Goal: Task Accomplishment & Management: Complete application form

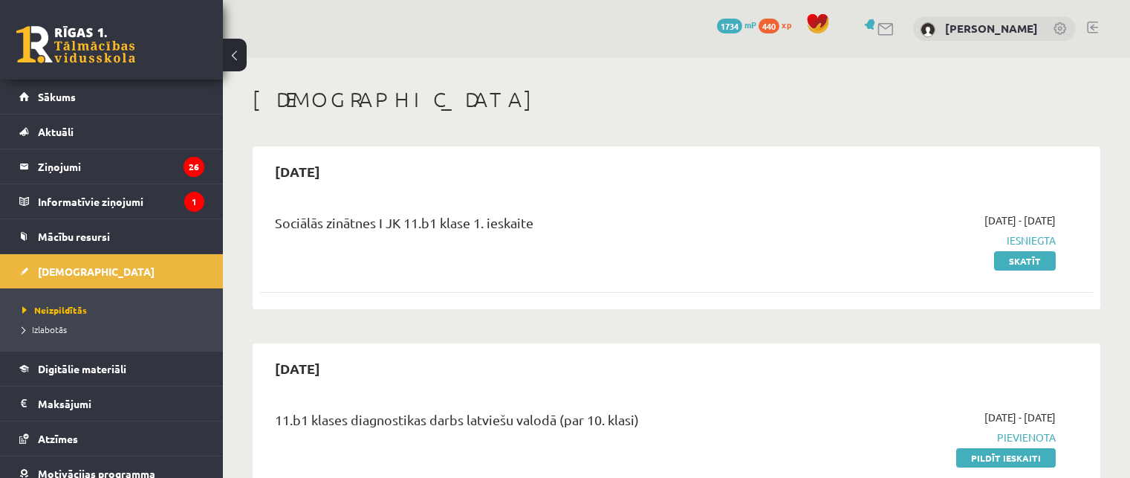
scroll to position [372, 0]
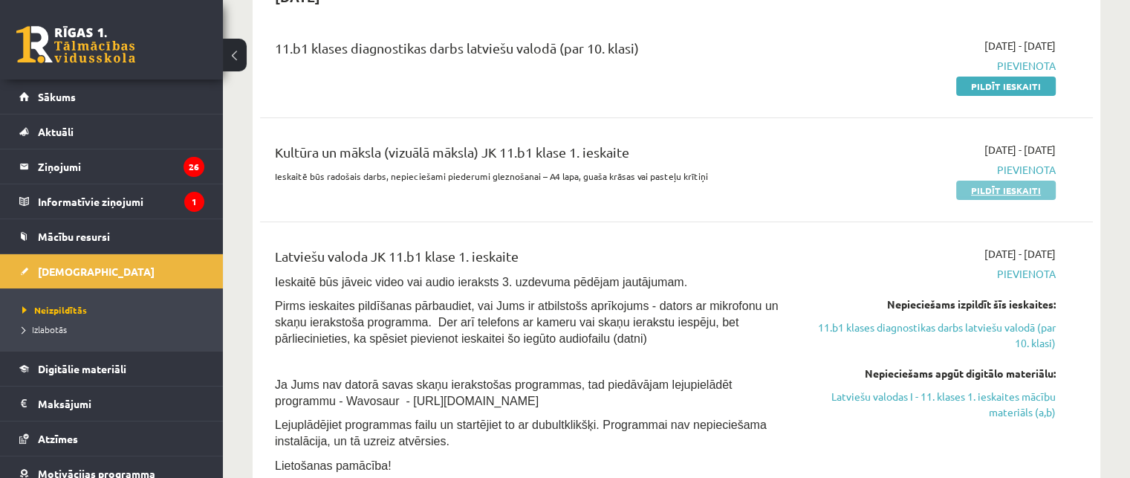
click at [981, 190] on link "Pildīt ieskaiti" at bounding box center [1006, 190] width 100 height 19
click at [1017, 87] on link "Pildīt ieskaiti" at bounding box center [1006, 86] width 100 height 19
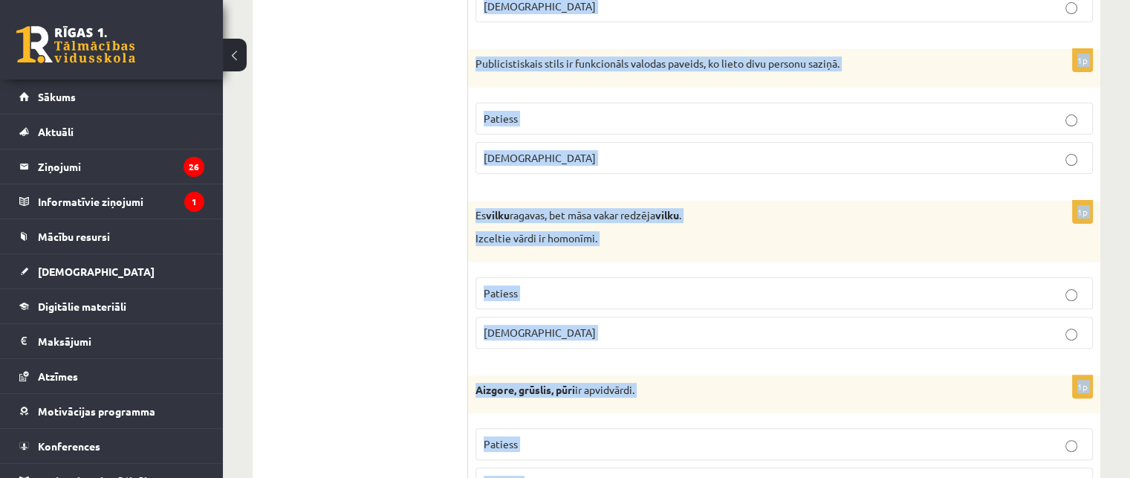
scroll to position [414, 0]
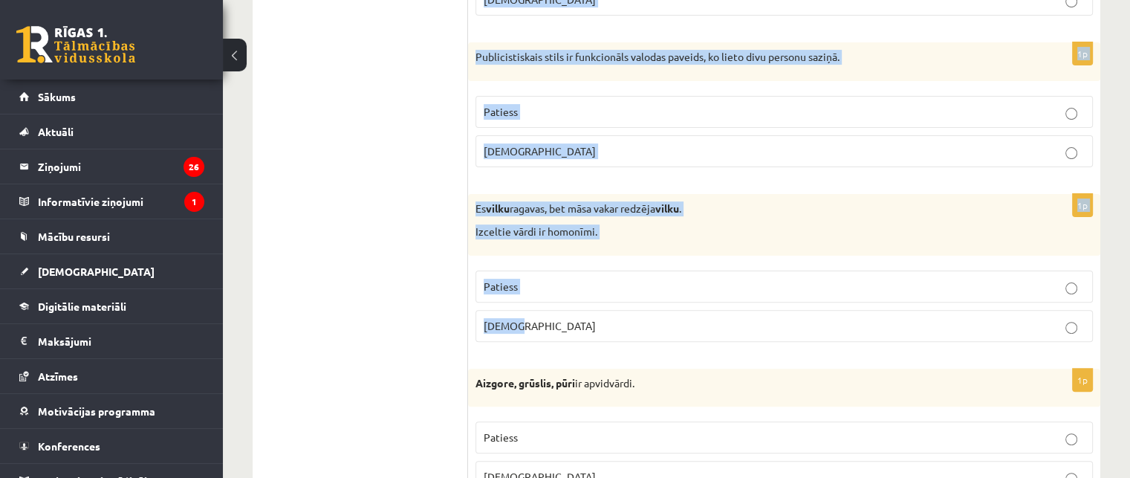
drag, startPoint x: 477, startPoint y: 97, endPoint x: 849, endPoint y: 332, distance: 439.6
copy form "Literārajā sarunvalodā izmanto garus, plašus teikumus ar iestarpinājumiem. Pati…"
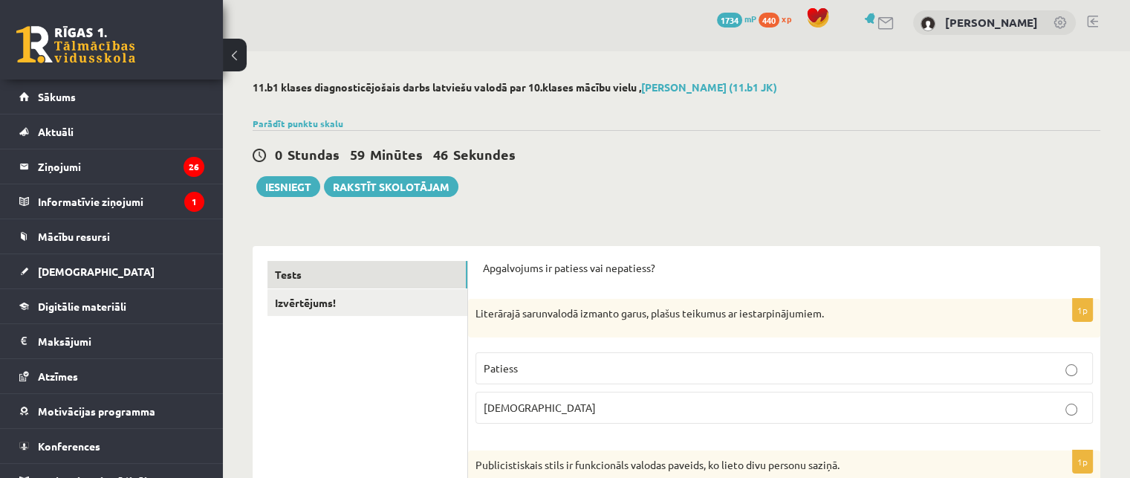
scroll to position [0, 0]
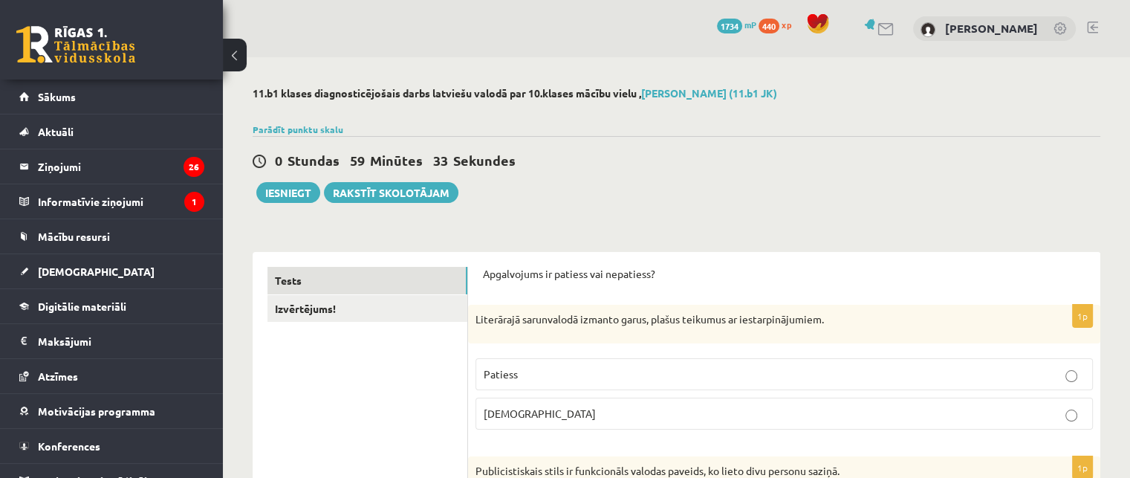
click at [540, 410] on p "Aplams" at bounding box center [784, 414] width 601 height 16
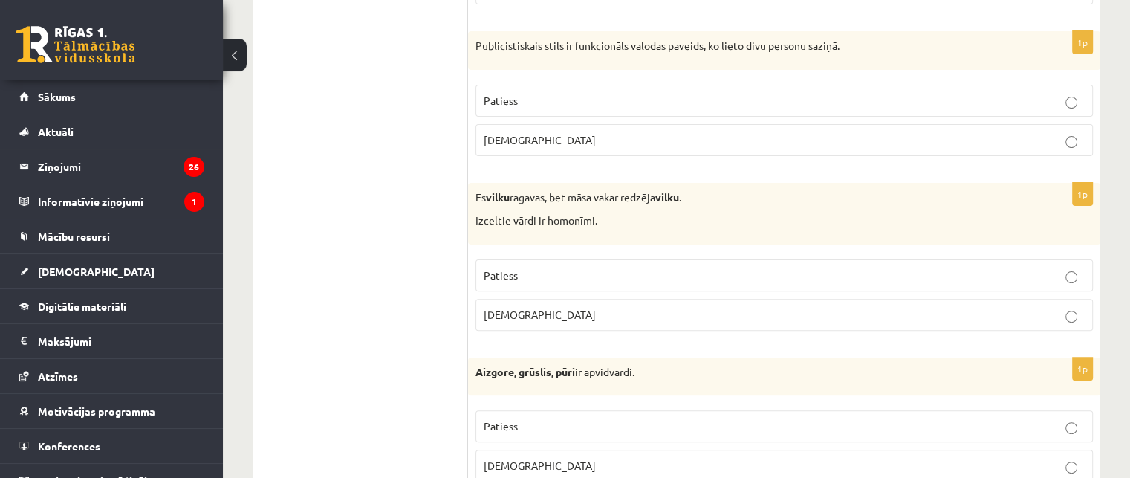
scroll to position [446, 0]
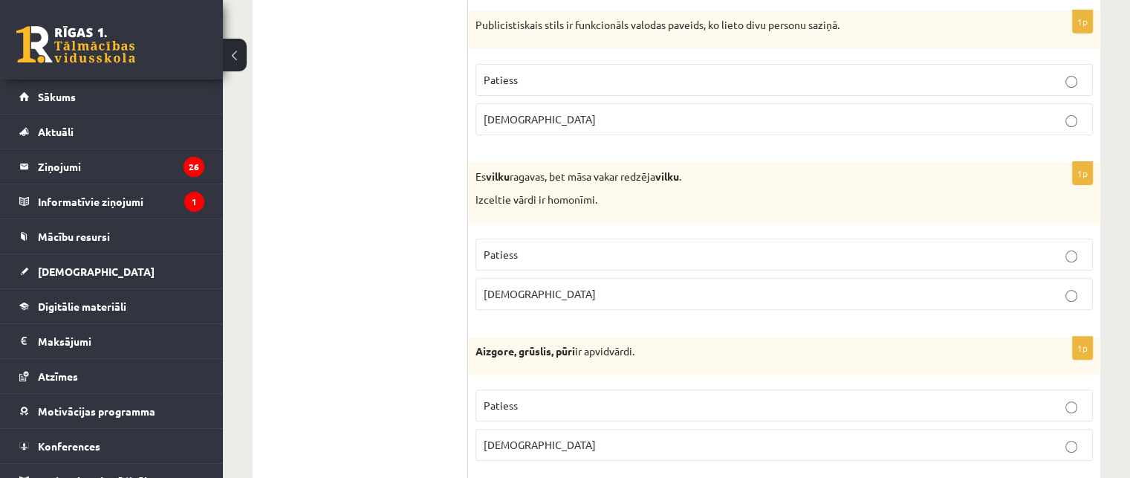
click at [538, 291] on p "Aplams" at bounding box center [784, 294] width 601 height 16
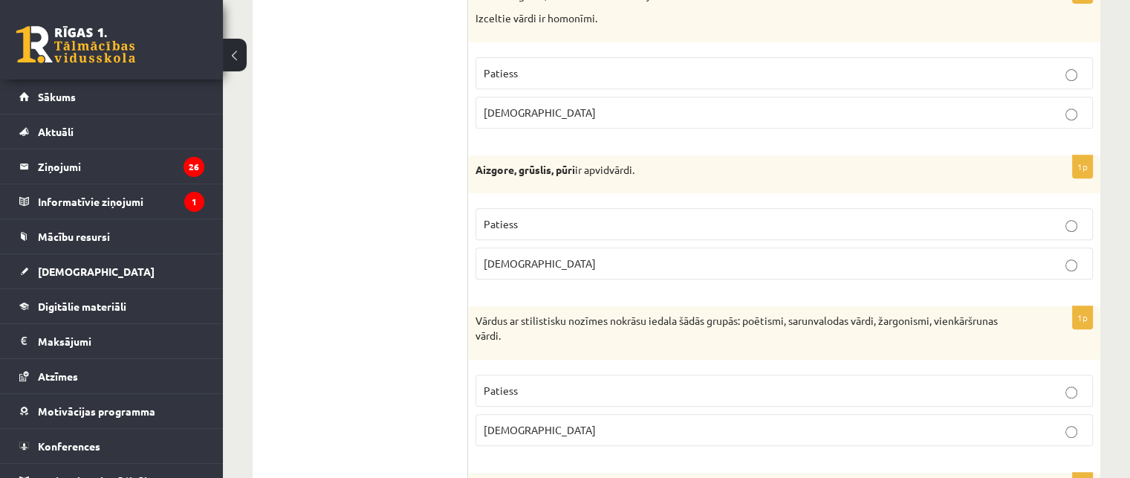
scroll to position [669, 0]
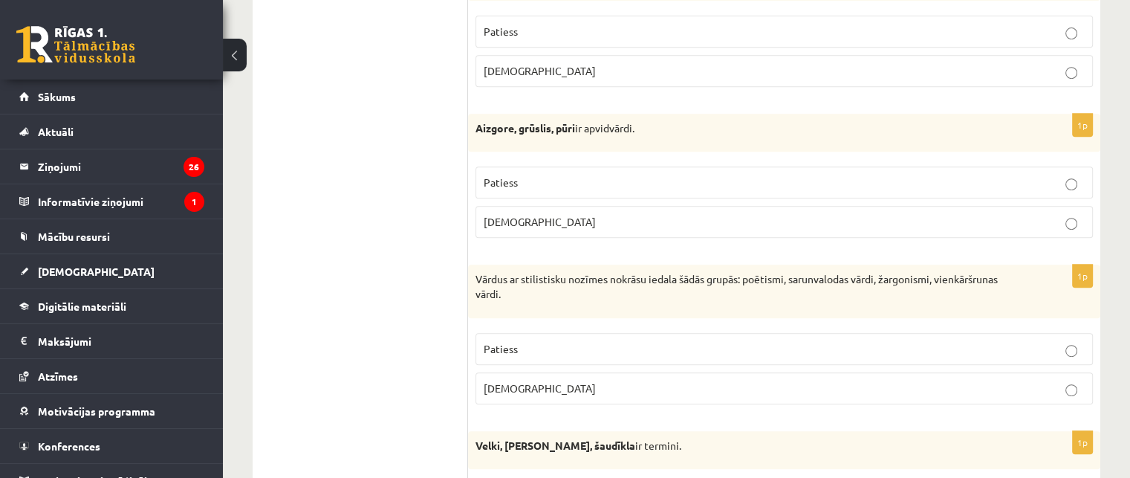
click at [530, 178] on p "Patiess" at bounding box center [784, 183] width 601 height 16
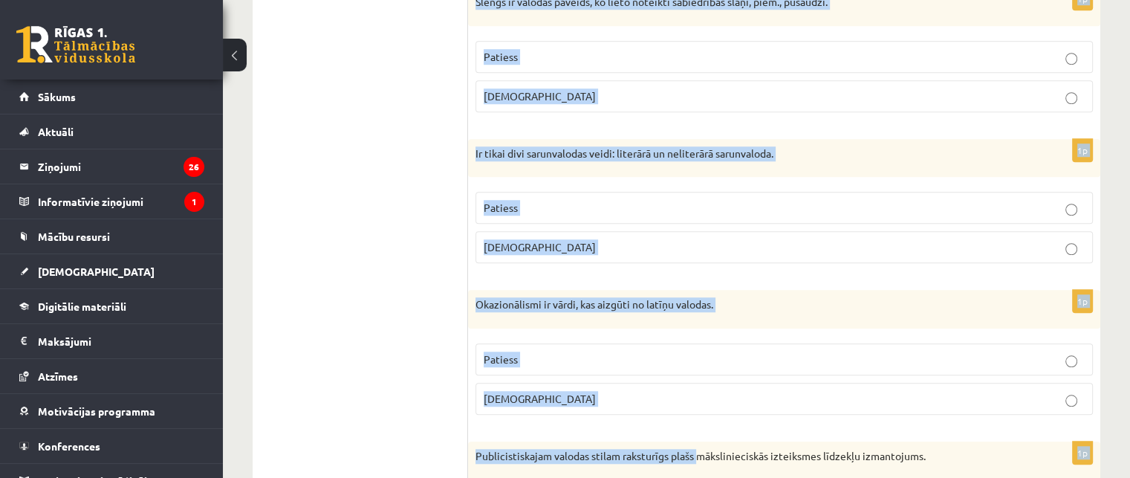
scroll to position [1299, 0]
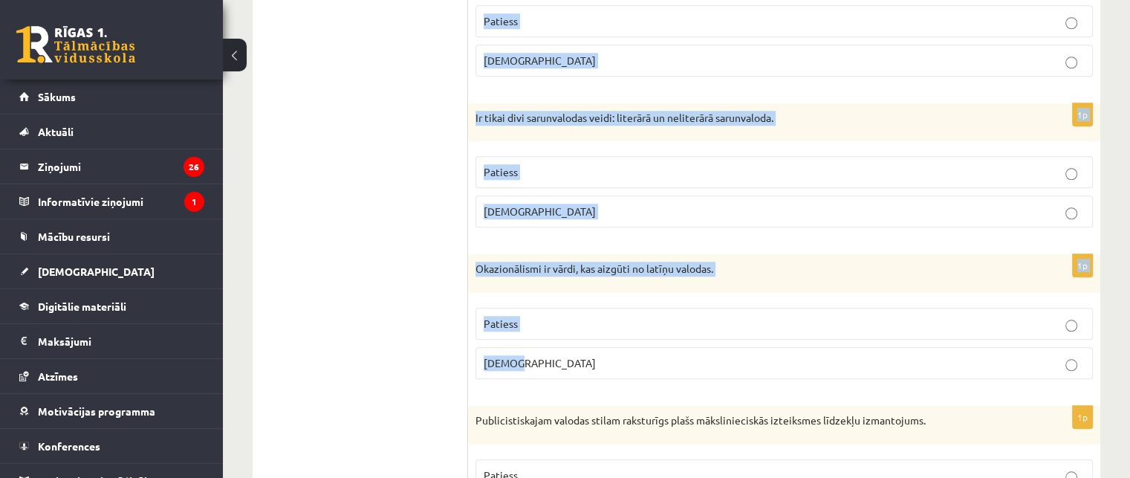
drag, startPoint x: 480, startPoint y: 293, endPoint x: 711, endPoint y: 372, distance: 244.2
copy form "Vārdus ar stilistisku nozīmes nokrāsu iedala šādās grupās: poētismi, sarunvalod…"
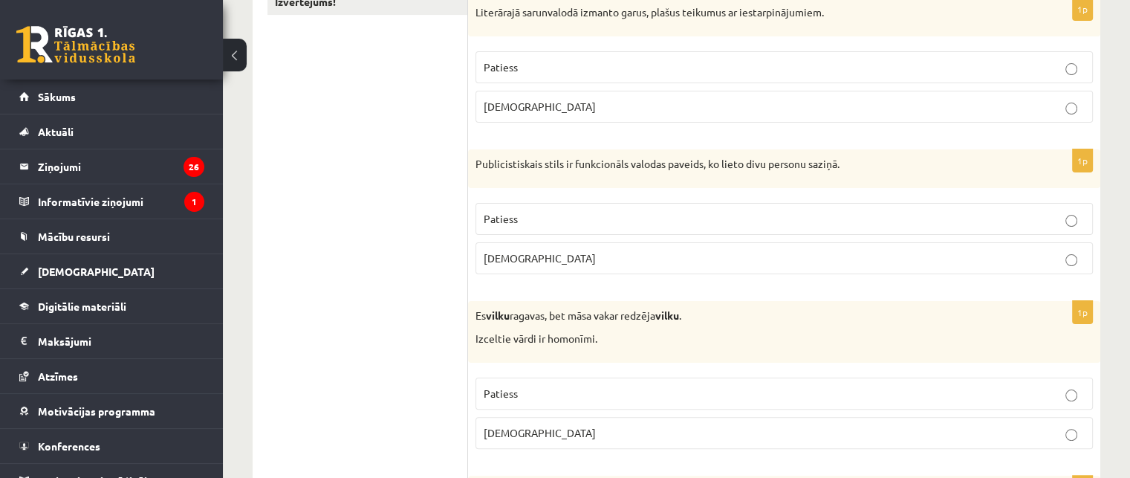
scroll to position [259, 0]
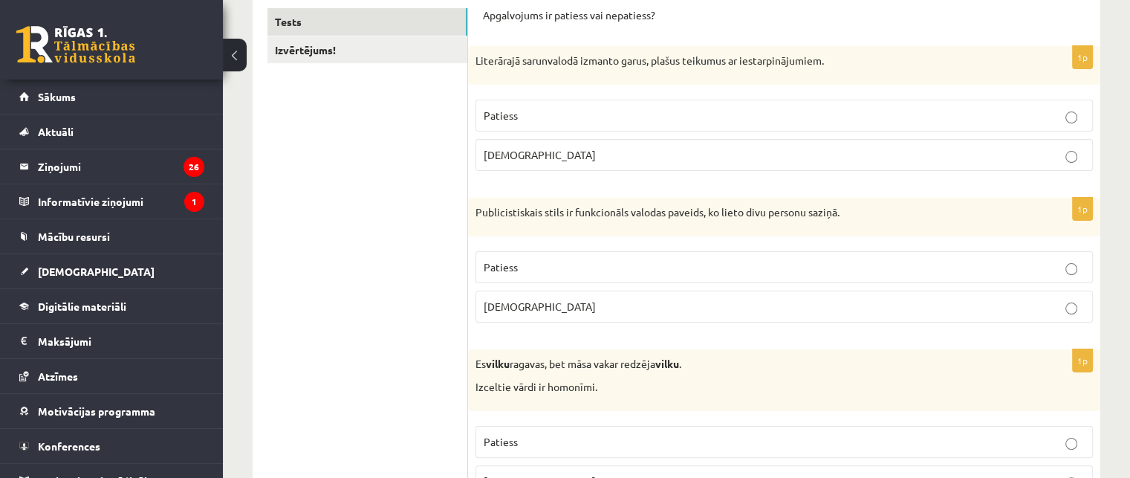
click at [549, 264] on p "Patiess" at bounding box center [784, 267] width 601 height 16
click at [612, 261] on p "Patiess" at bounding box center [784, 267] width 601 height 16
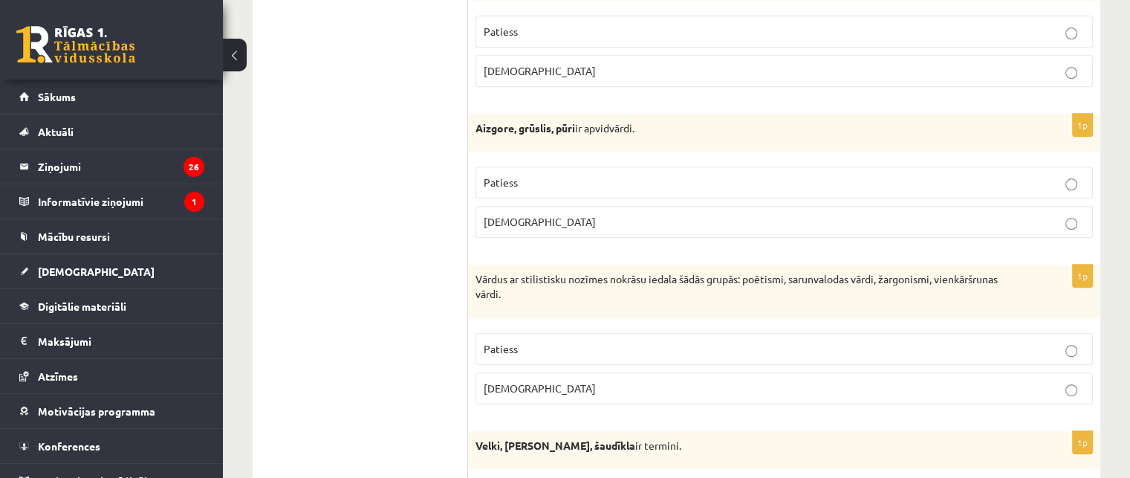
scroll to position [743, 0]
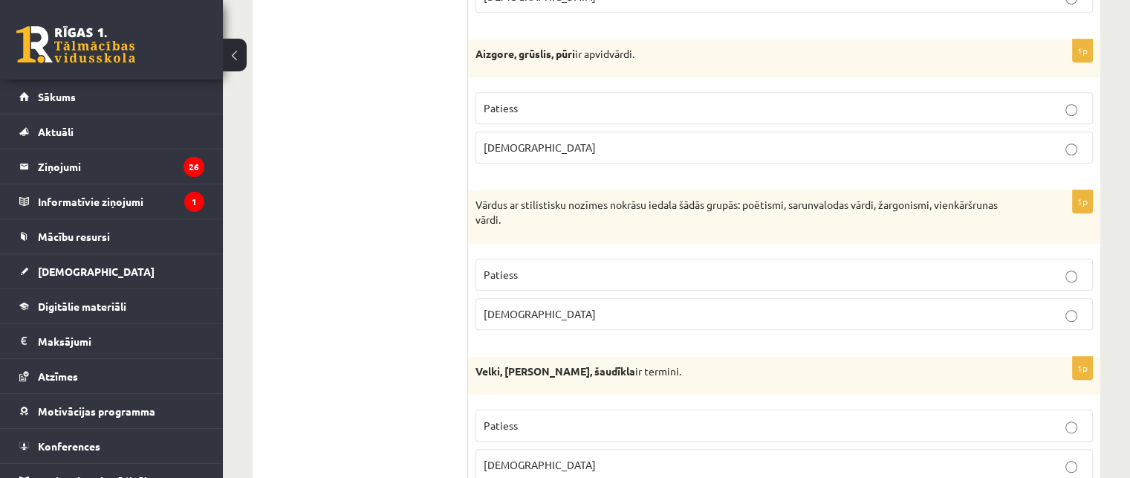
click at [565, 306] on p "Aplams" at bounding box center [784, 314] width 601 height 16
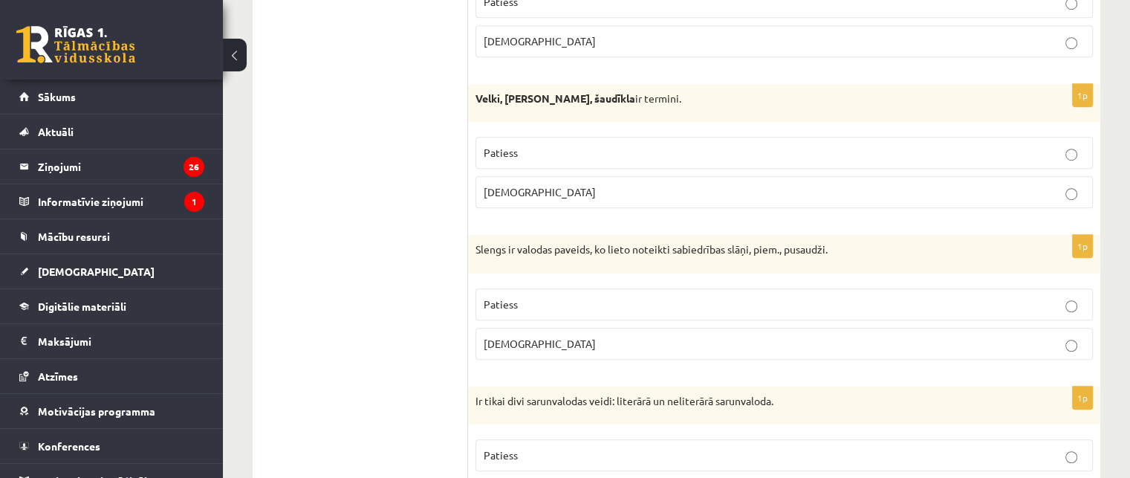
scroll to position [1040, 0]
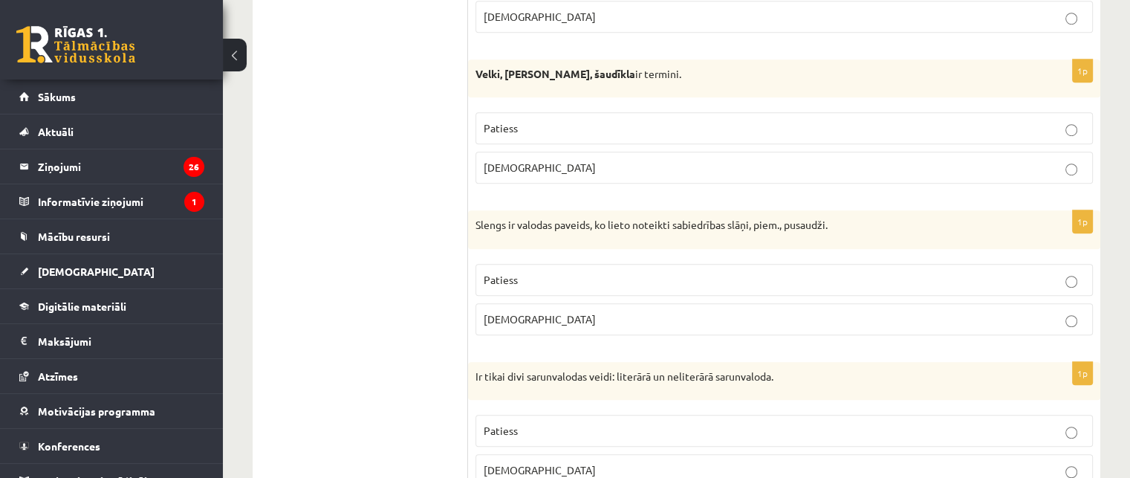
click at [594, 123] on p "Patiess" at bounding box center [784, 128] width 601 height 16
click at [584, 273] on p "Patiess" at bounding box center [784, 280] width 601 height 16
click at [620, 463] on p "Aplams" at bounding box center [784, 470] width 601 height 16
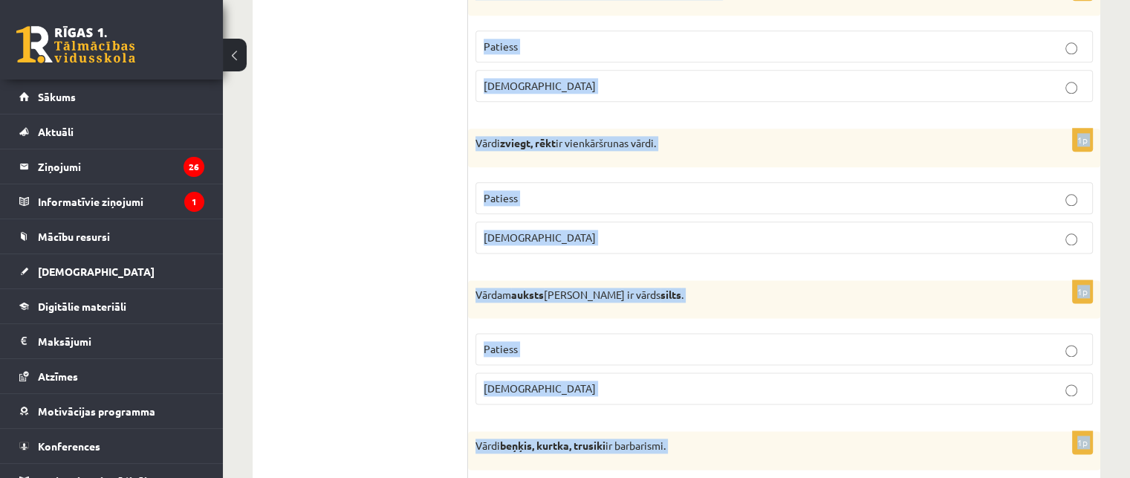
scroll to position [1892, 0]
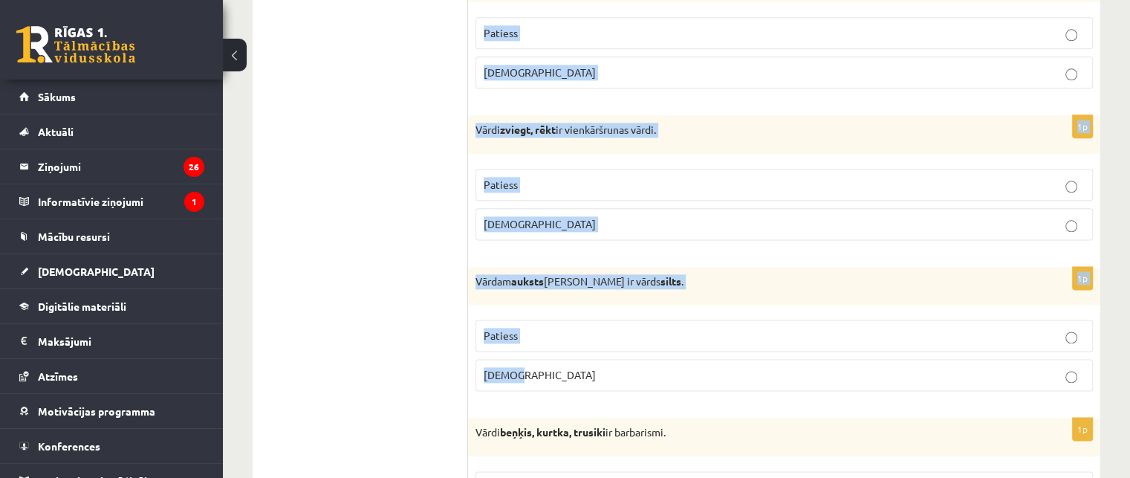
drag, startPoint x: 472, startPoint y: 76, endPoint x: 593, endPoint y: 380, distance: 327.2
copy form "Okazionālismi ir vārdi, kas aizgūti no latīņu valodas. Patiess Aplams 1p Public…"
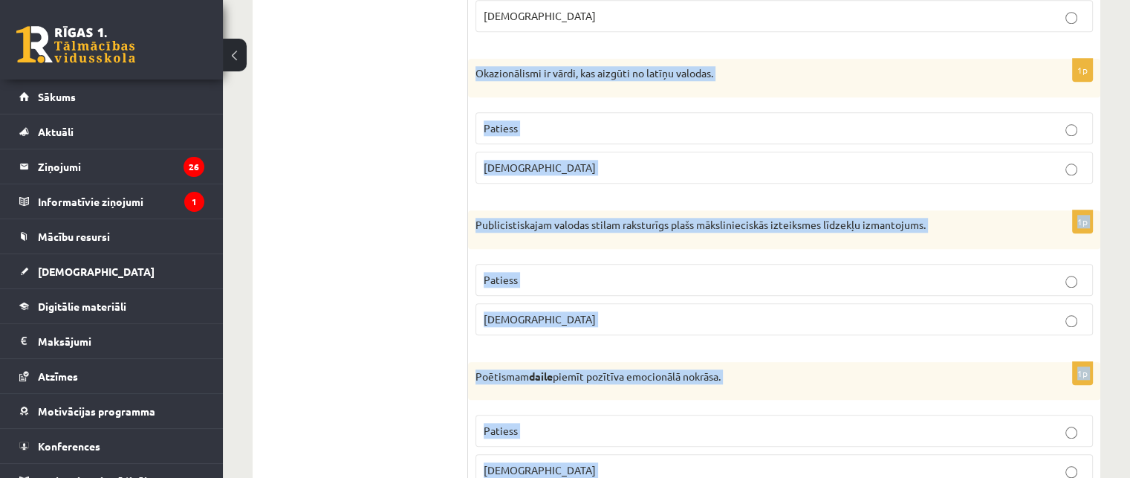
scroll to position [1521, 0]
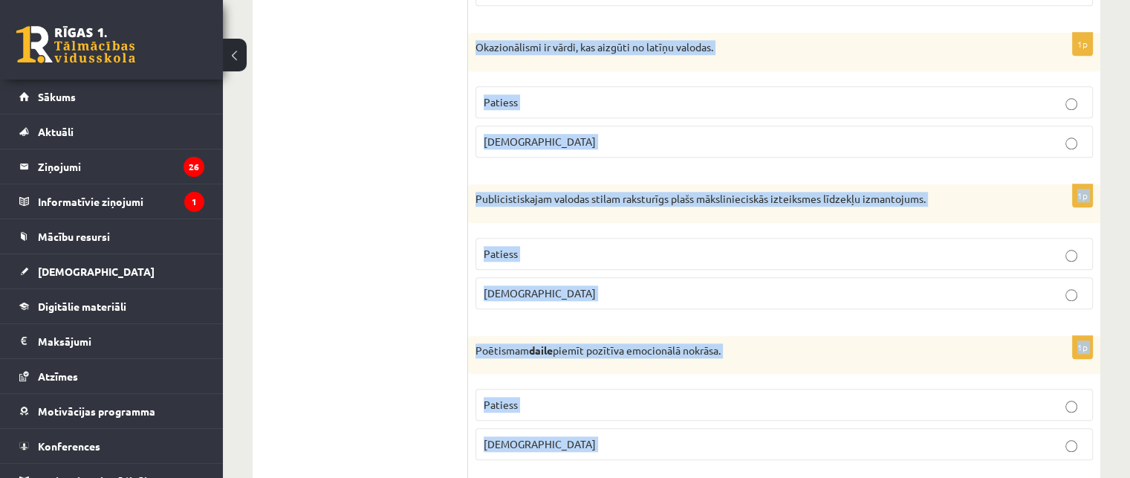
click at [559, 134] on p "Aplams" at bounding box center [784, 142] width 601 height 16
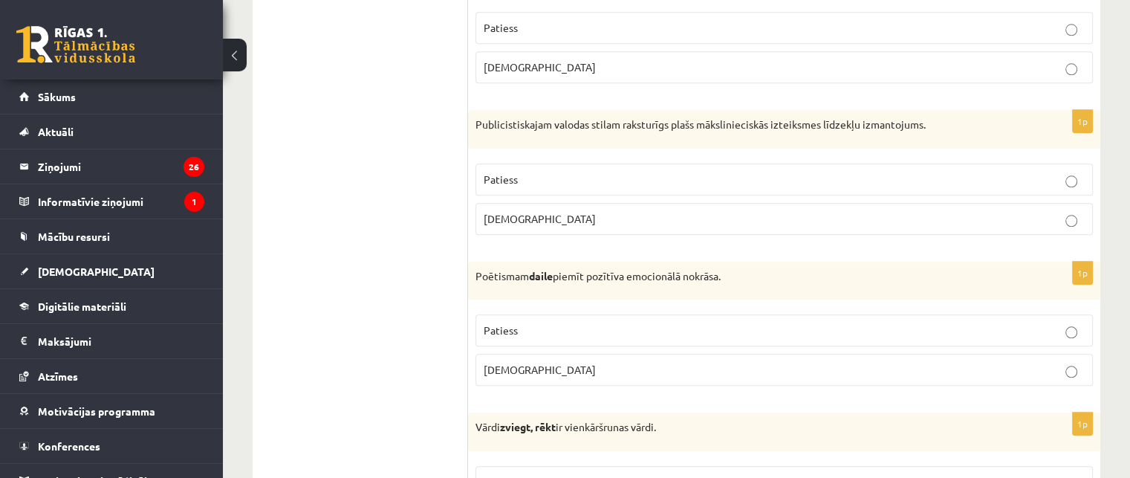
scroll to position [1669, 0]
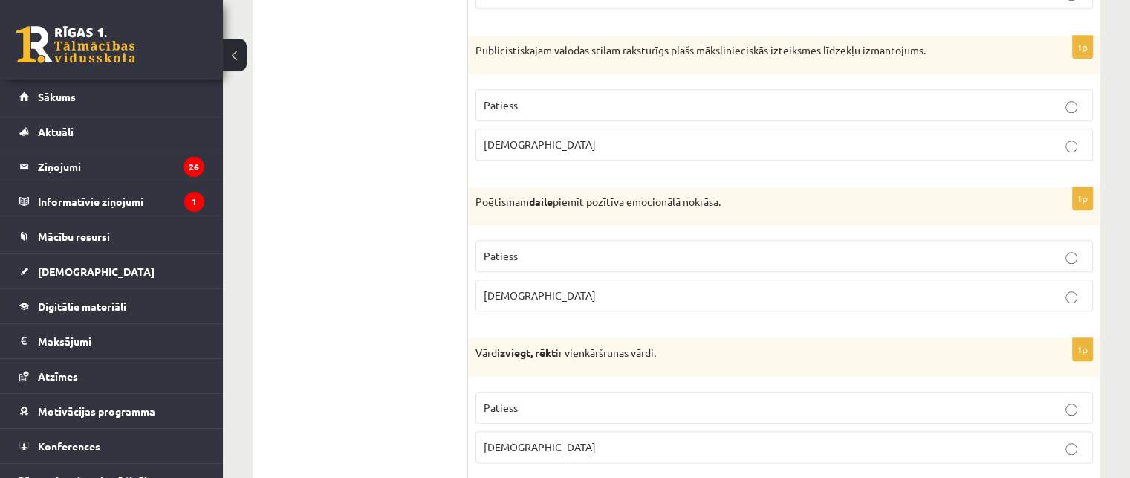
click at [538, 103] on p "Patiess" at bounding box center [784, 105] width 601 height 16
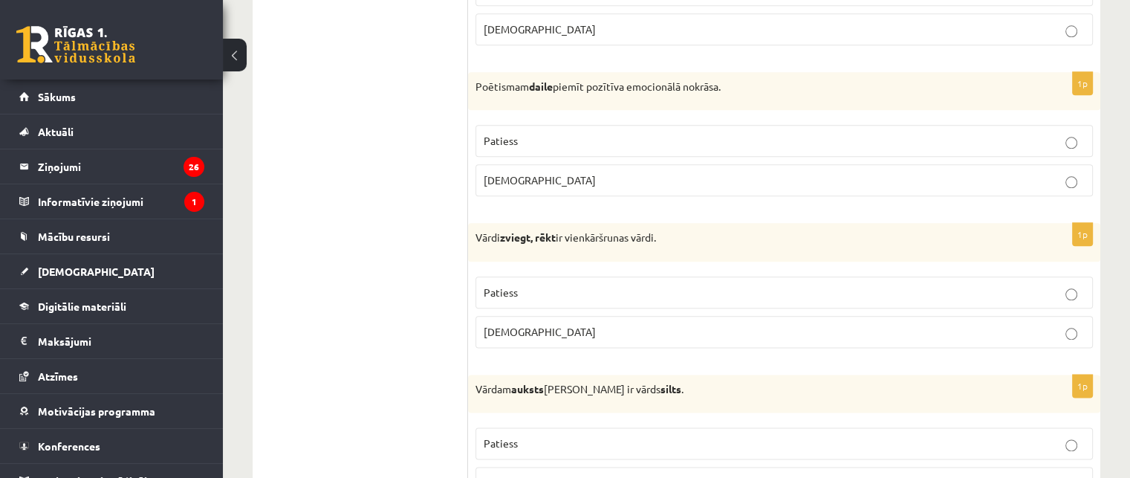
scroll to position [1818, 0]
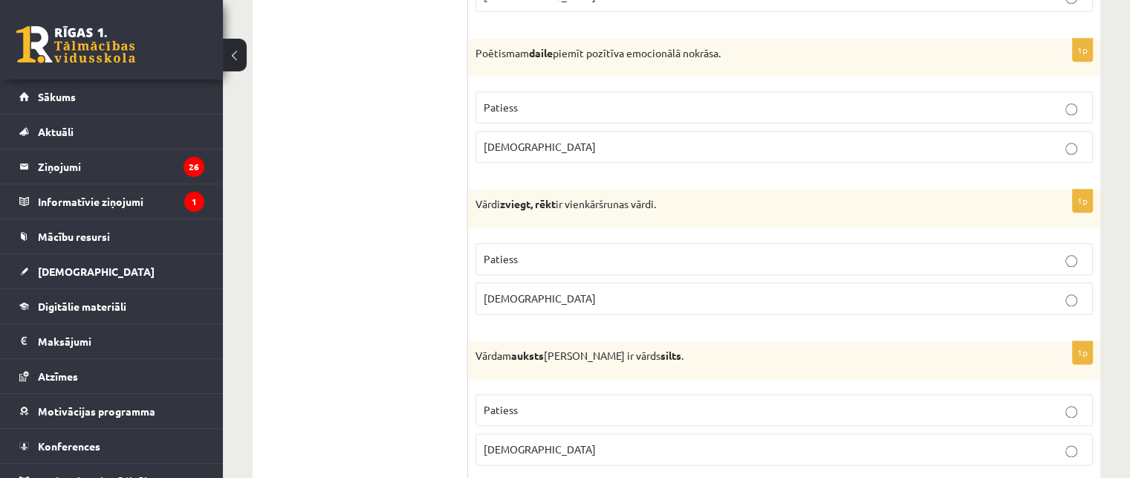
click at [531, 100] on p "Patiess" at bounding box center [784, 108] width 601 height 16
click at [587, 291] on p "Aplams" at bounding box center [784, 299] width 601 height 16
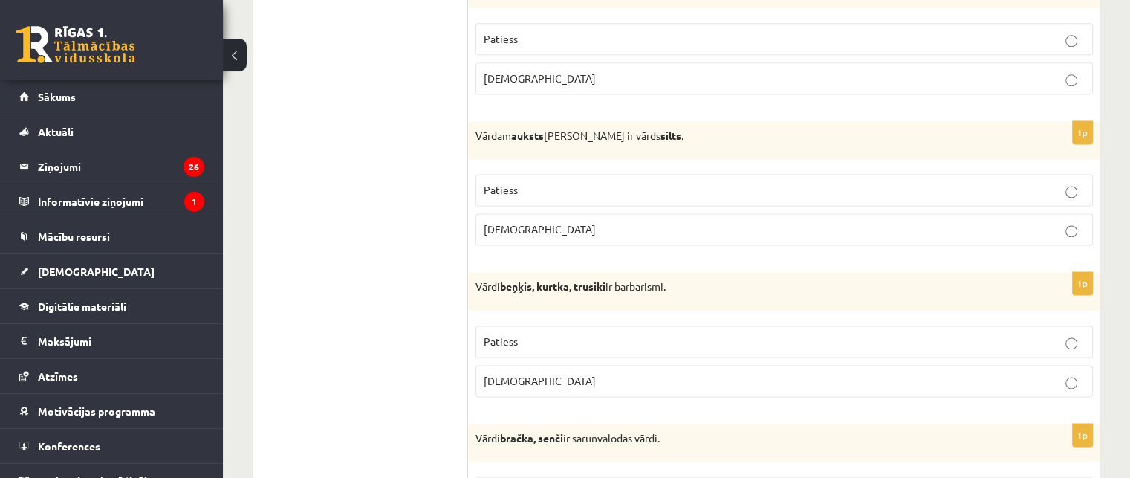
scroll to position [2115, 0]
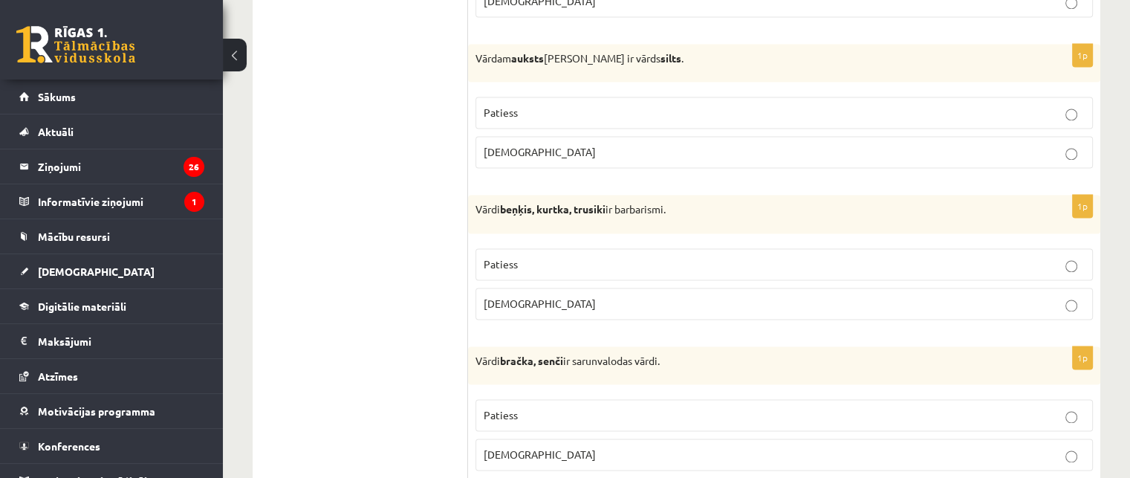
click at [567, 105] on p "Patiess" at bounding box center [784, 113] width 601 height 16
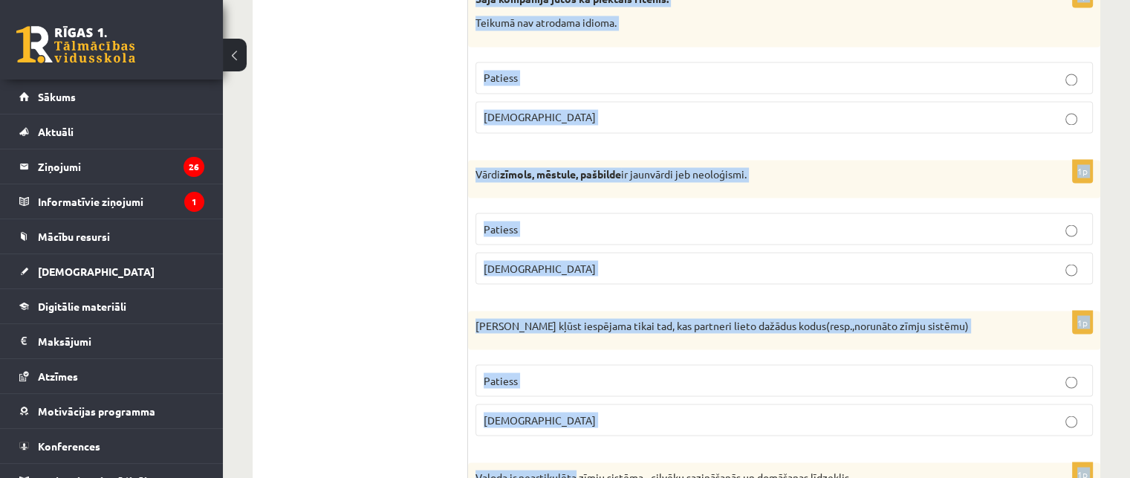
scroll to position [2664, 0]
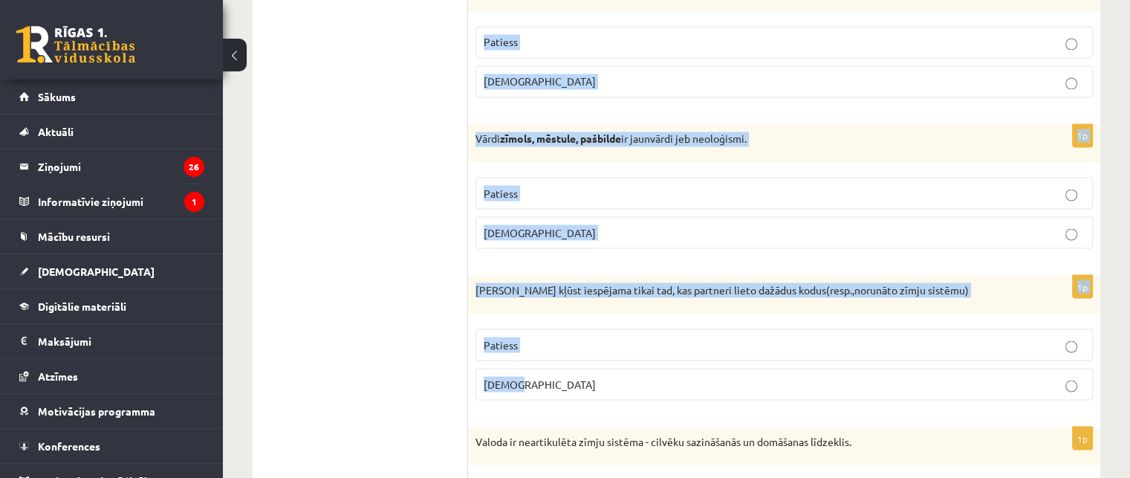
drag, startPoint x: 472, startPoint y: 199, endPoint x: 571, endPoint y: 386, distance: 211.1
copy form "Vārdi beņķis, kurtka, trusiki ir barbarismi. Patiess Aplams 1p Vārdi bračka, se…"
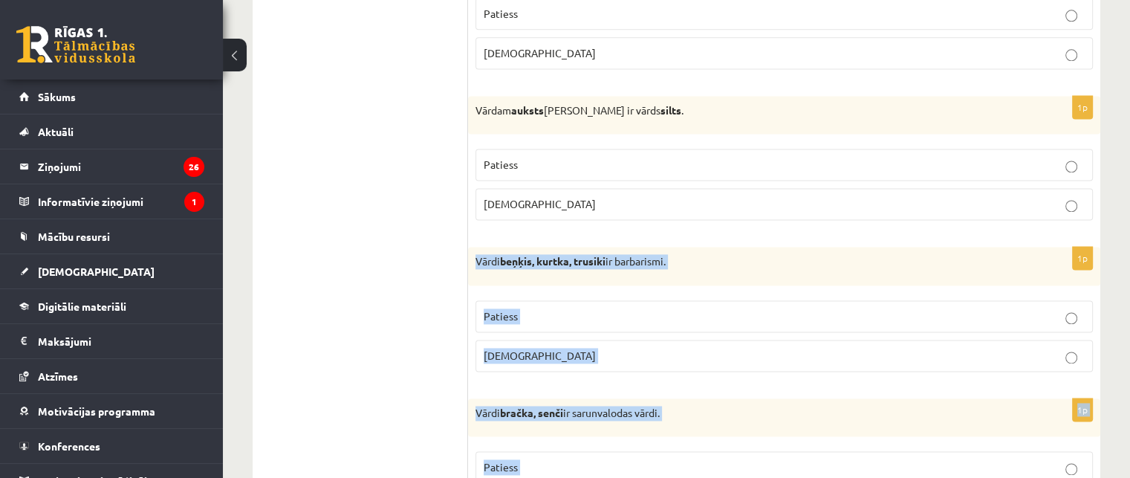
scroll to position [2143, 0]
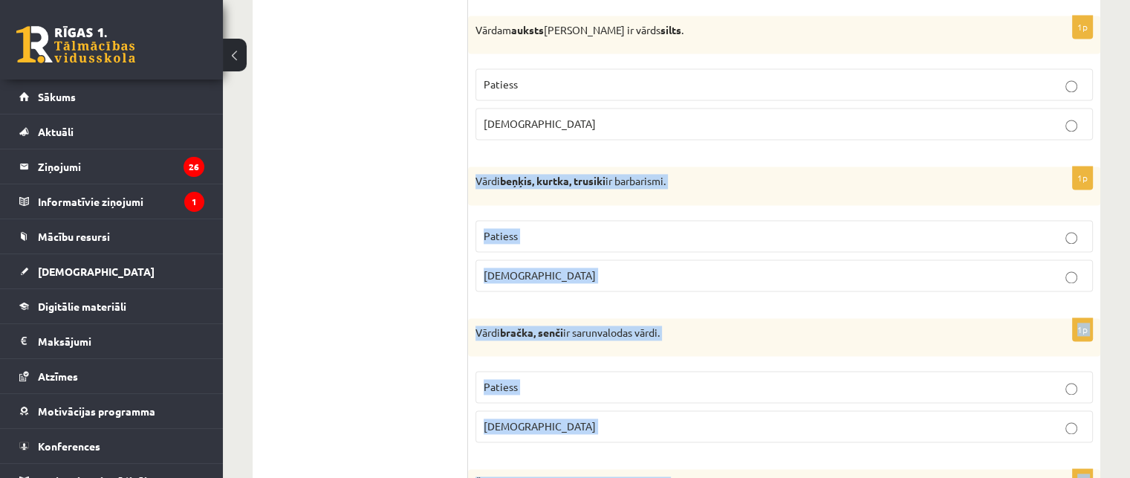
click at [558, 228] on p "Patiess" at bounding box center [784, 236] width 601 height 16
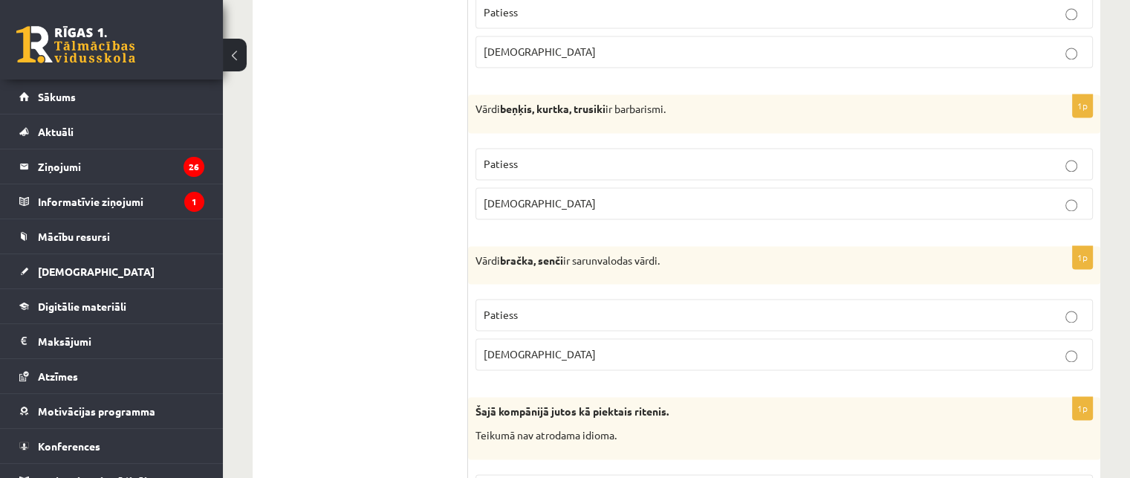
scroll to position [2366, 0]
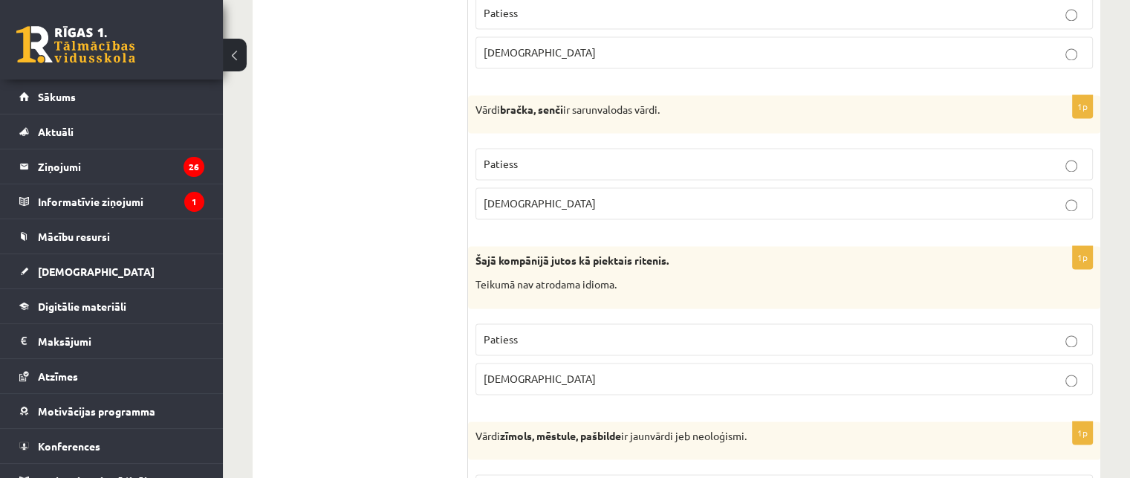
click at [538, 163] on label "Patiess" at bounding box center [785, 164] width 618 height 32
click at [583, 371] on p "Aplams" at bounding box center [784, 379] width 601 height 16
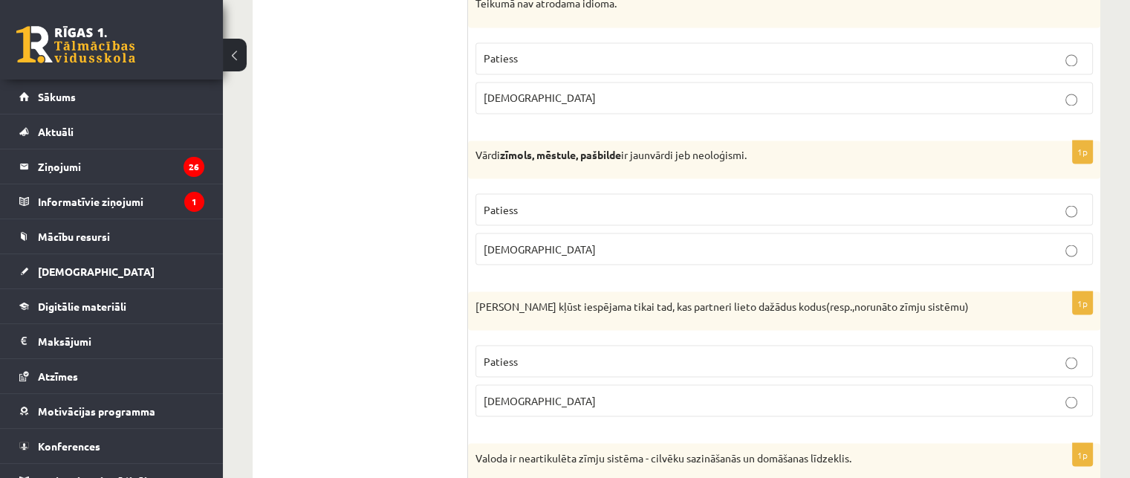
scroll to position [2738, 0]
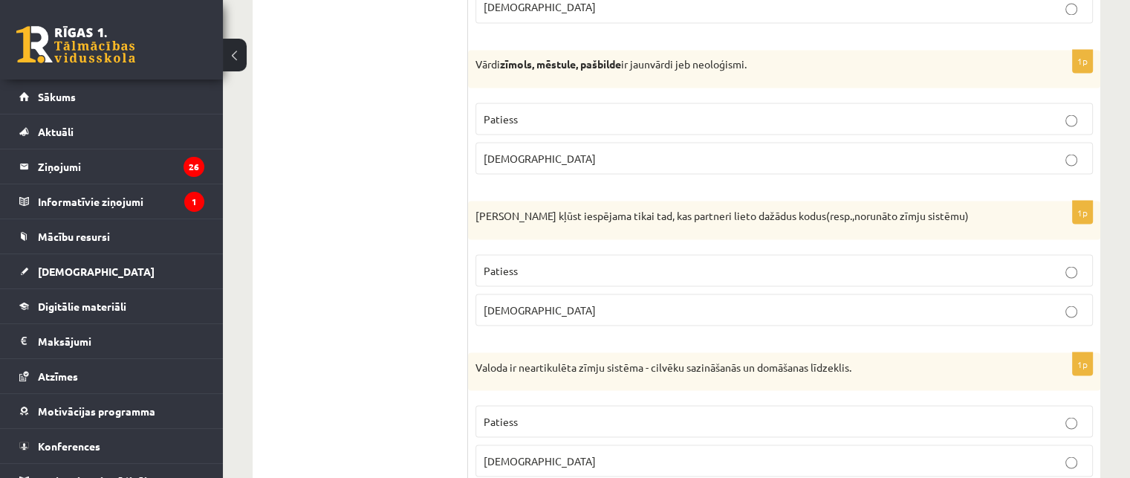
click at [493, 103] on label "Patiess" at bounding box center [785, 119] width 618 height 32
click at [534, 302] on p "Aplams" at bounding box center [784, 310] width 601 height 16
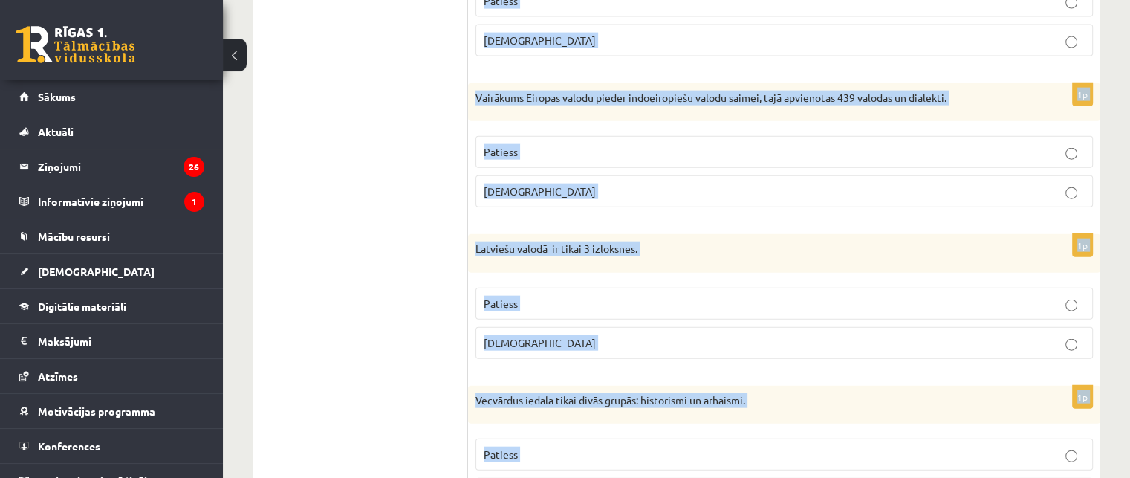
scroll to position [3481, 0]
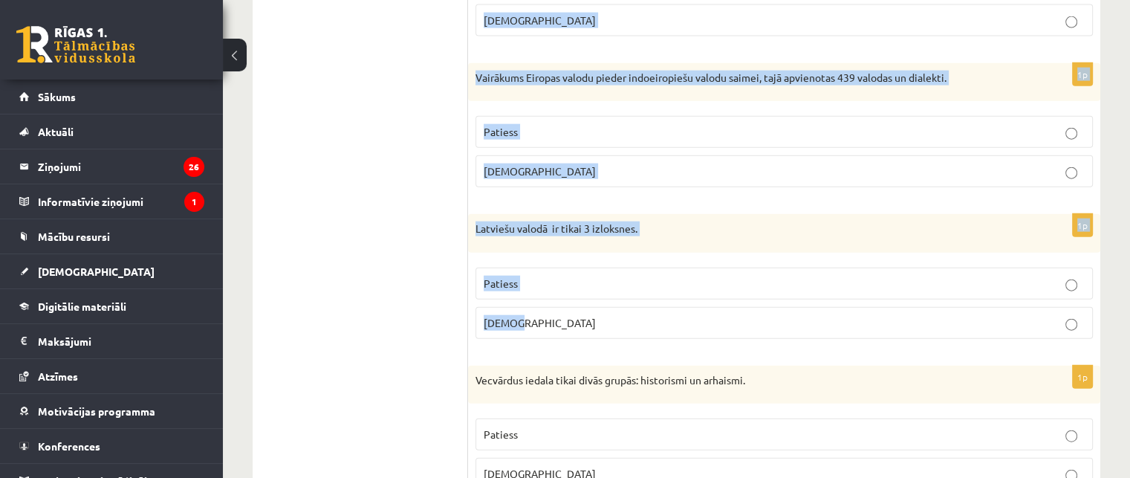
drag, startPoint x: 470, startPoint y: 127, endPoint x: 560, endPoint y: 326, distance: 217.5
copy form "Valoda ir neartikulēta zīmju sistēma - cilvēku sazināšanās un domāšanas līdzekl…"
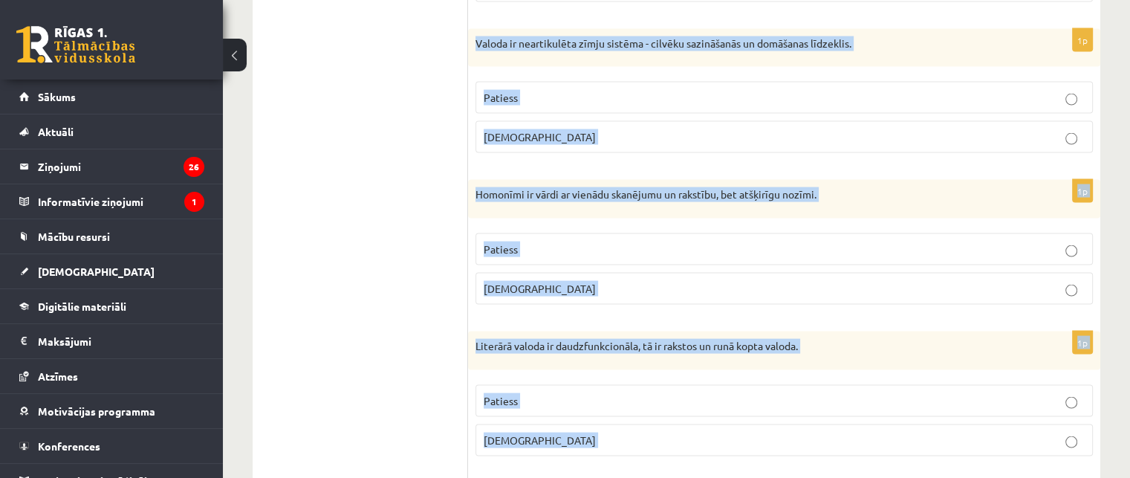
scroll to position [3035, 0]
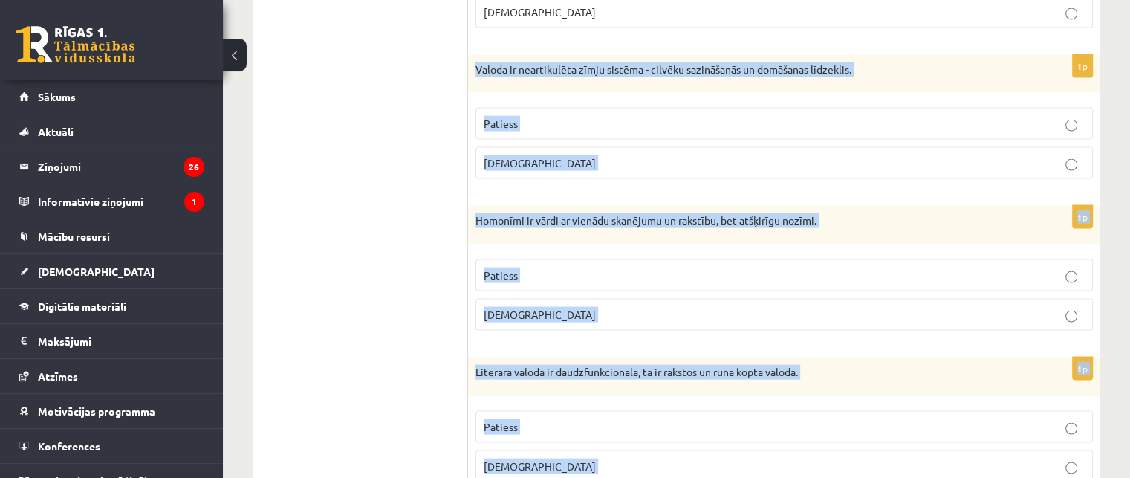
click at [595, 160] on label "Aplams" at bounding box center [785, 163] width 618 height 32
click at [595, 268] on p "Patiess" at bounding box center [784, 276] width 601 height 16
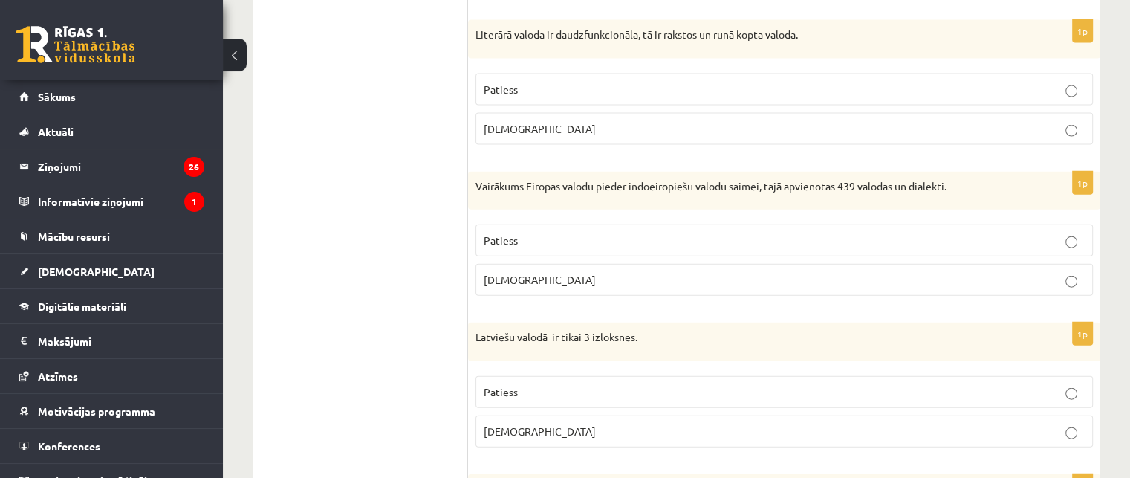
scroll to position [3407, 0]
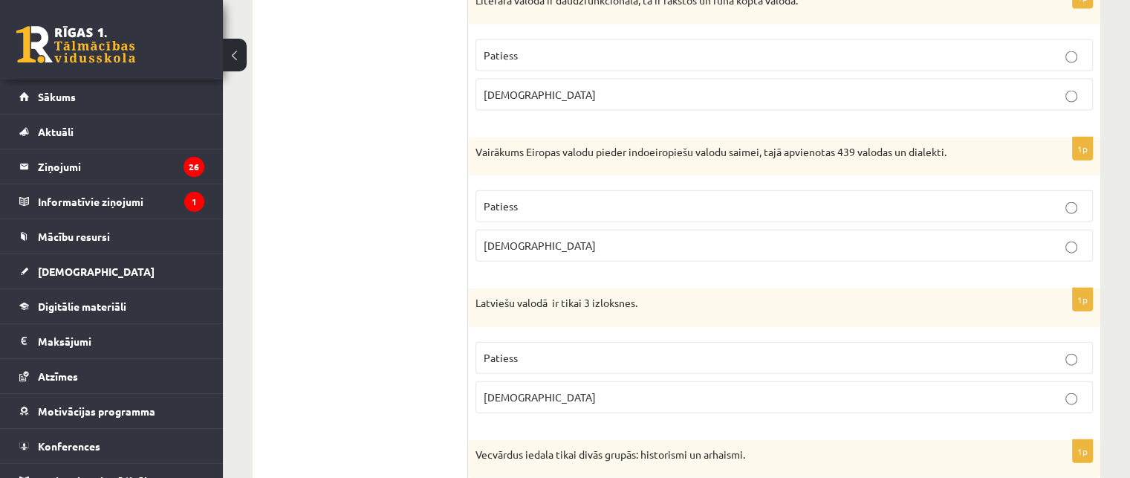
click at [528, 48] on p "Patiess" at bounding box center [784, 56] width 601 height 16
click at [554, 198] on p "Patiess" at bounding box center [784, 206] width 601 height 16
click at [566, 381] on label "Aplams" at bounding box center [785, 397] width 618 height 32
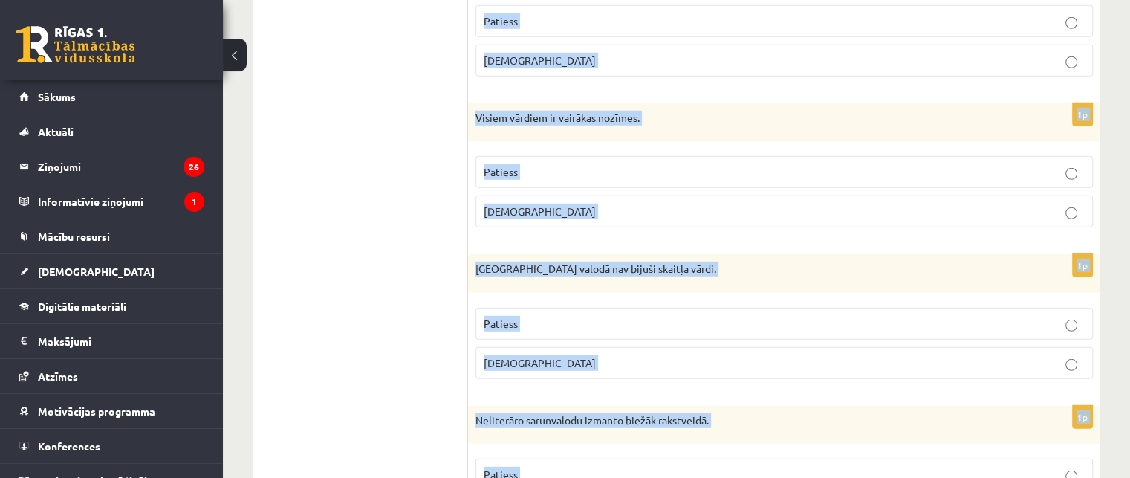
scroll to position [4281, 0]
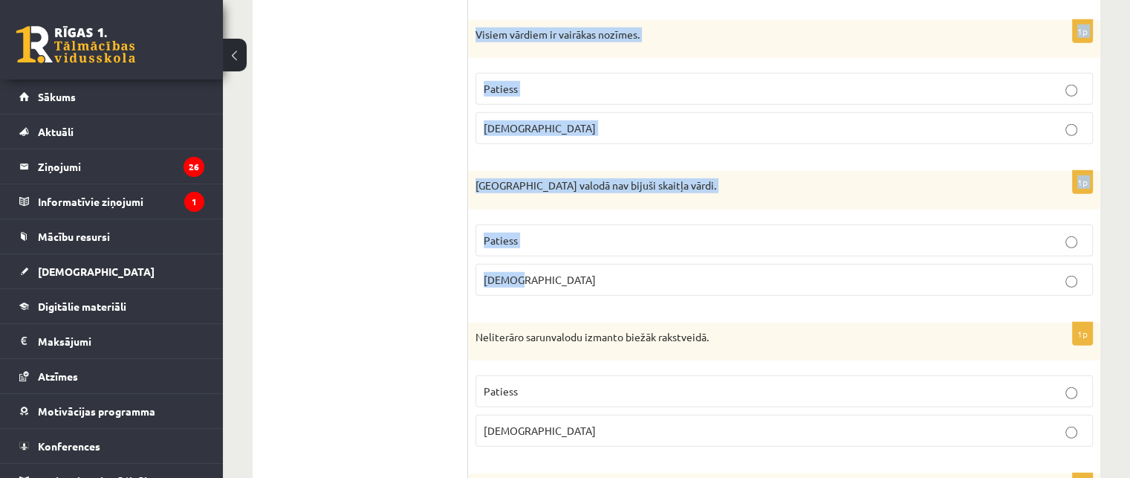
drag, startPoint x: 472, startPoint y: 65, endPoint x: 545, endPoint y: 257, distance: 205.8
copy form "Vecvārdus iedala tikai divās grupās: historismi un arhaismi. Patiess Aplams 1p …"
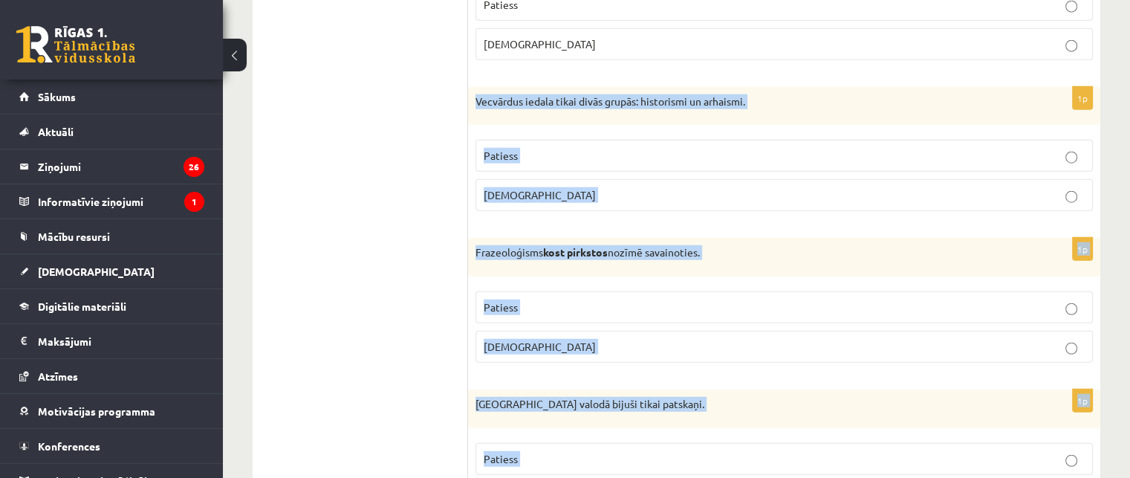
scroll to position [3760, 0]
click at [568, 147] on p "Patiess" at bounding box center [784, 155] width 601 height 16
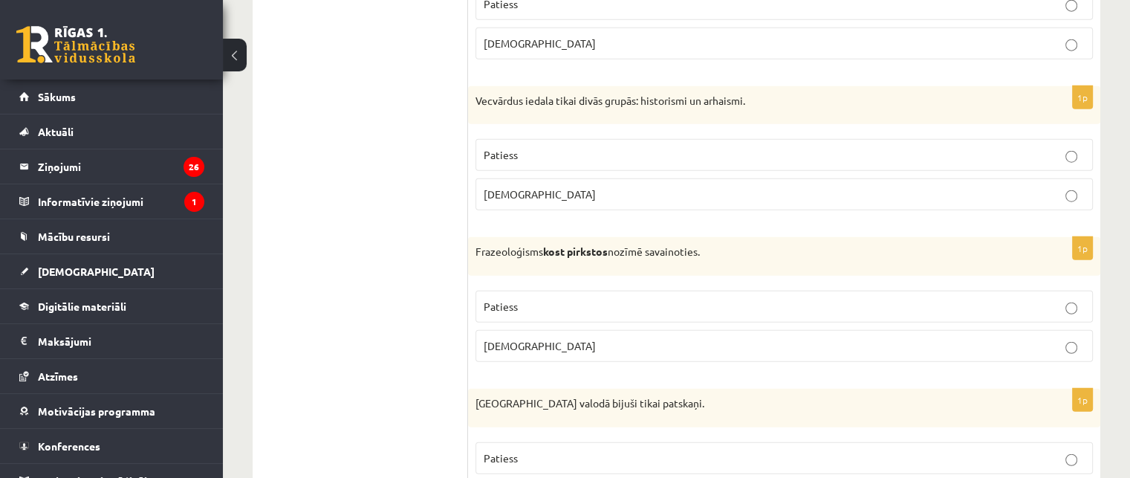
click at [565, 338] on p "Aplams" at bounding box center [784, 346] width 601 height 16
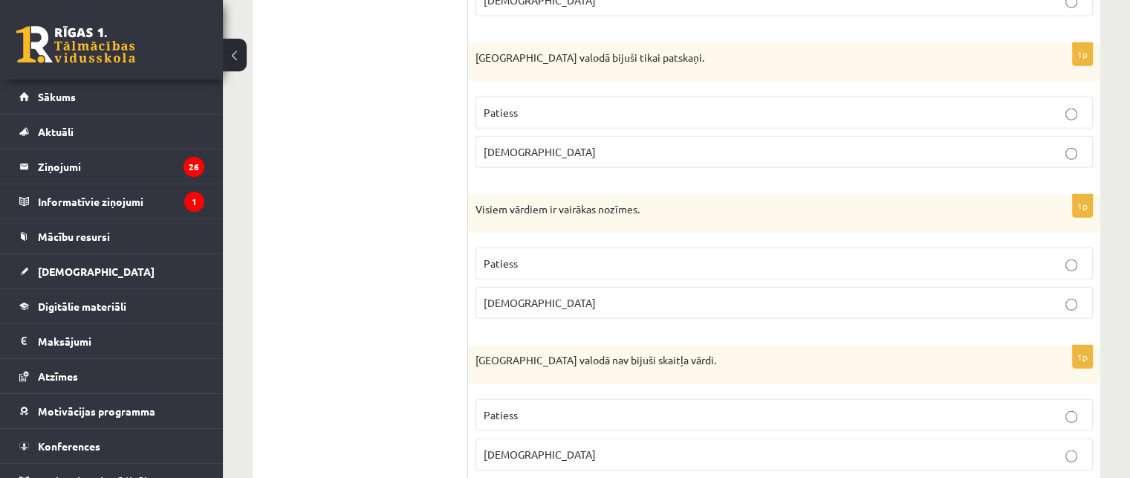
scroll to position [4132, 0]
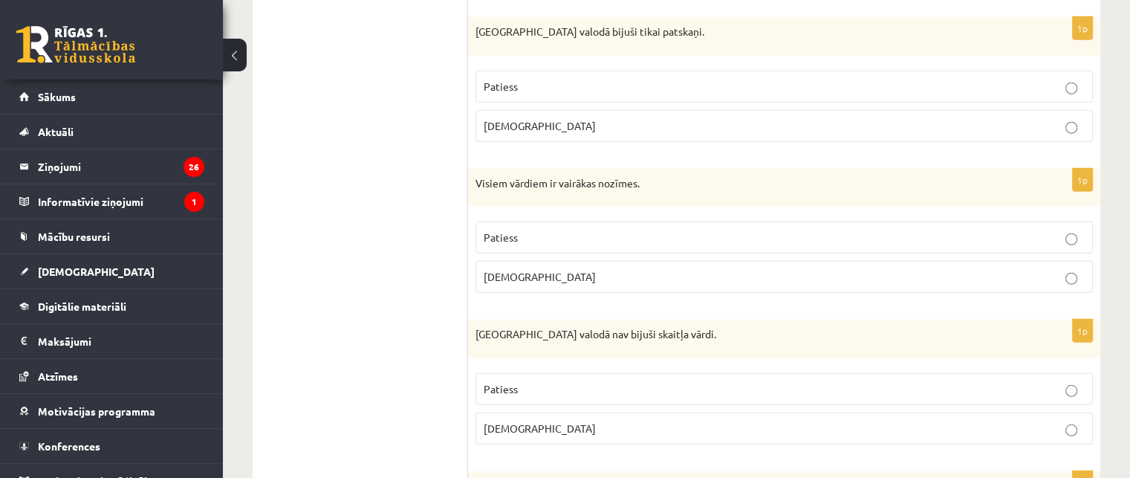
click at [557, 118] on p "Aplams" at bounding box center [784, 126] width 601 height 16
click at [562, 269] on p "Aplams" at bounding box center [784, 277] width 601 height 16
click at [559, 381] on p "Patiess" at bounding box center [784, 389] width 601 height 16
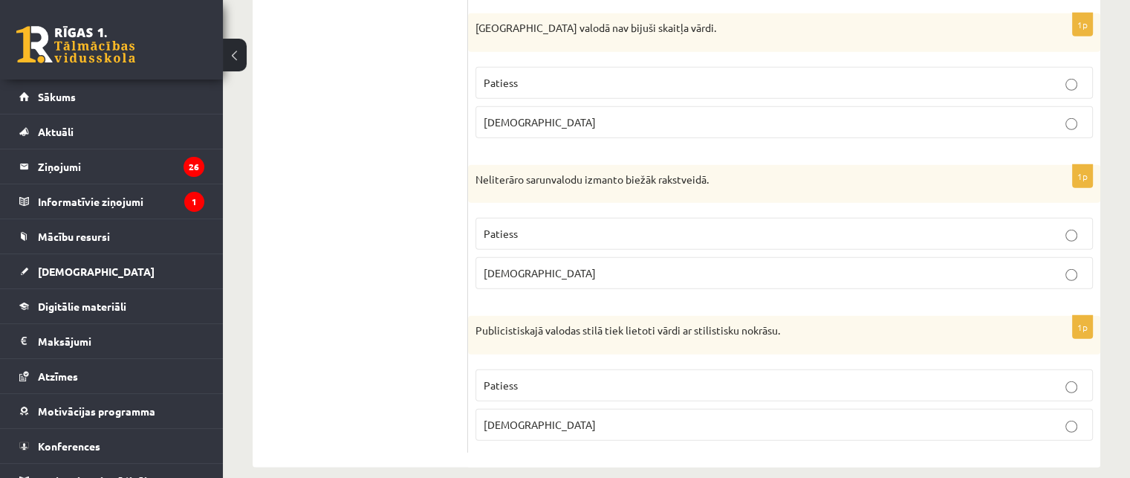
scroll to position [4440, 0]
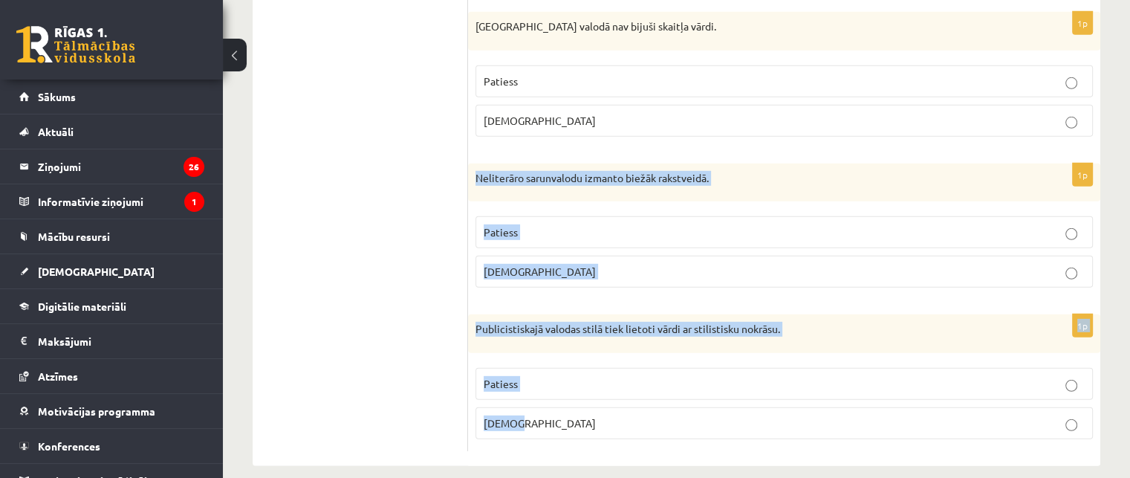
drag, startPoint x: 473, startPoint y: 162, endPoint x: 585, endPoint y: 427, distance: 287.8
copy form "Neliterāro sarunvalodu izmanto biežāk rakstveidā. Patiess Aplams 1p Publicistis…"
click at [587, 264] on p "Aplams" at bounding box center [784, 272] width 601 height 16
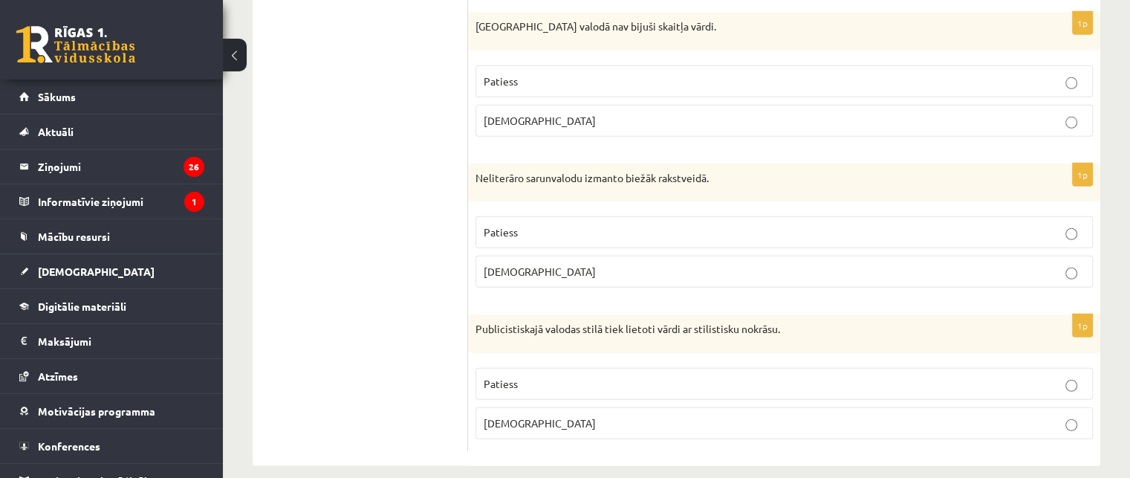
click at [560, 376] on p "Patiess" at bounding box center [784, 384] width 601 height 16
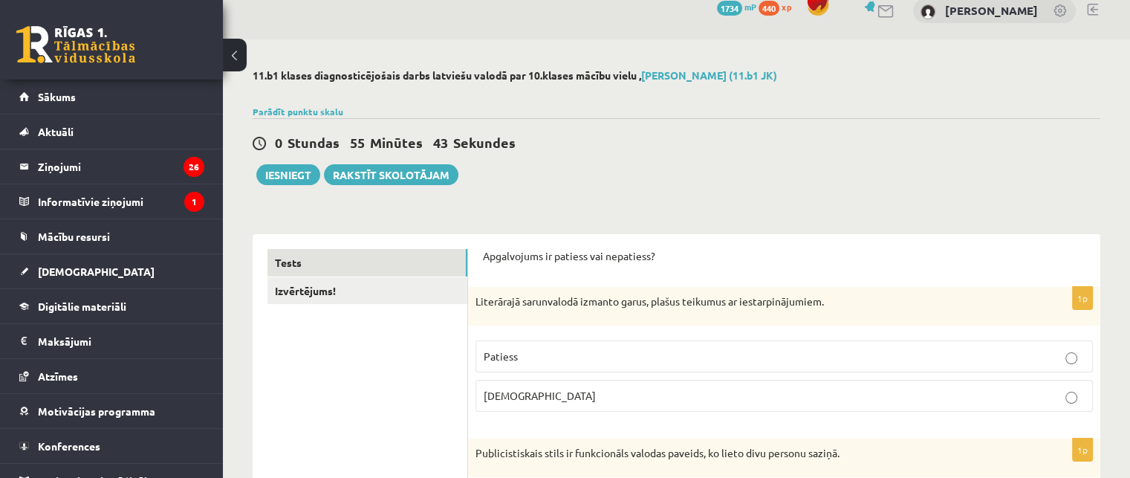
scroll to position [0, 0]
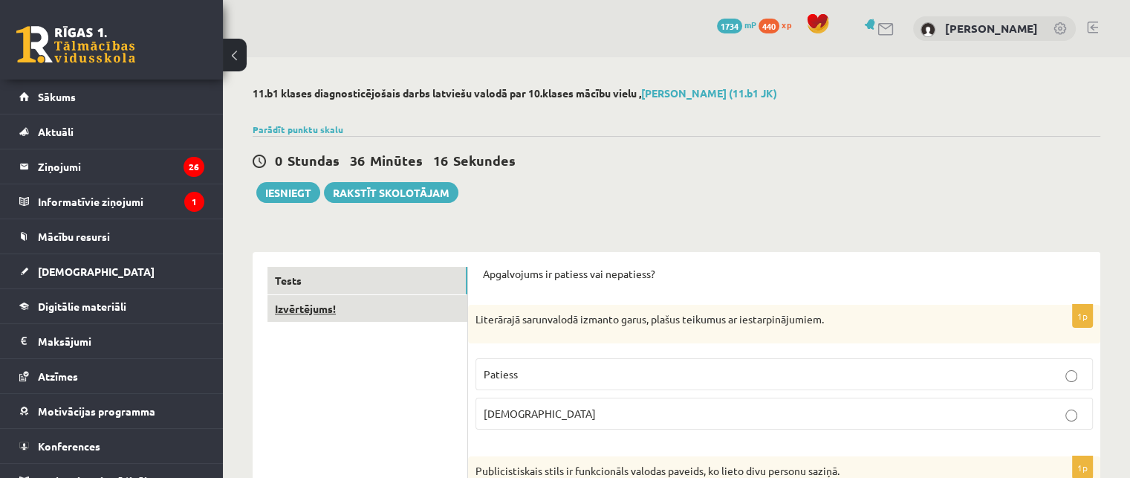
click at [300, 314] on link "Izvērtējums!" at bounding box center [368, 308] width 200 height 27
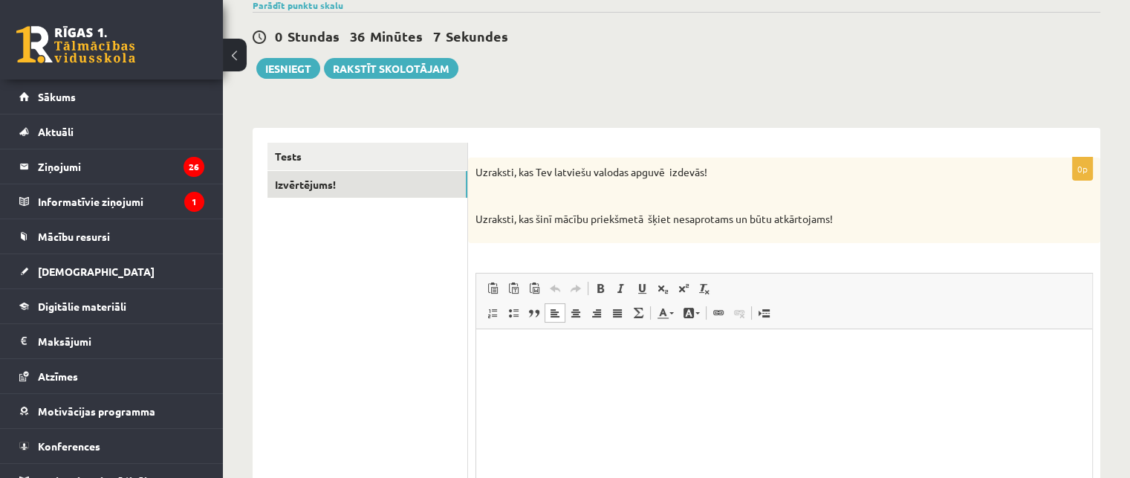
click at [580, 337] on html at bounding box center [784, 350] width 616 height 45
click at [283, 63] on button "Iesniegt" at bounding box center [288, 68] width 64 height 21
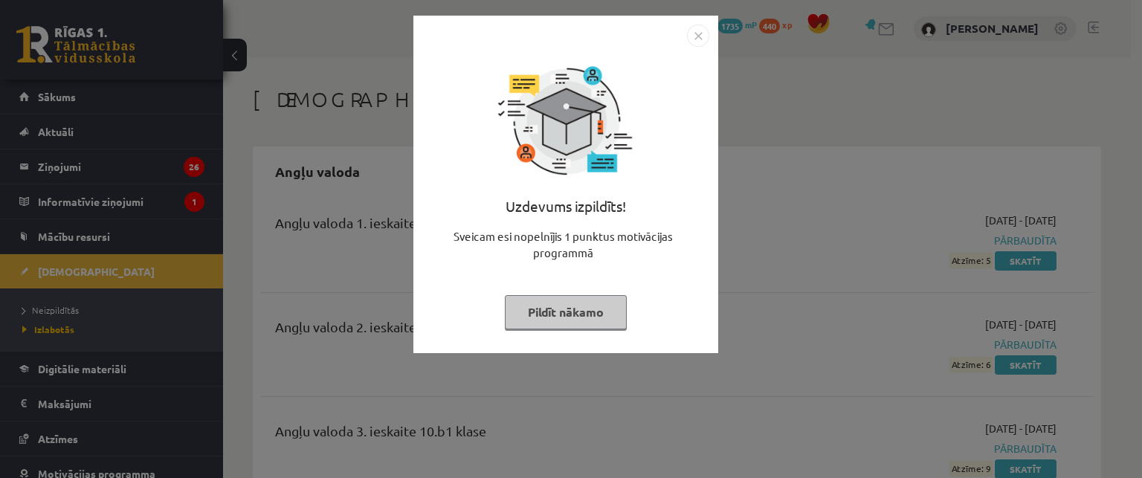
click at [592, 310] on button "Pildīt nākamo" at bounding box center [566, 312] width 122 height 34
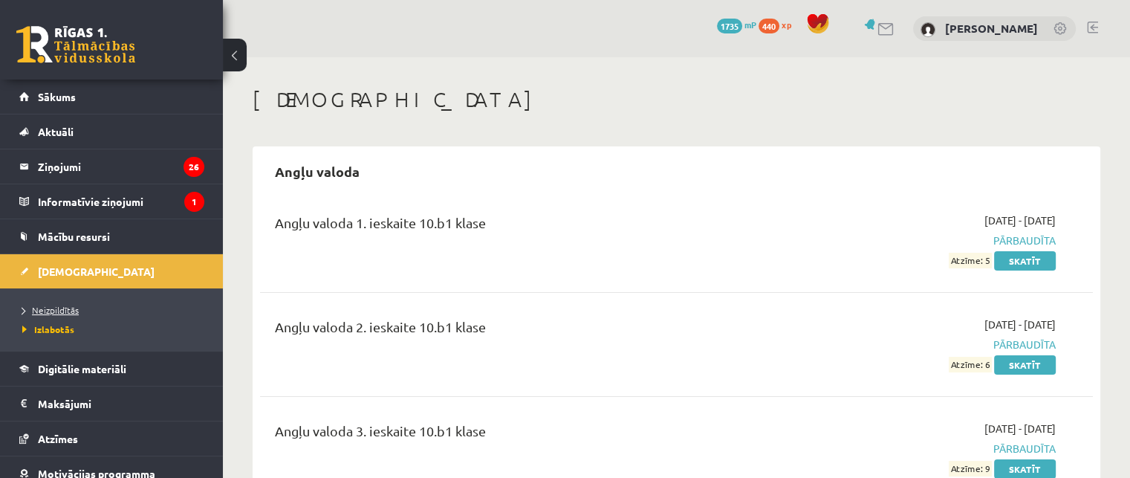
click at [61, 308] on span "Neizpildītās" at bounding box center [50, 310] width 56 height 12
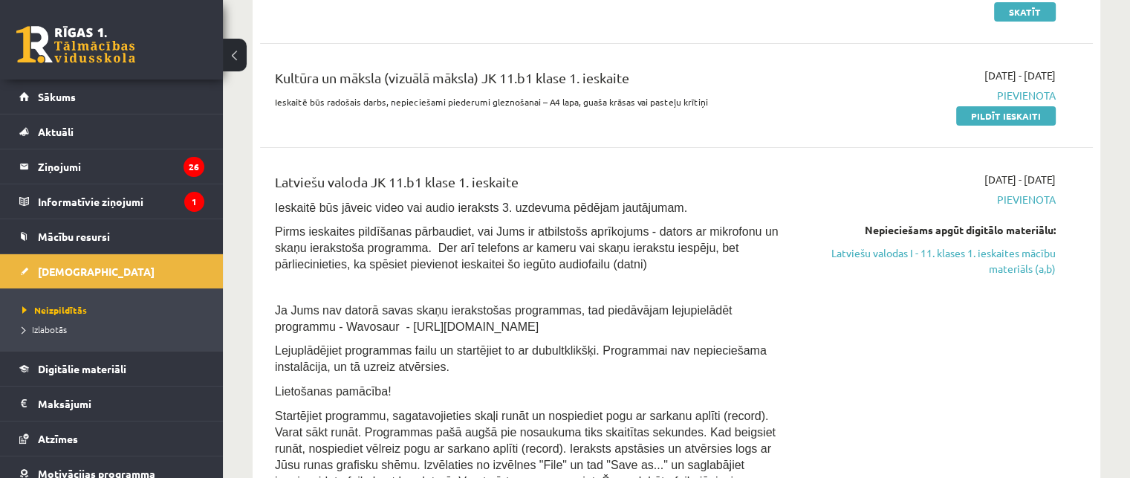
scroll to position [520, 0]
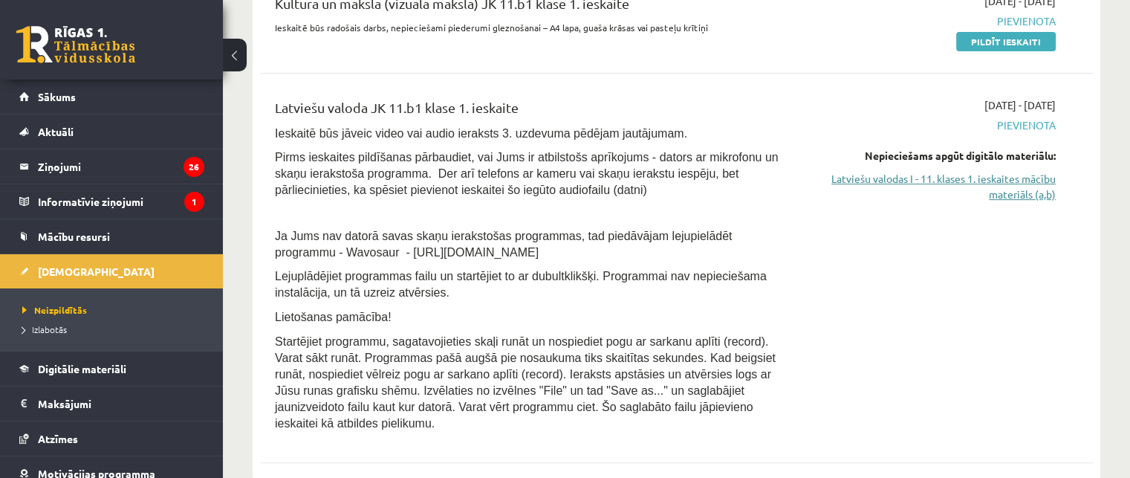
click at [1002, 179] on link "Latviešu valodas I - 11. klases 1. ieskaites mācību materiāls (a,b)" at bounding box center [933, 186] width 245 height 31
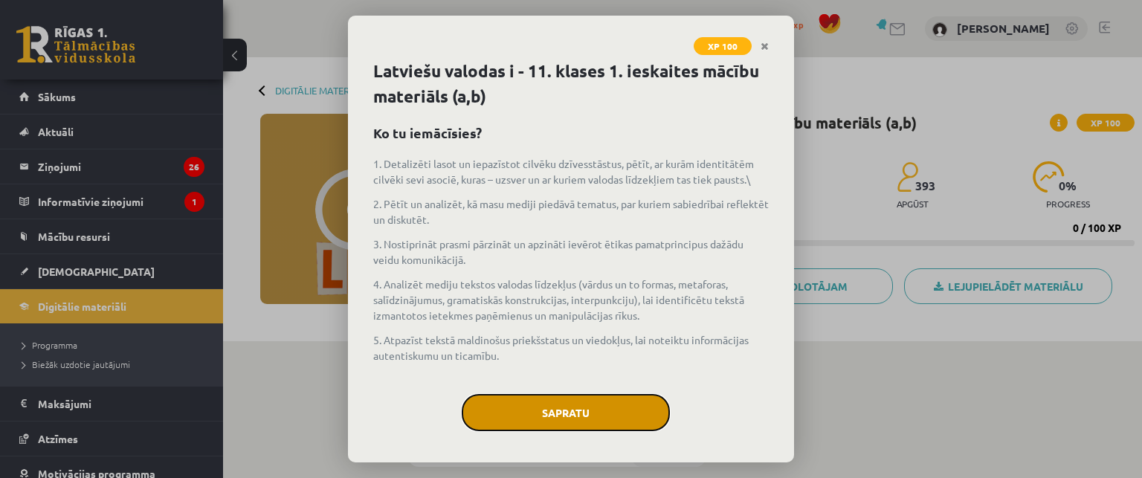
click at [532, 415] on button "Sapratu" at bounding box center [566, 412] width 208 height 37
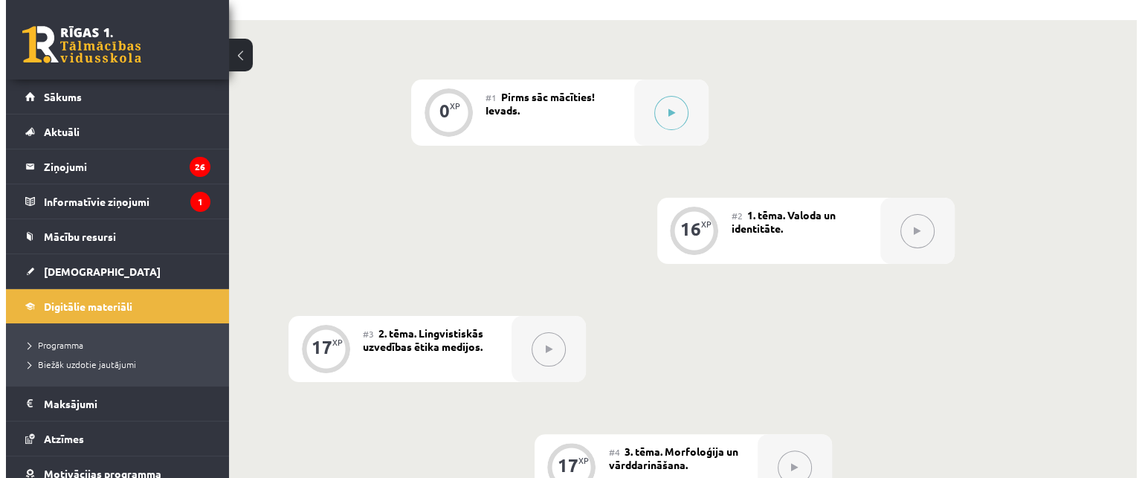
scroll to position [245, 0]
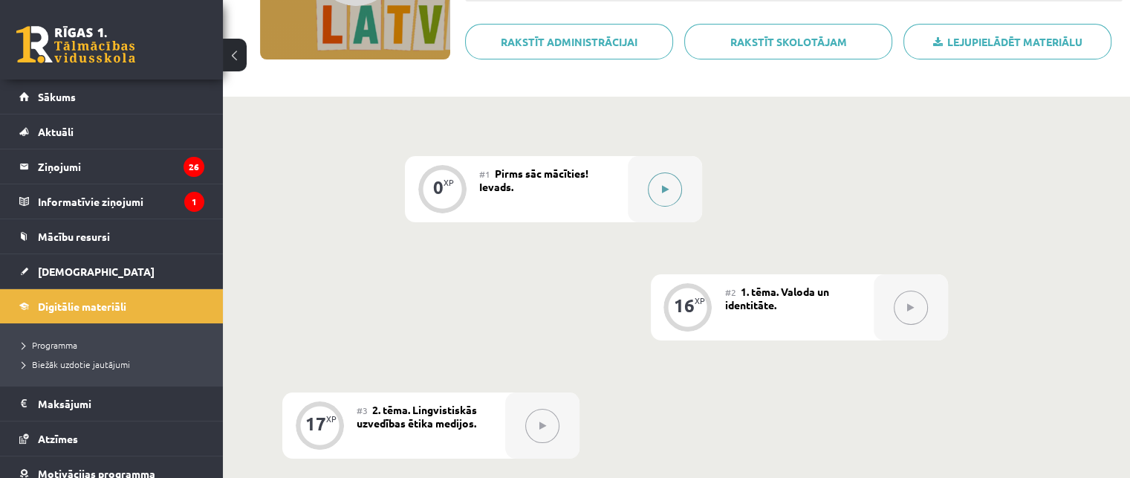
click at [672, 180] on button at bounding box center [665, 189] width 34 height 34
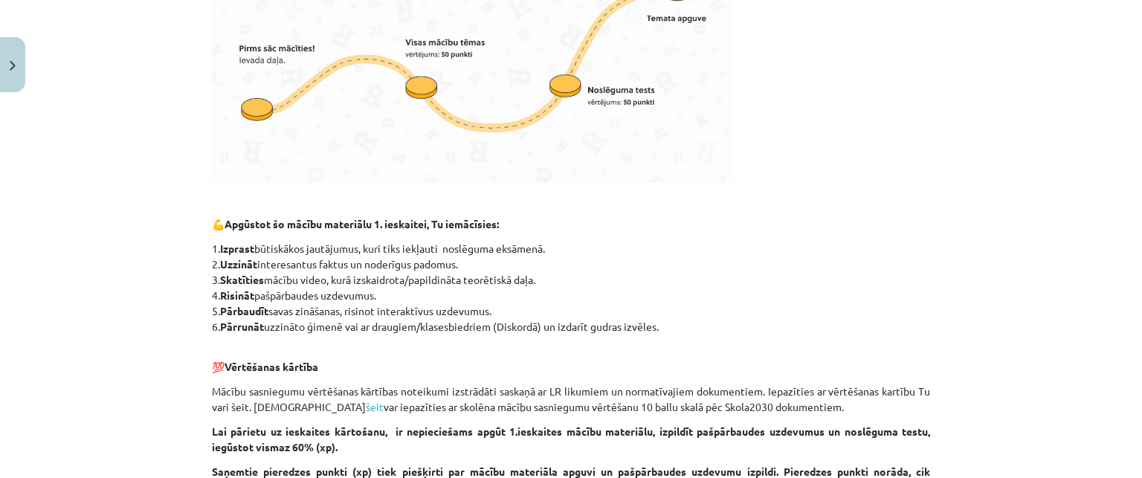
scroll to position [722, 0]
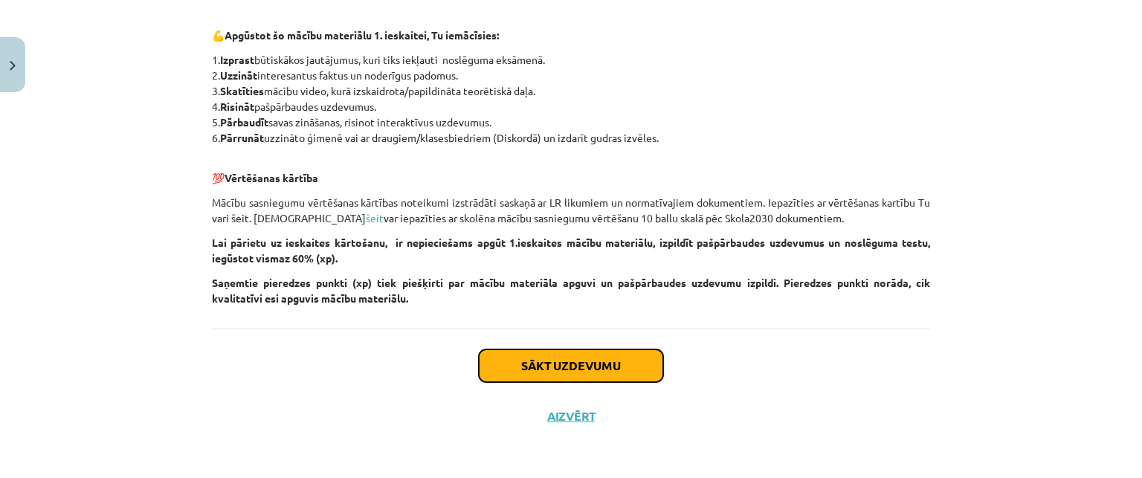
click at [591, 359] on button "Sākt uzdevumu" at bounding box center [571, 365] width 184 height 33
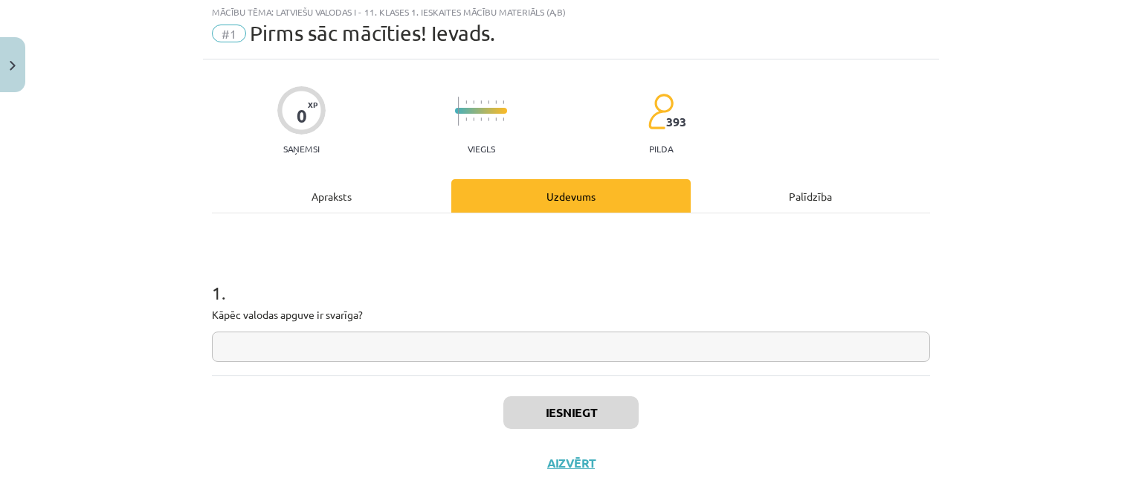
scroll to position [37, 0]
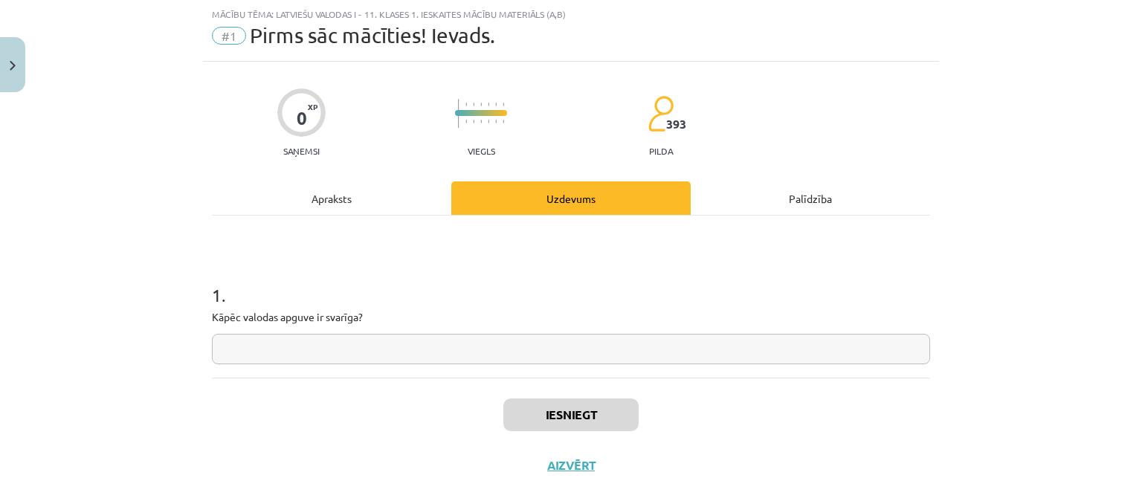
click at [518, 352] on input "text" at bounding box center [571, 349] width 718 height 30
type input "*"
drag, startPoint x: 199, startPoint y: 308, endPoint x: 372, endPoint y: 320, distance: 173.6
click at [372, 320] on div "0 XP Saņemsi Viegls 393 pilda Apraksts Uzdevums Palīdzība 1 . Kāpēc valodas apg…" at bounding box center [571, 276] width 736 height 429
copy p "Kāpēc valodas apguve ir svarīga?"
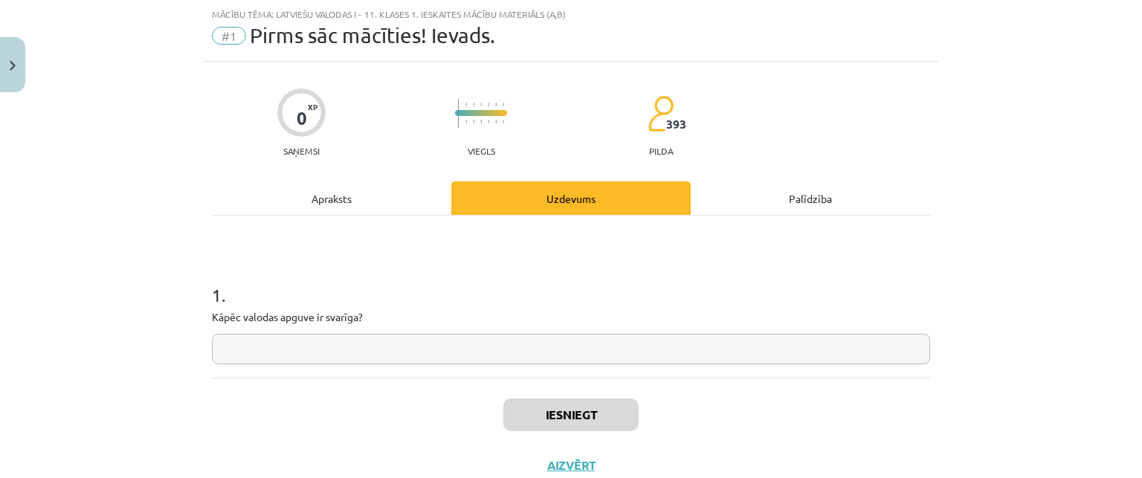
click at [354, 344] on input "text" at bounding box center [571, 349] width 718 height 30
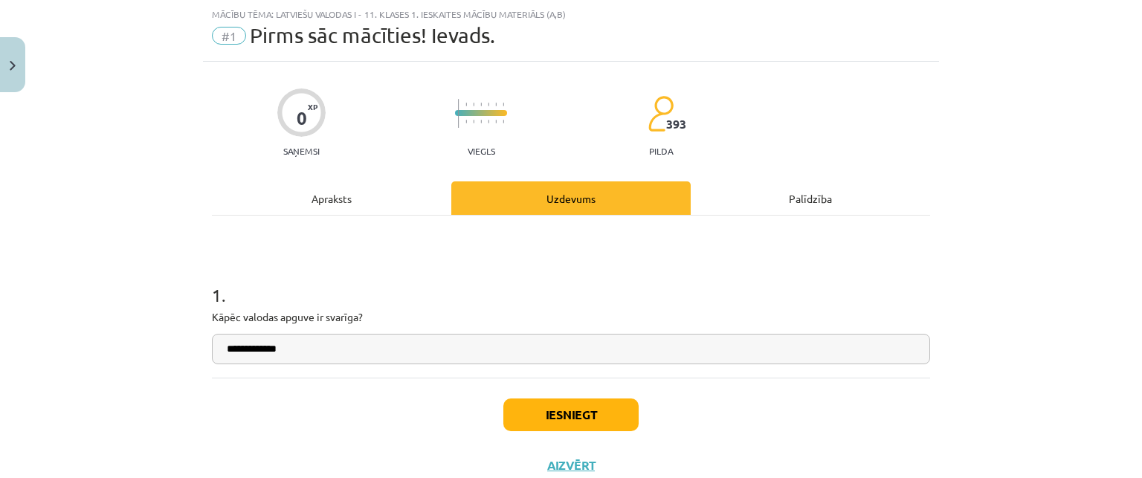
type input "**********"
click at [536, 412] on button "Iesniegt" at bounding box center [570, 414] width 135 height 33
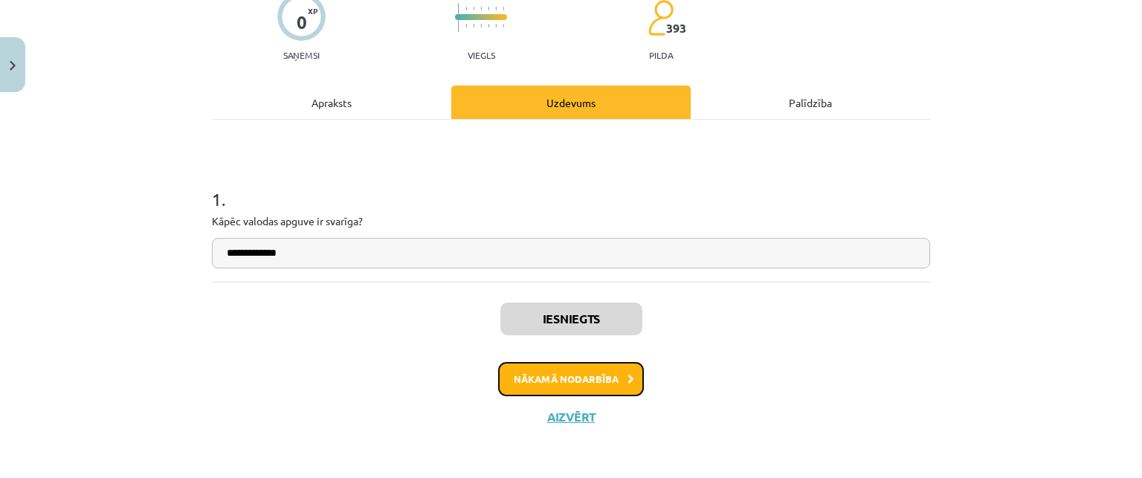
click at [529, 371] on button "Nākamā nodarbība" at bounding box center [571, 379] width 146 height 34
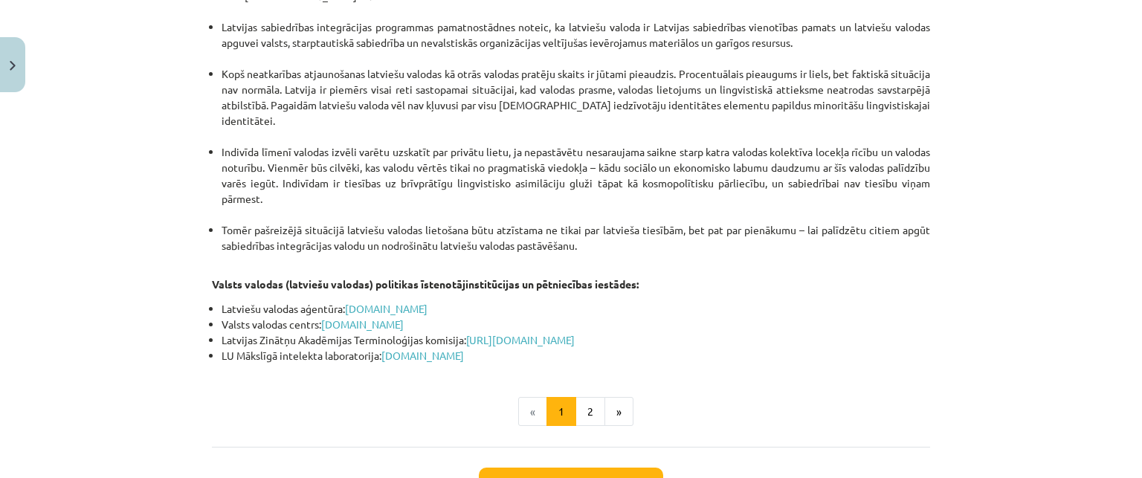
scroll to position [3193, 0]
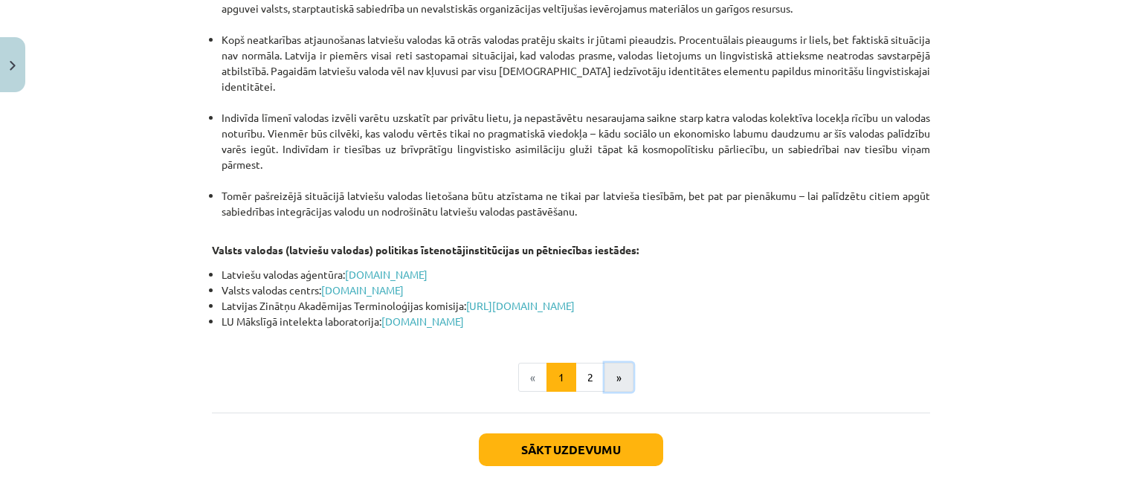
click at [604, 363] on button "»" at bounding box center [618, 378] width 29 height 30
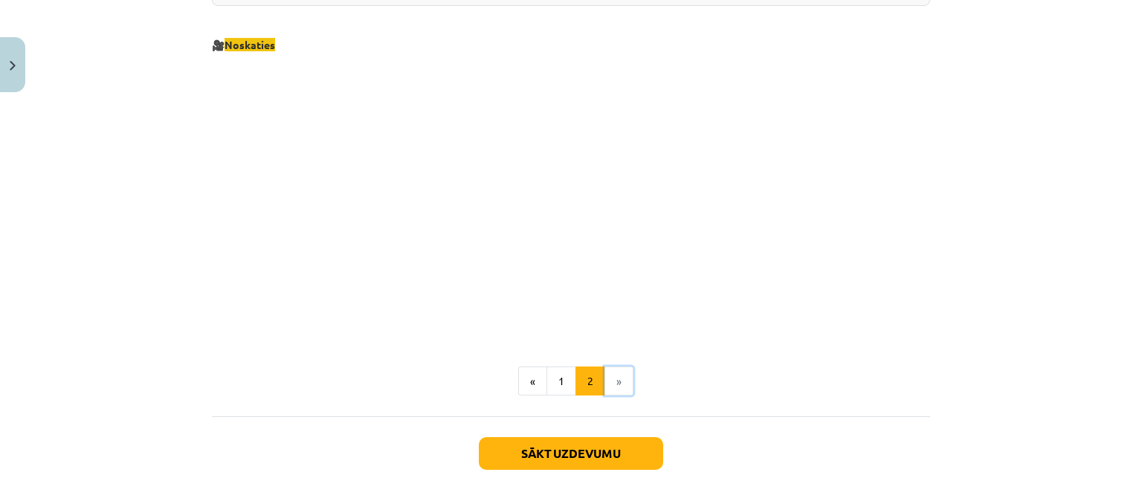
scroll to position [1529, 0]
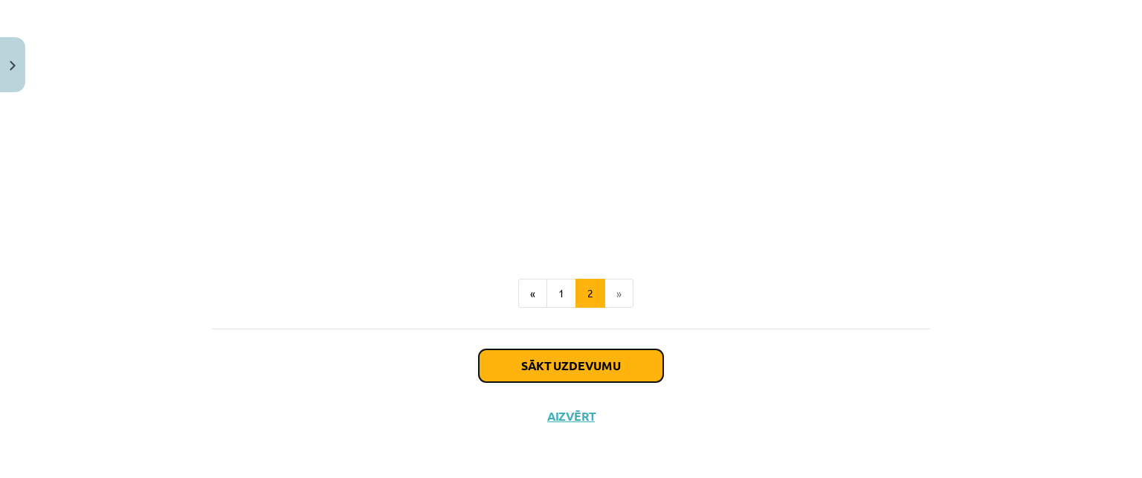
click at [598, 372] on button "Sākt uzdevumu" at bounding box center [571, 365] width 184 height 33
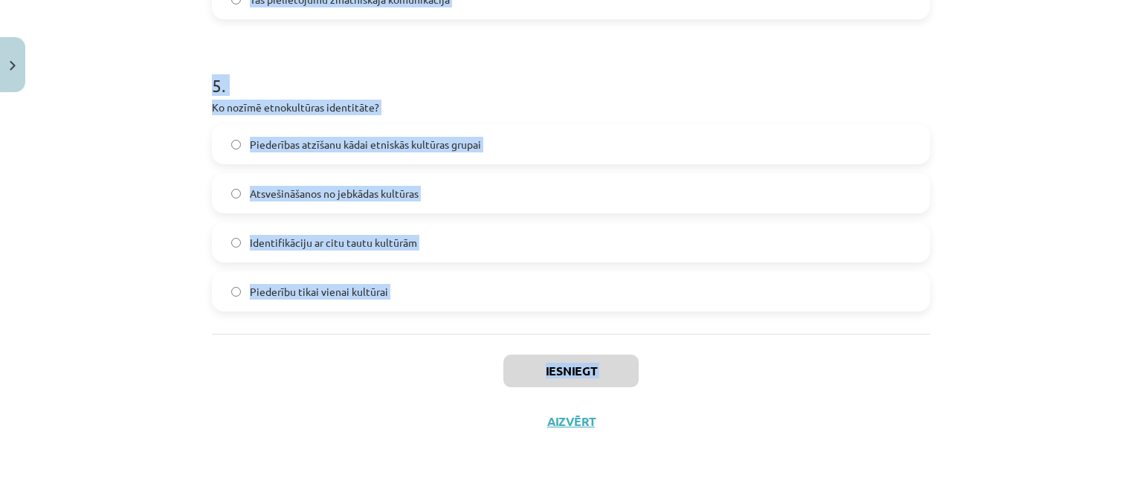
scroll to position [1420, 0]
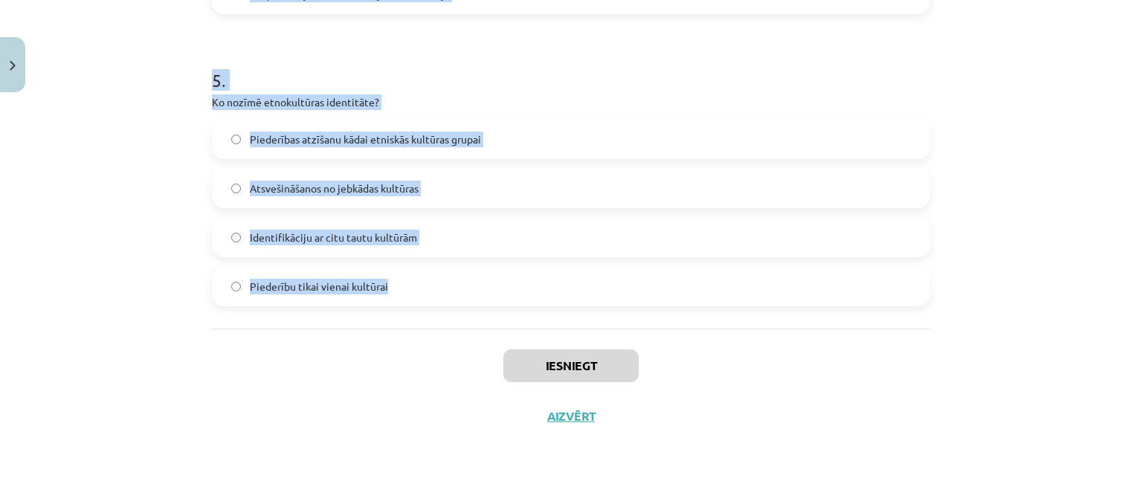
drag, startPoint x: 191, startPoint y: 284, endPoint x: 397, endPoint y: 278, distance: 205.9
click at [397, 278] on div "Mācību tēma: Latviešu valodas i - 11. klases 1. ieskaites mācību materiāls (a,b…" at bounding box center [571, 239] width 1142 height 478
copy form "1 . Kā valoda ietekmē cilvēka identitāti? Tā nosaka cilvēka fiziskās īpašības. …"
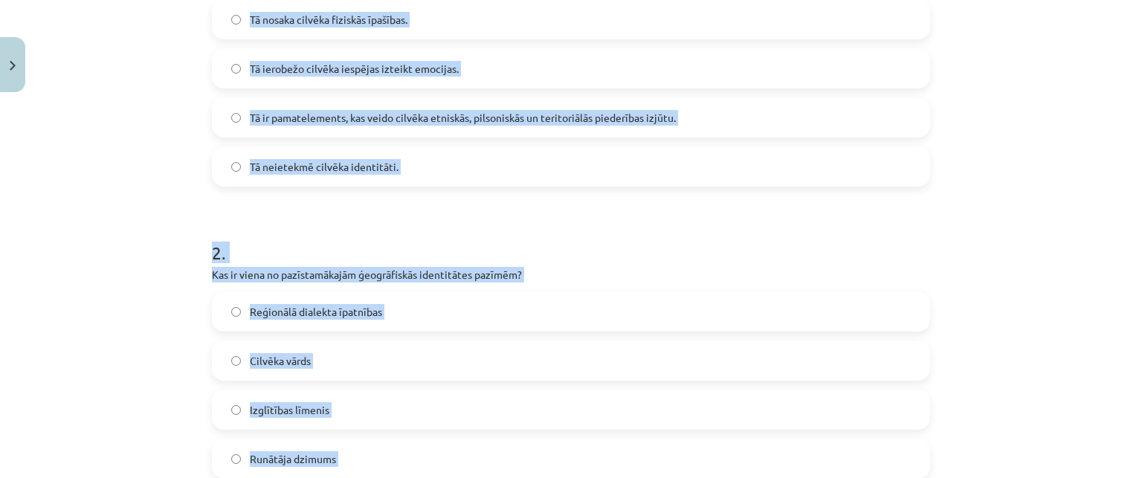
scroll to position [297, 0]
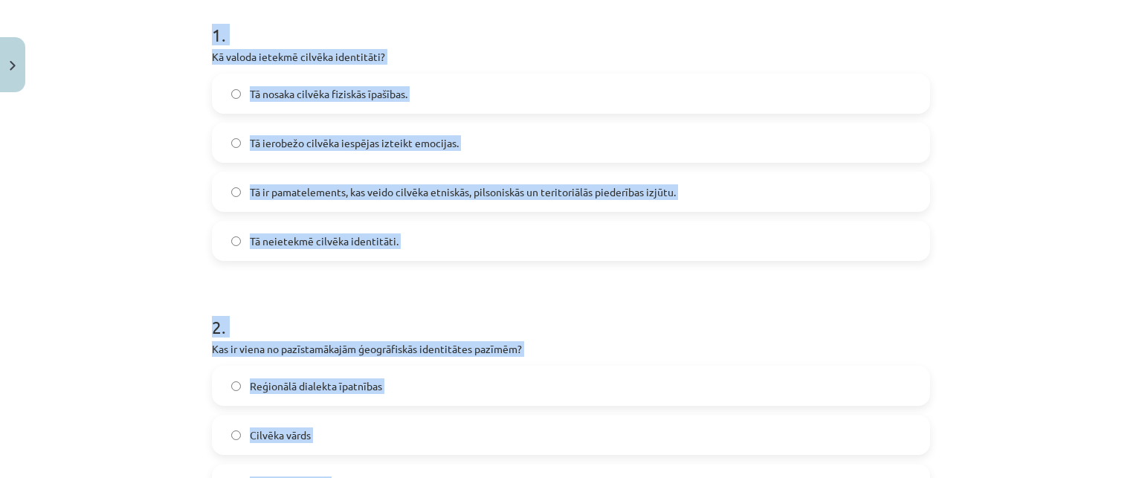
click at [380, 181] on label "Tā ir pamatelements, kas veido cilvēka etniskās, pilsoniskās un teritoriālās pi…" at bounding box center [570, 191] width 715 height 37
click at [167, 210] on div "Mācību tēma: Latviešu valodas i - 11. klases 1. ieskaites mācību materiāls (a,b…" at bounding box center [571, 239] width 1142 height 478
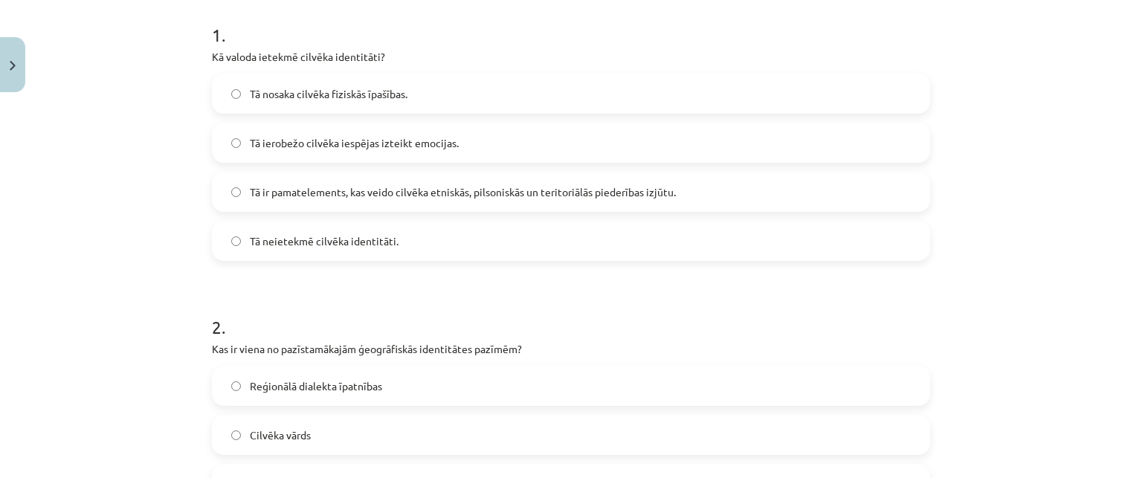
scroll to position [372, 0]
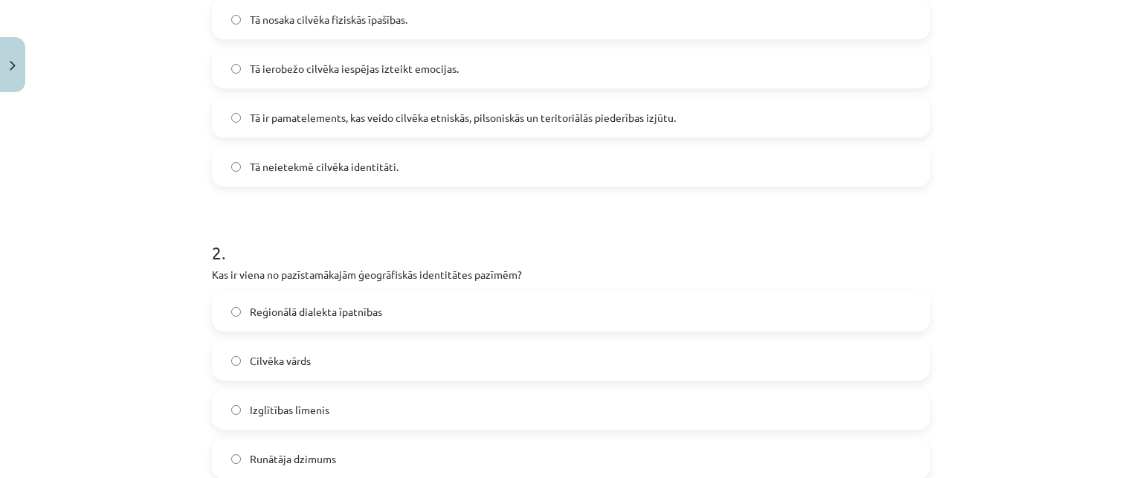
click at [328, 300] on label "Reģionālā dialekta īpatnības" at bounding box center [570, 311] width 715 height 37
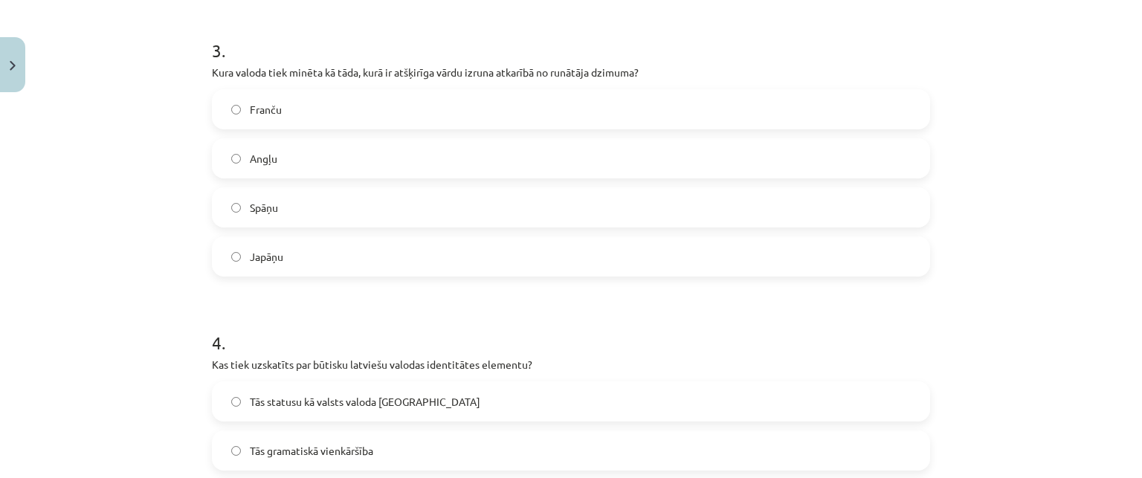
scroll to position [892, 0]
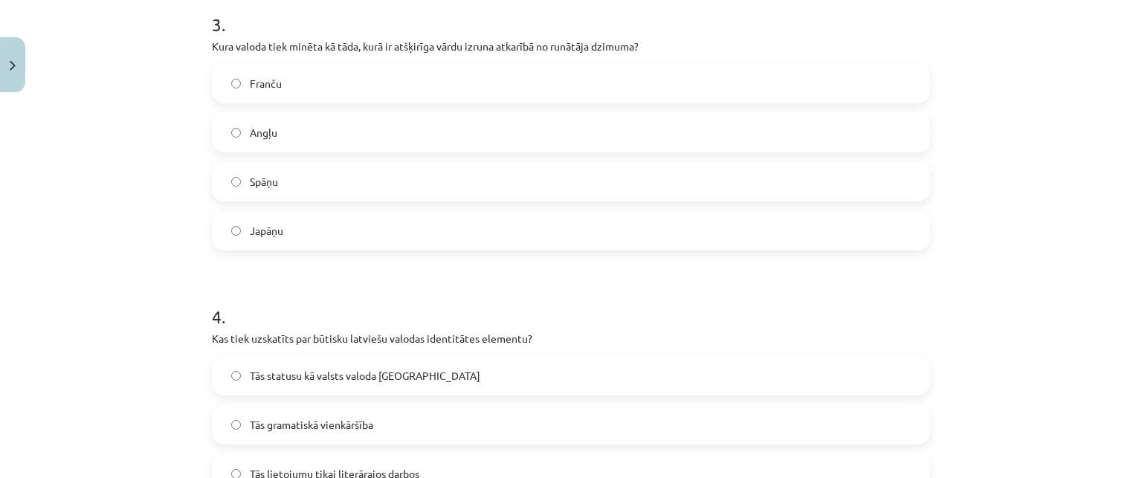
click at [323, 221] on label "Japāņu" at bounding box center [570, 230] width 715 height 37
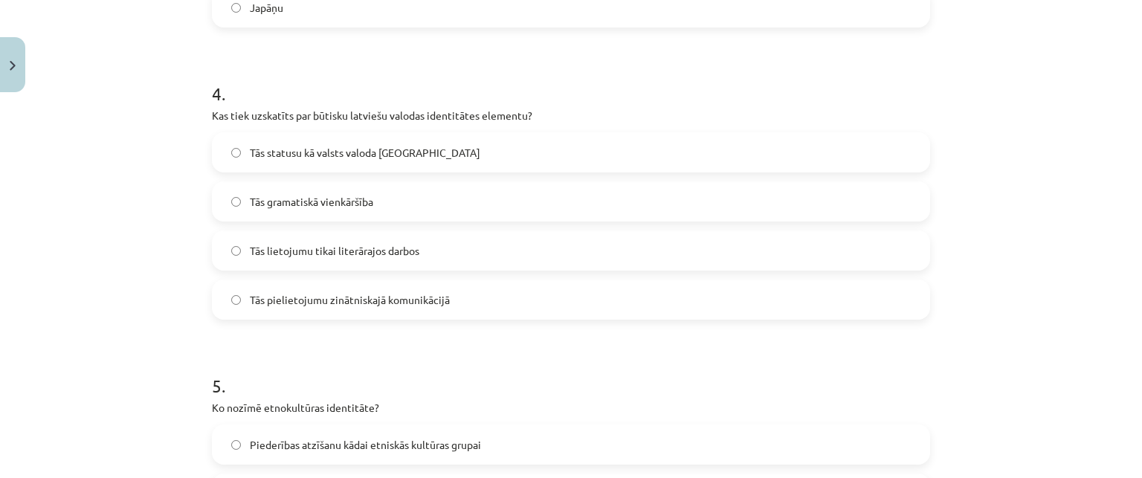
scroll to position [1189, 0]
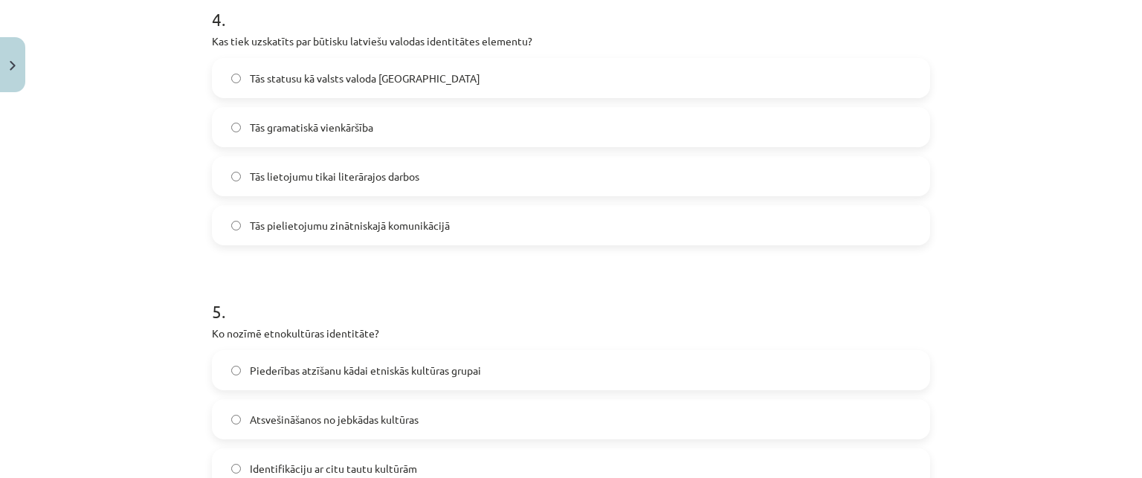
click at [299, 74] on span "Tās statusu kā valsts valoda Latvijā" at bounding box center [365, 79] width 230 height 16
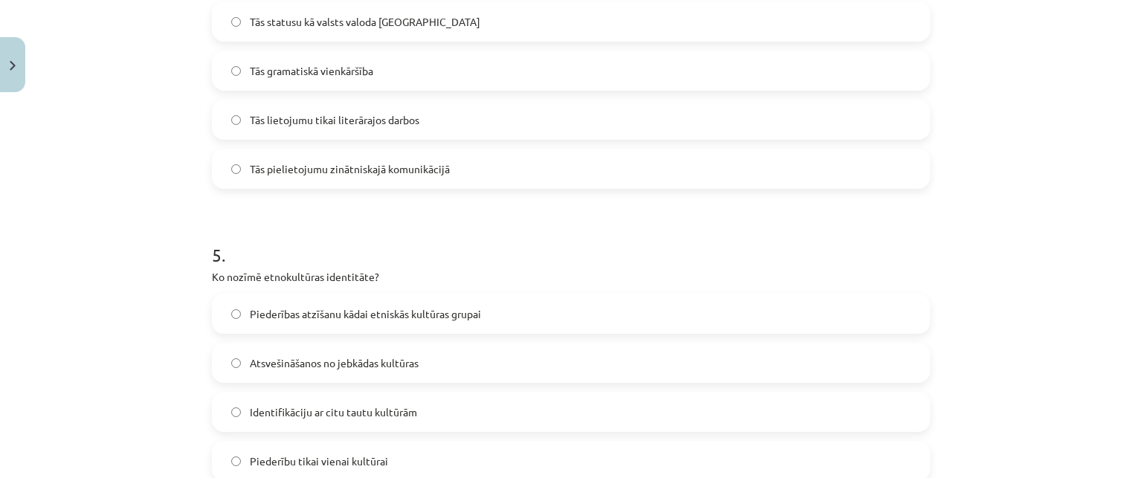
scroll to position [1420, 0]
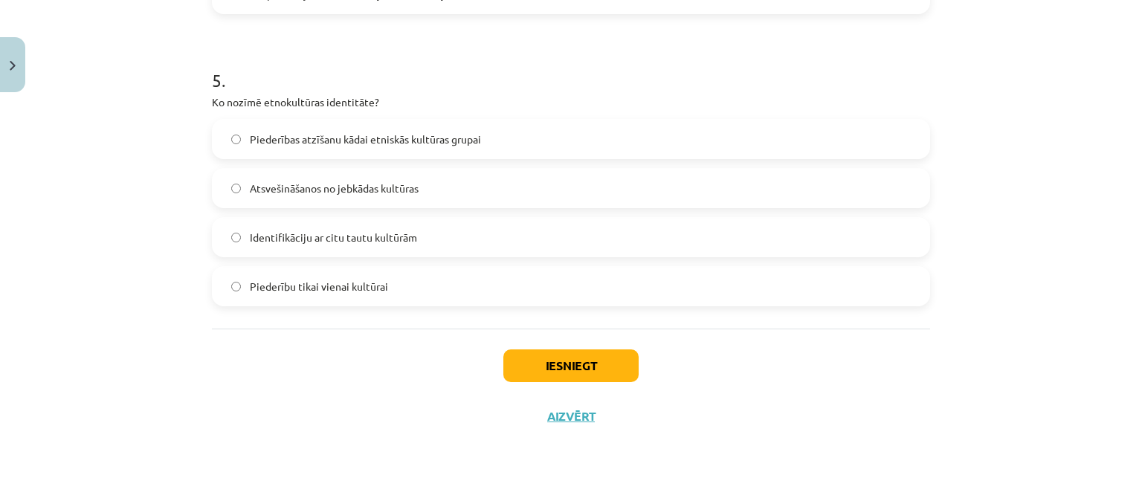
drag, startPoint x: 337, startPoint y: 129, endPoint x: 349, endPoint y: 142, distance: 17.3
click at [338, 129] on label "Piederības atzīšanu kādai etniskās kultūras grupai" at bounding box center [570, 138] width 715 height 37
click at [600, 361] on button "Iesniegt" at bounding box center [570, 365] width 135 height 33
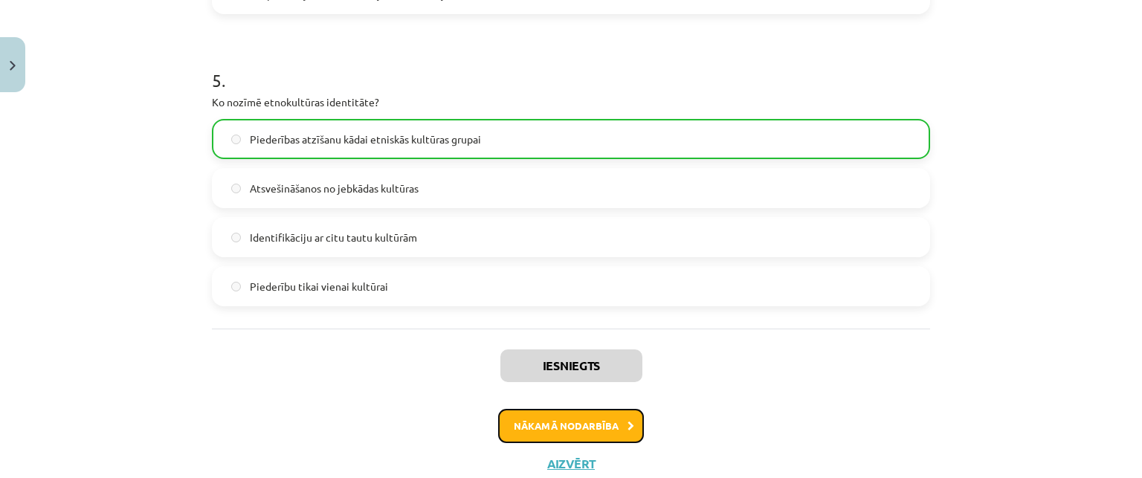
click at [586, 427] on button "Nākamā nodarbība" at bounding box center [571, 426] width 146 height 34
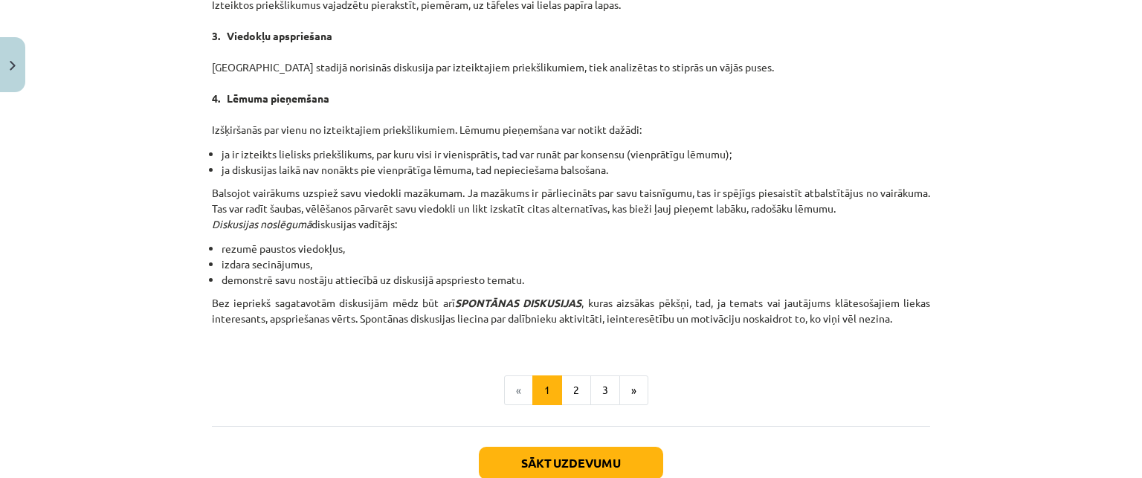
scroll to position [1411, 0]
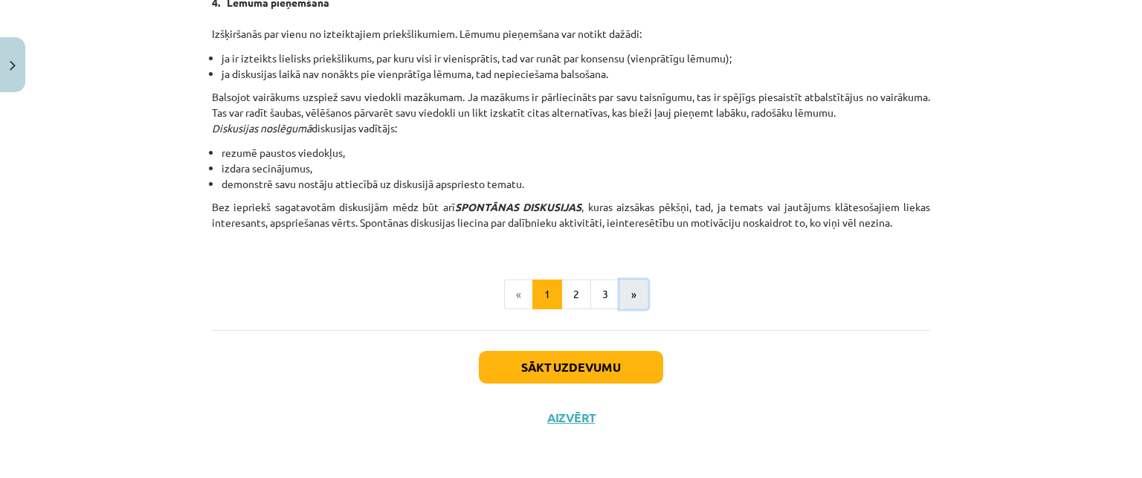
click at [620, 293] on button "»" at bounding box center [633, 294] width 29 height 30
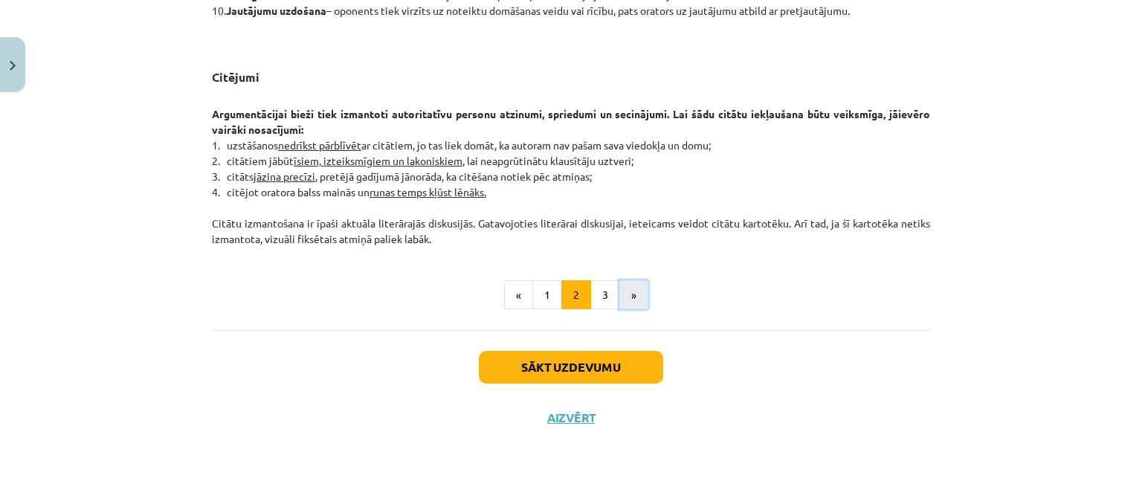
click at [632, 292] on button "»" at bounding box center [633, 295] width 29 height 30
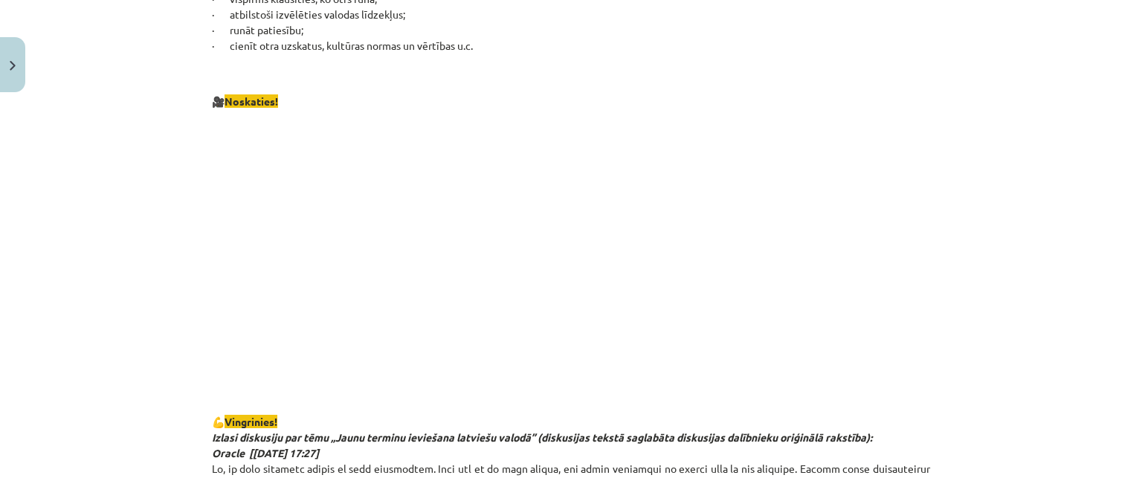
scroll to position [934, 0]
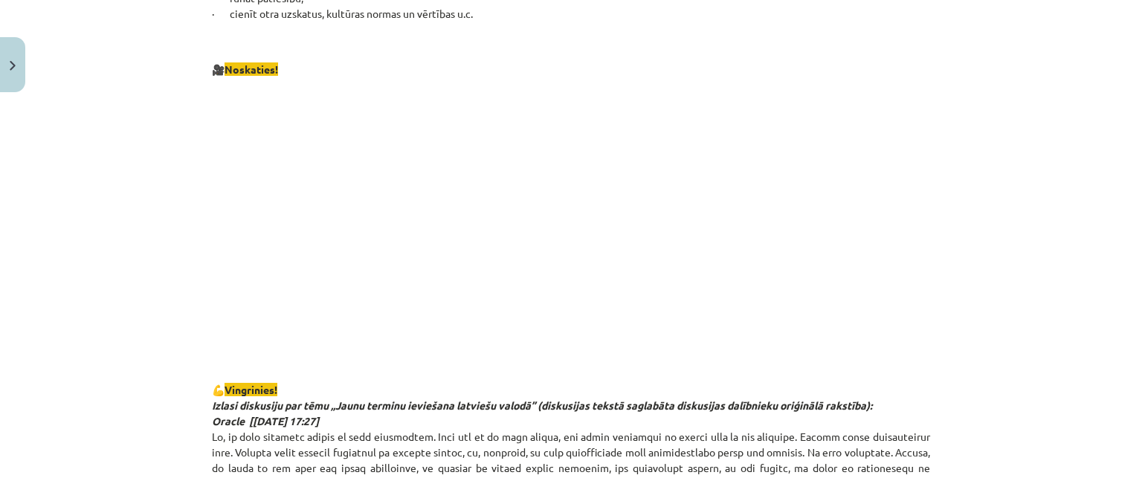
click at [1084, 143] on div "Mācību tēma: Latviešu valodas i - 11. klases 1. ieskaites mācību materiāls (a,b…" at bounding box center [571, 239] width 1142 height 478
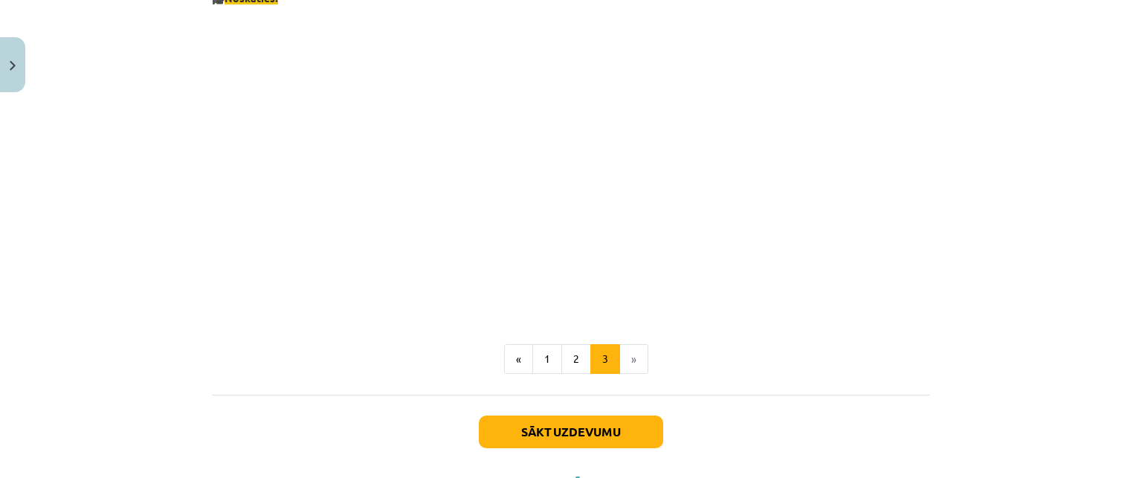
scroll to position [2831, 0]
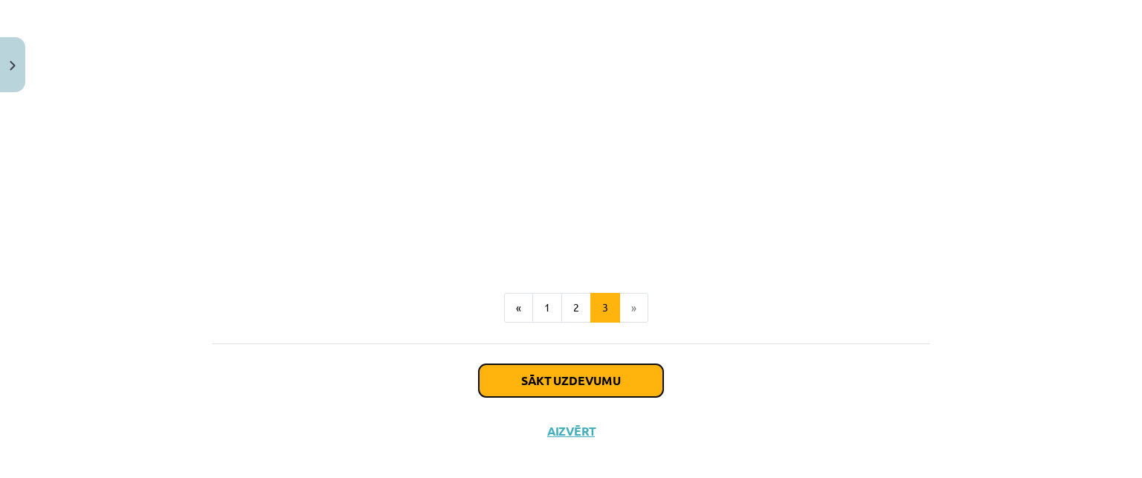
click at [557, 364] on button "Sākt uzdevumu" at bounding box center [571, 380] width 184 height 33
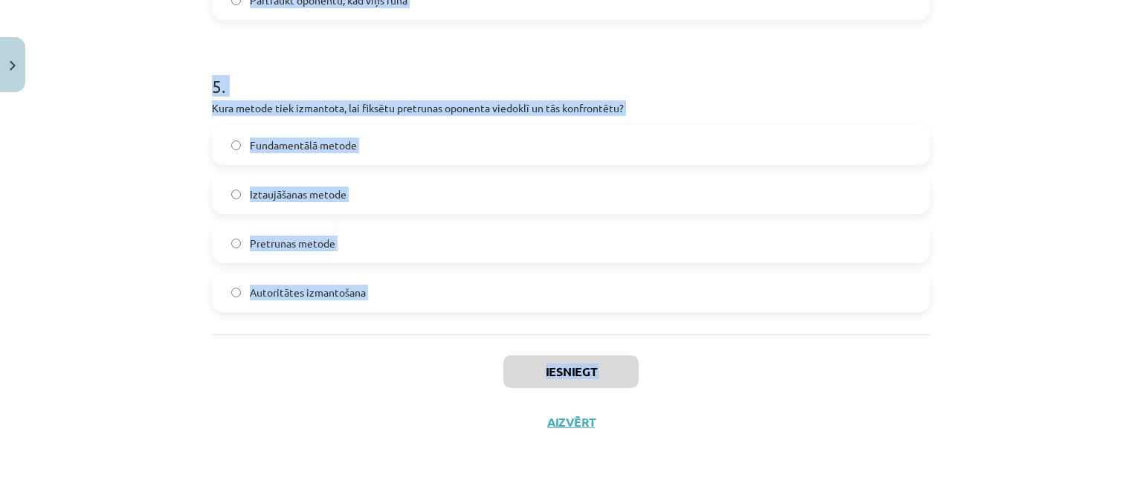
scroll to position [1420, 0]
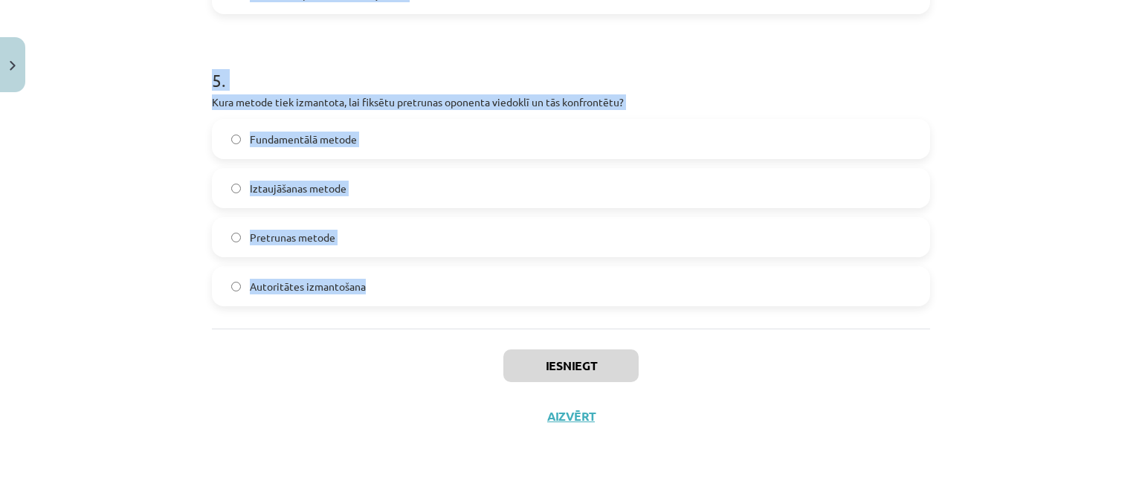
drag, startPoint x: 199, startPoint y: 30, endPoint x: 425, endPoint y: 291, distance: 344.5
copy form "1 . Kāds ir diskusijas vadītāja uzdevums? Izmantot tikai savus argumentus disku…"
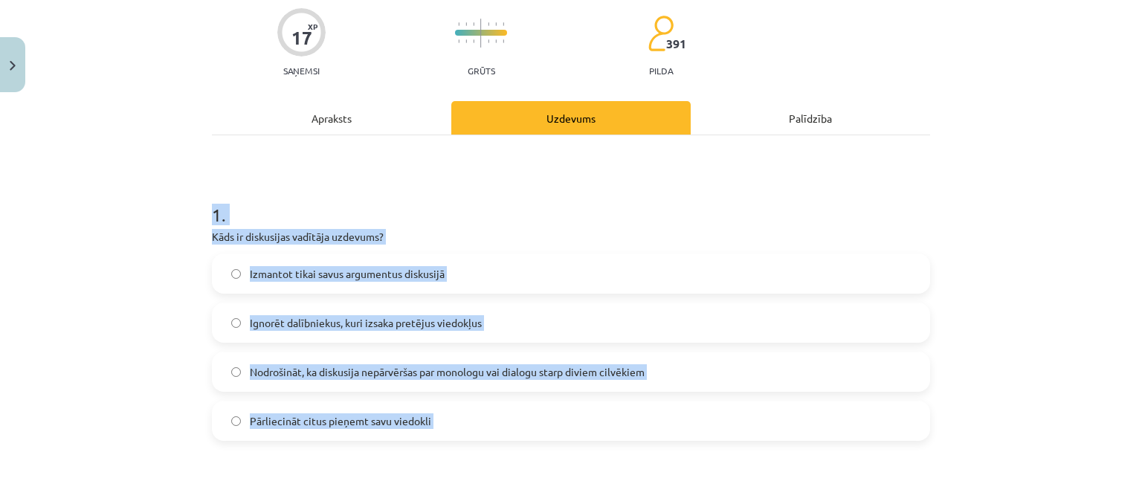
scroll to position [223, 0]
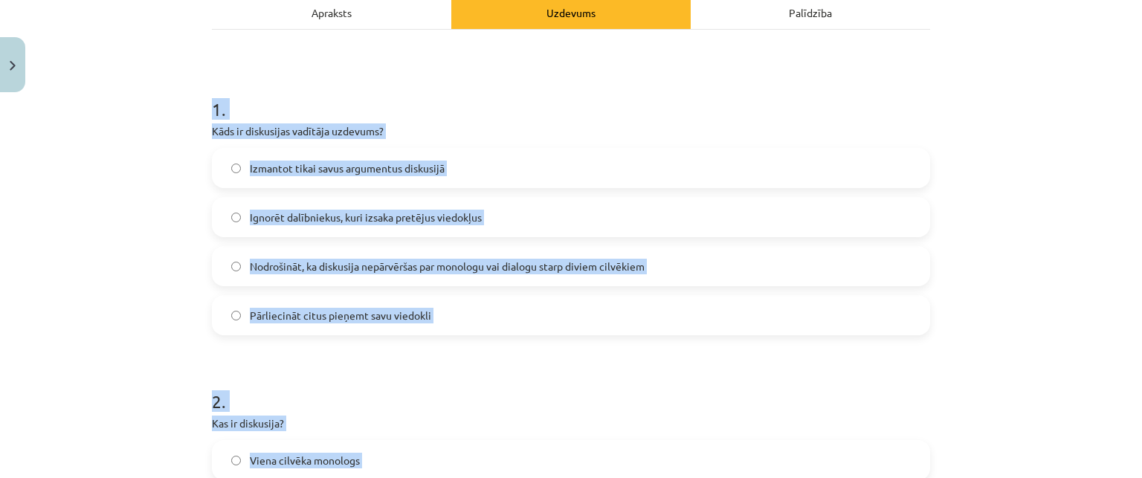
click at [415, 265] on span "Nodrošināt, ka diskusija nepārvēršas par monologu vai dialogu starp diviem cilv…" at bounding box center [447, 267] width 395 height 16
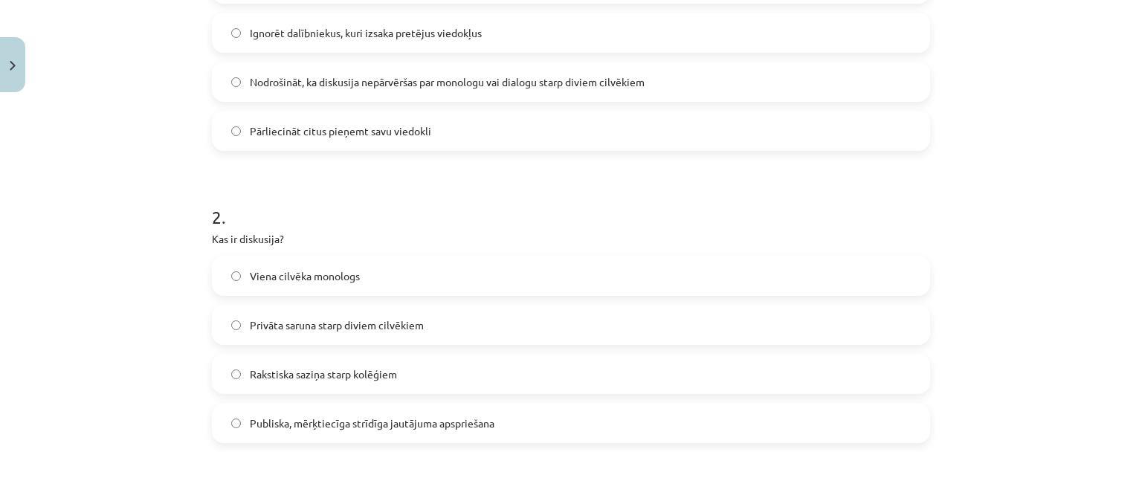
scroll to position [520, 0]
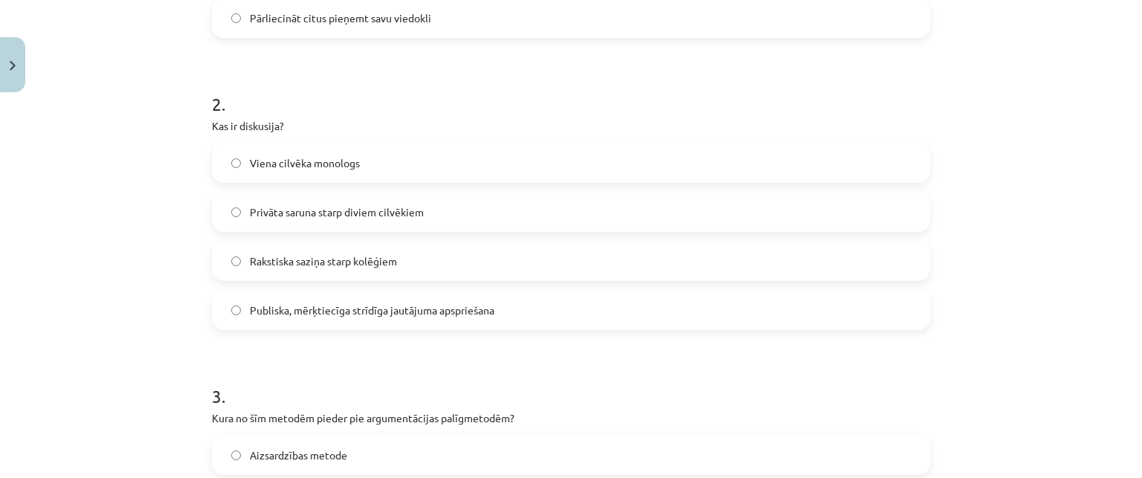
click at [338, 308] on span "Publiska, mērķtiecīga strīdīga jautājuma apspriešana" at bounding box center [372, 310] width 245 height 16
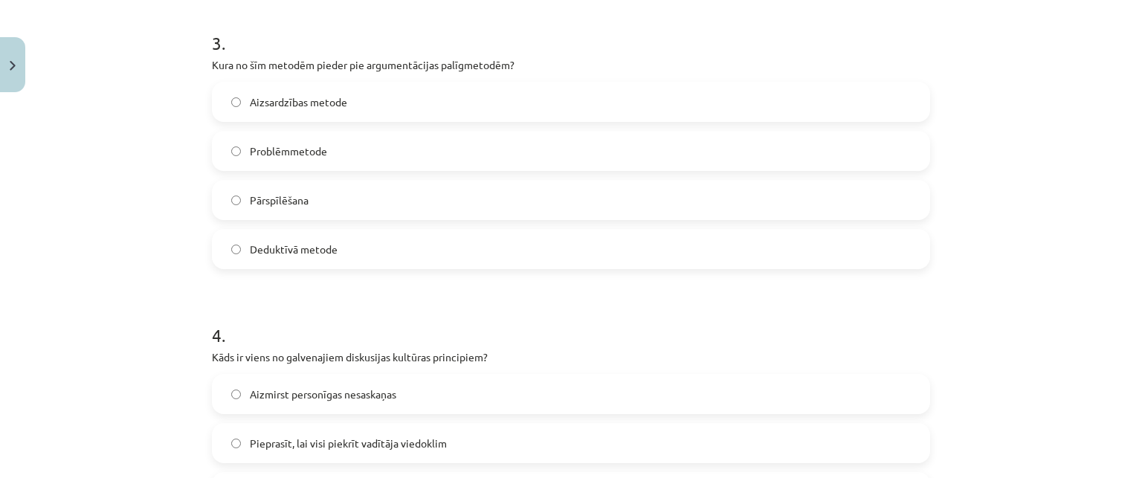
scroll to position [892, 0]
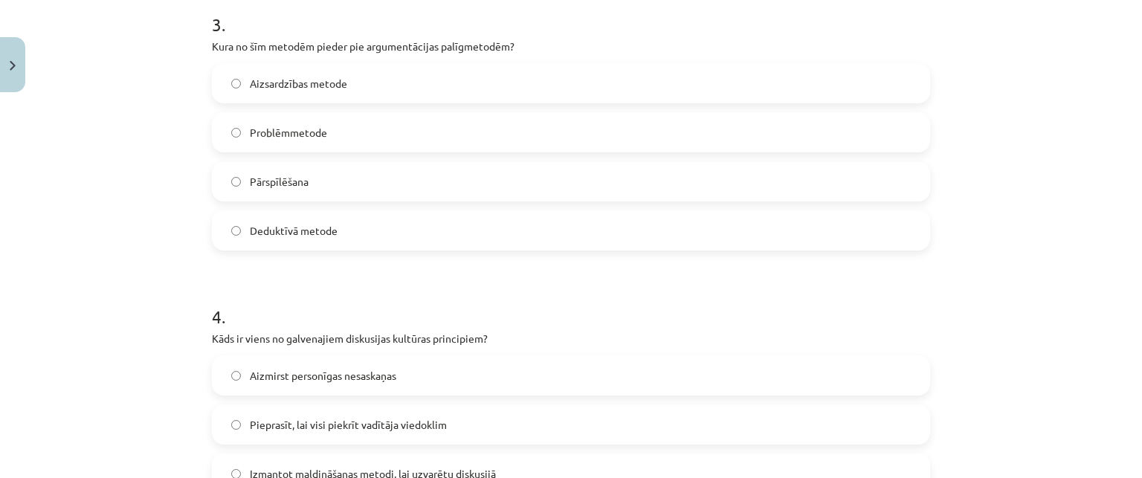
click at [343, 170] on label "Pārspīlēšana" at bounding box center [570, 181] width 715 height 37
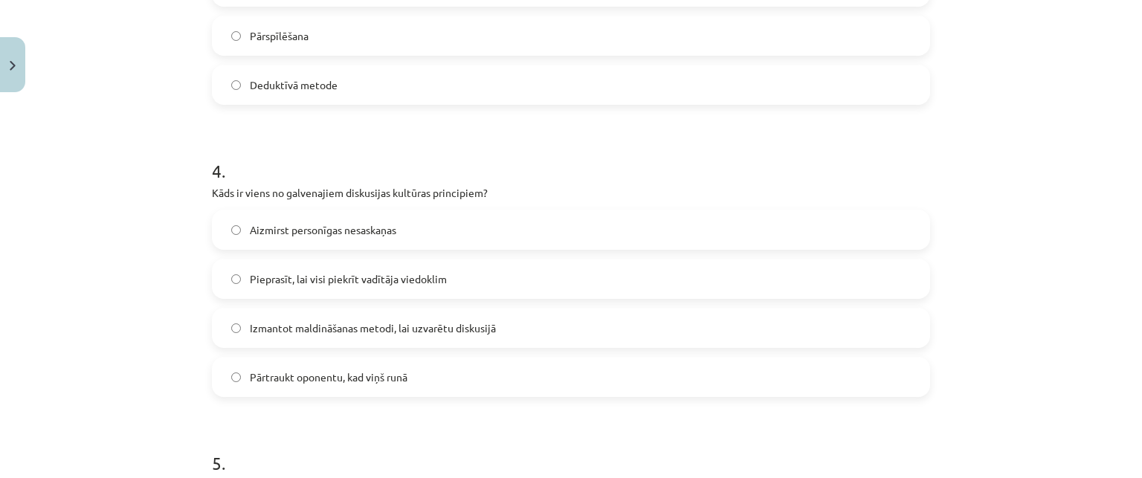
scroll to position [1040, 0]
click at [320, 212] on label "Aizmirst personīgas nesaskaņas" at bounding box center [570, 226] width 715 height 37
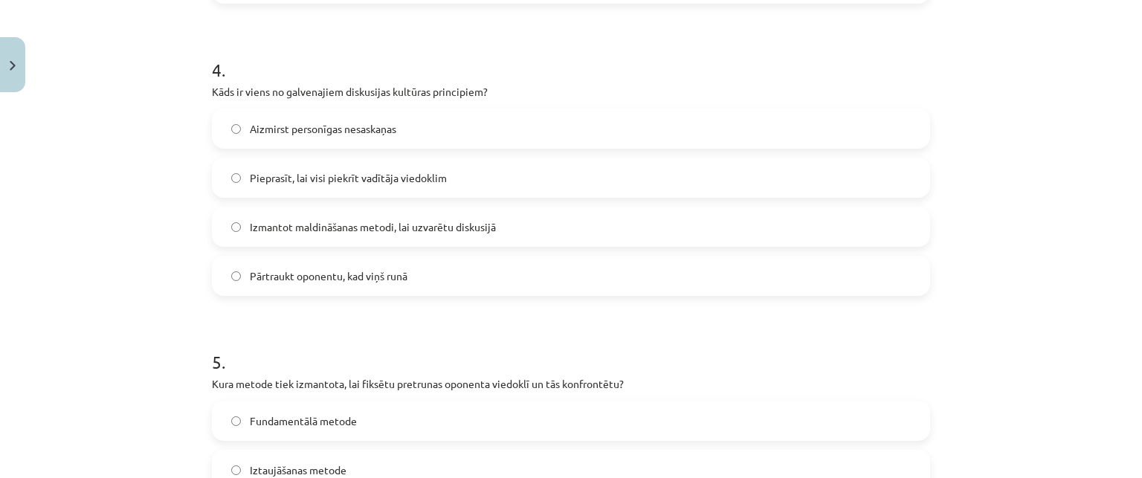
scroll to position [1338, 0]
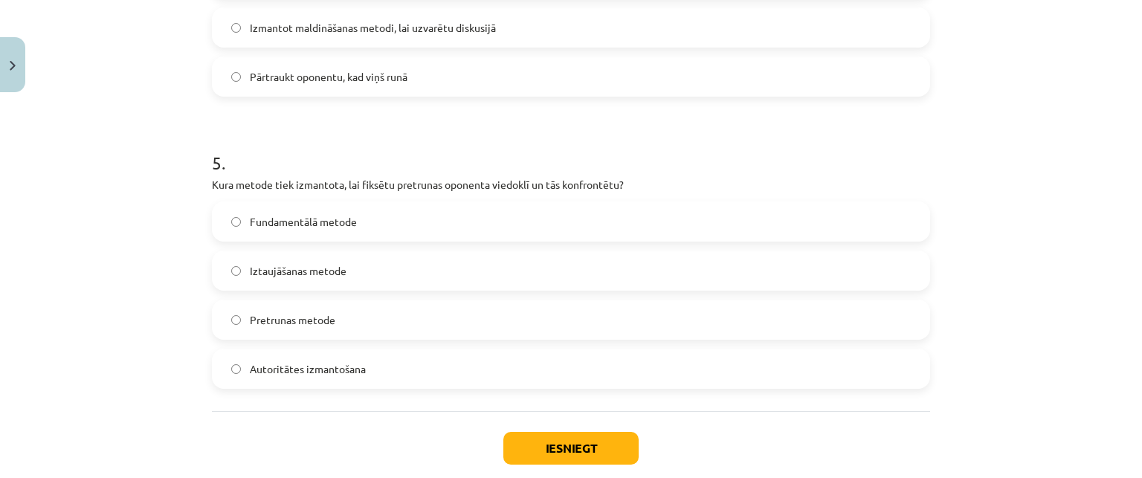
click at [360, 312] on label "Pretrunas metode" at bounding box center [570, 319] width 715 height 37
click at [547, 446] on button "Iesniegt" at bounding box center [570, 448] width 135 height 33
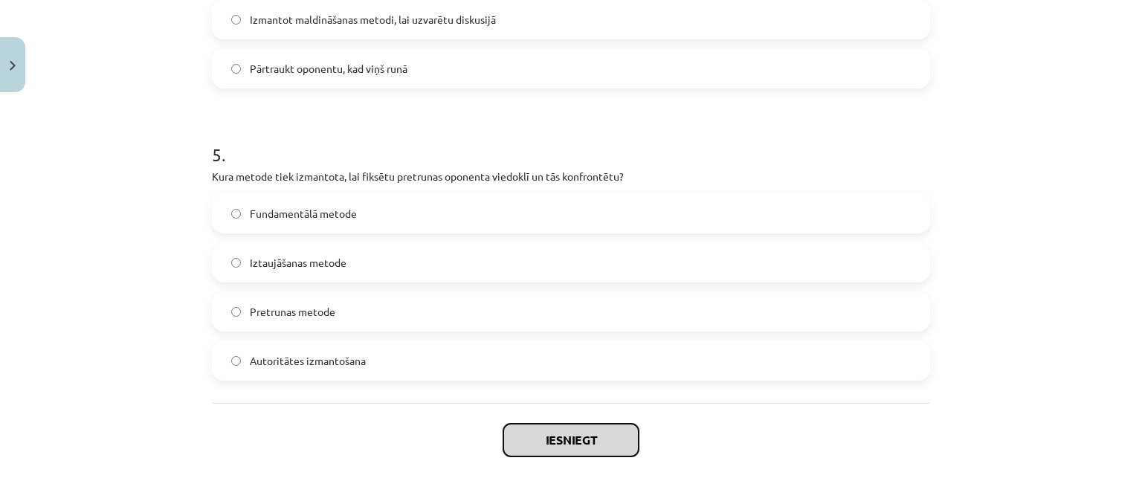
scroll to position [1420, 0]
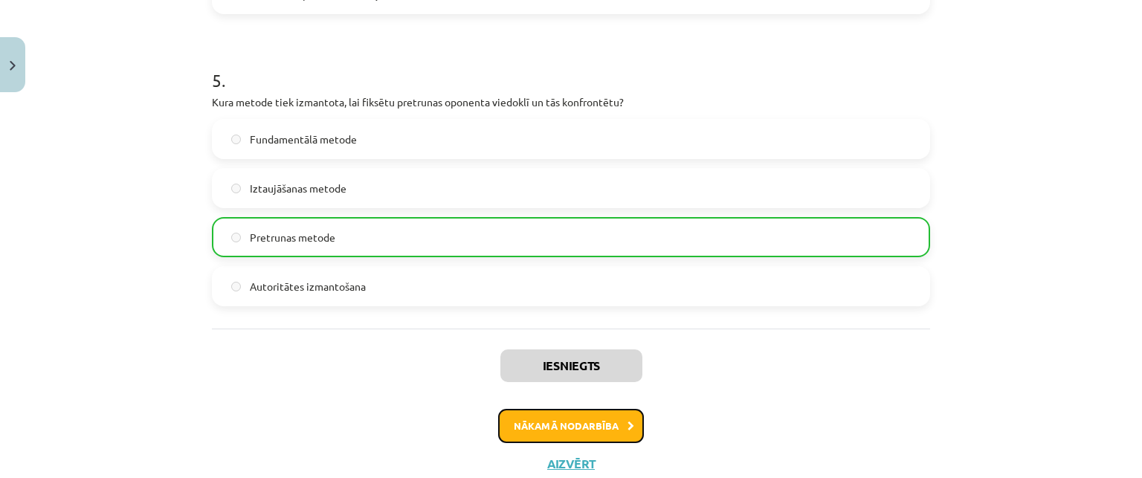
click at [567, 436] on button "Nākamā nodarbība" at bounding box center [571, 426] width 146 height 34
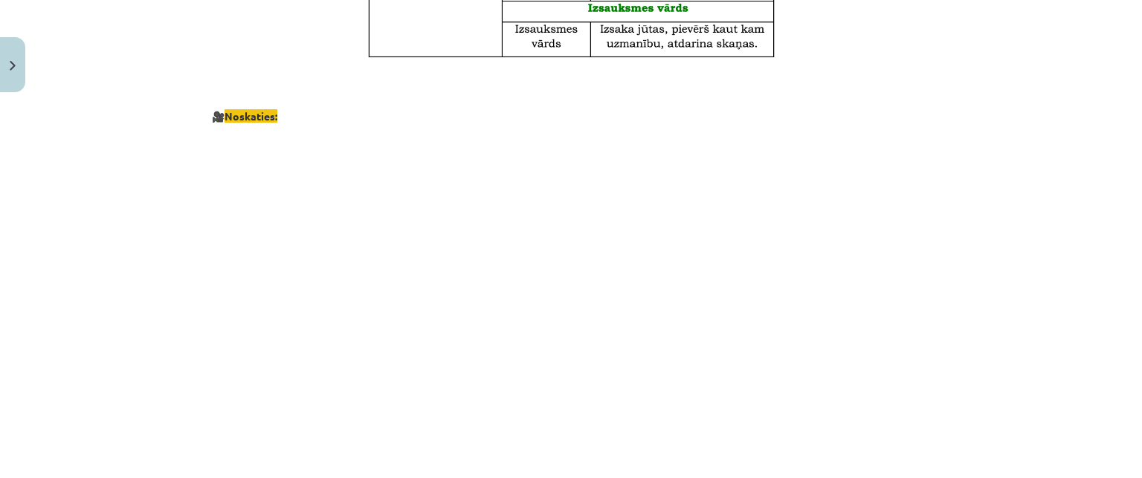
scroll to position [838, 0]
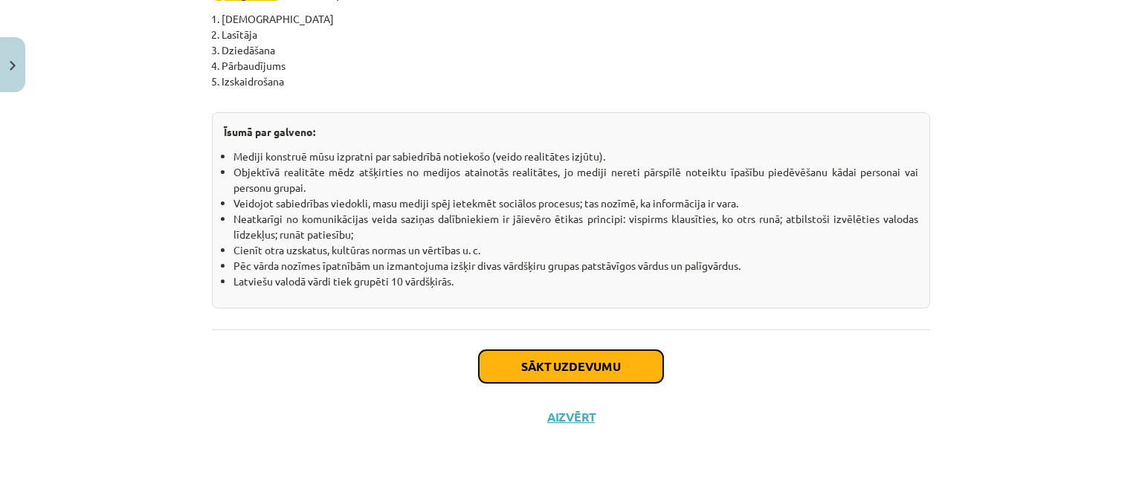
click at [603, 354] on button "Sākt uzdevumu" at bounding box center [571, 366] width 184 height 33
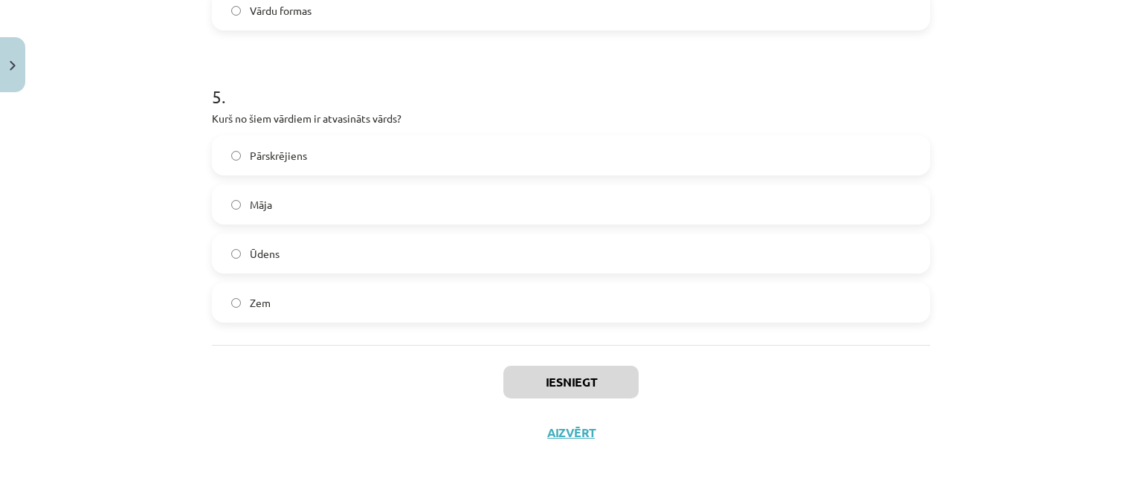
scroll to position [1420, 0]
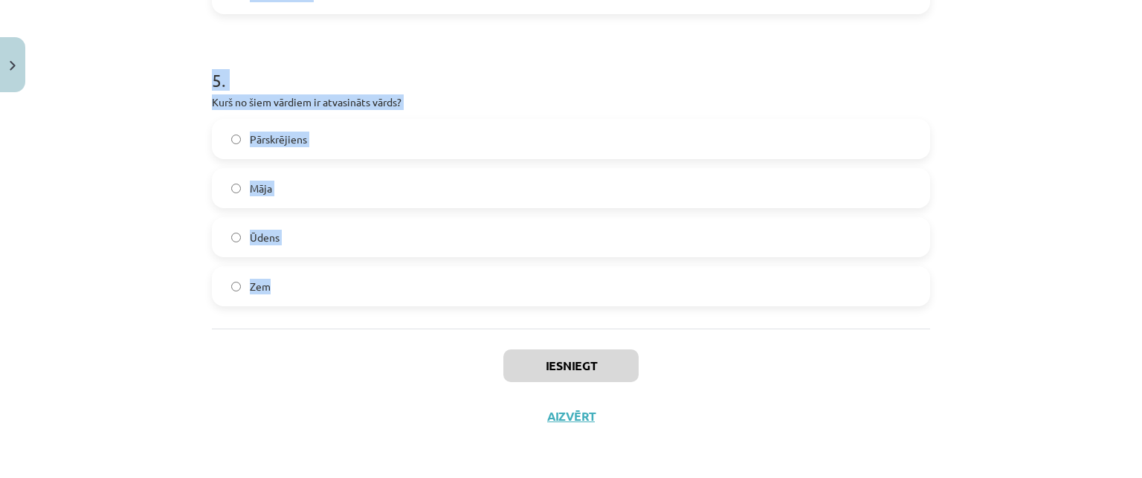
drag, startPoint x: 201, startPoint y: 311, endPoint x: 355, endPoint y: 283, distance: 156.3
copy form "1 . Kurš no šiem ir pirmatnīgs vārds? Zieds Ziedonis Ieziedēt Ziedošs 2 . Kas i…"
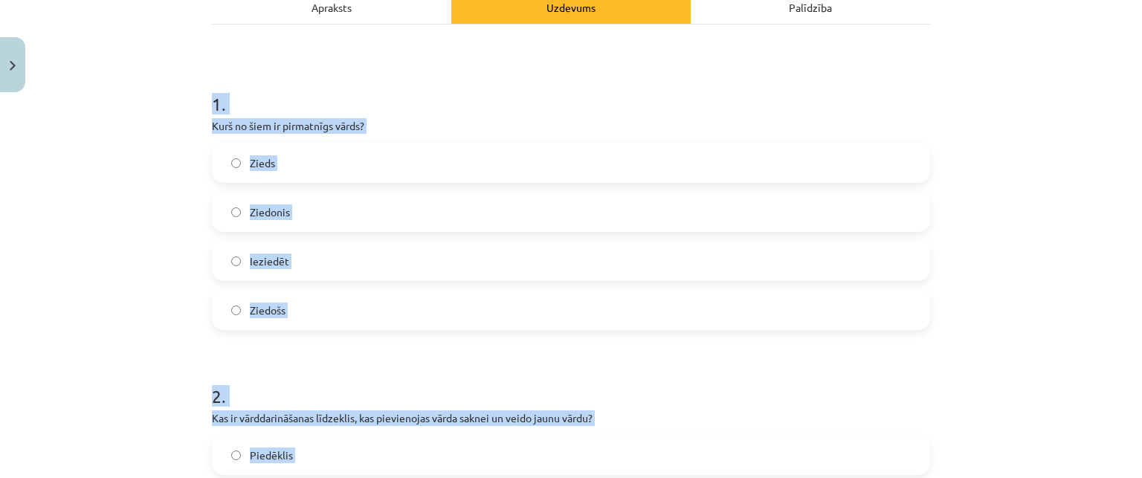
scroll to position [223, 0]
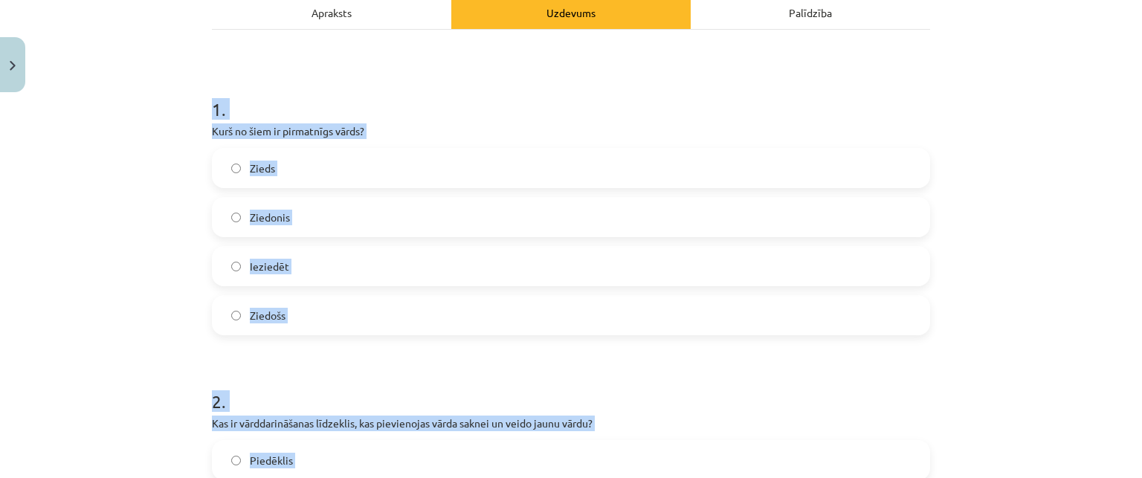
click at [340, 176] on label "Zieds" at bounding box center [570, 167] width 715 height 37
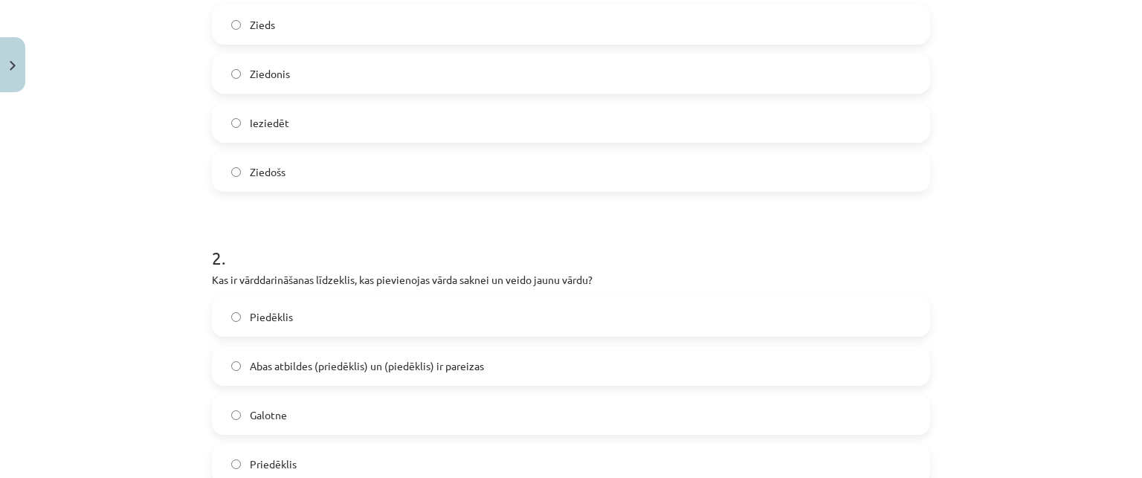
scroll to position [446, 0]
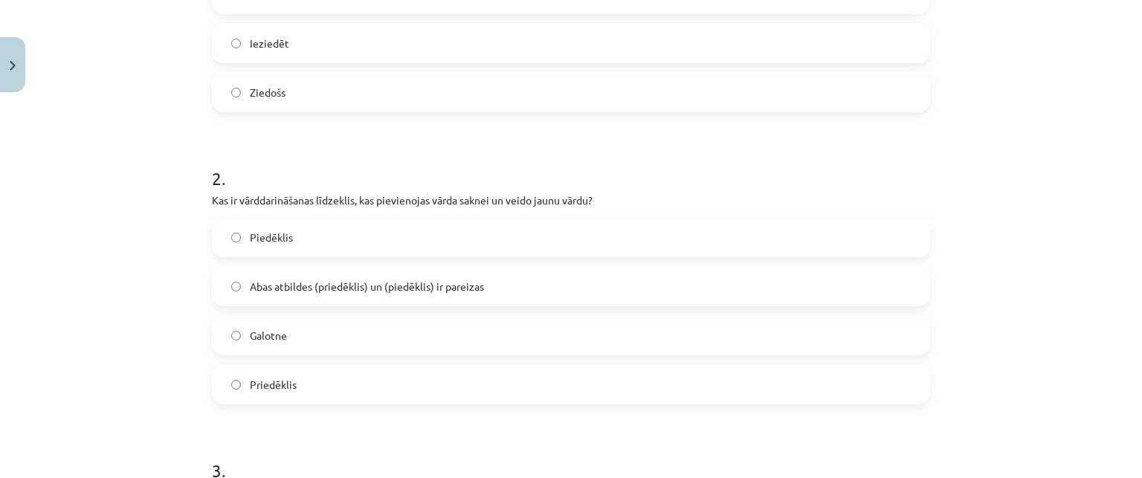
click at [279, 279] on span "Abas atbildes (priedēklis) un (piedēklis) ir pareizas" at bounding box center [367, 287] width 234 height 16
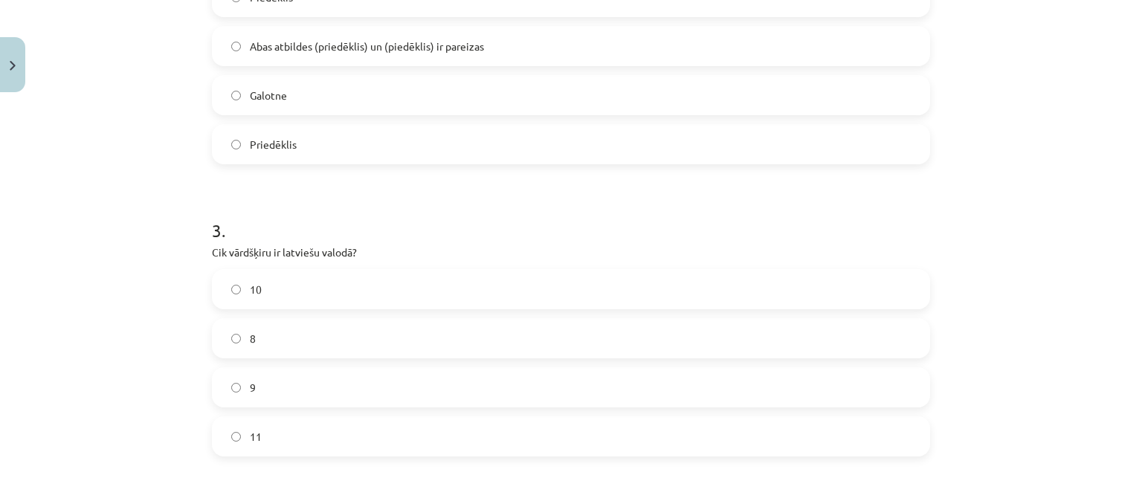
scroll to position [817, 0]
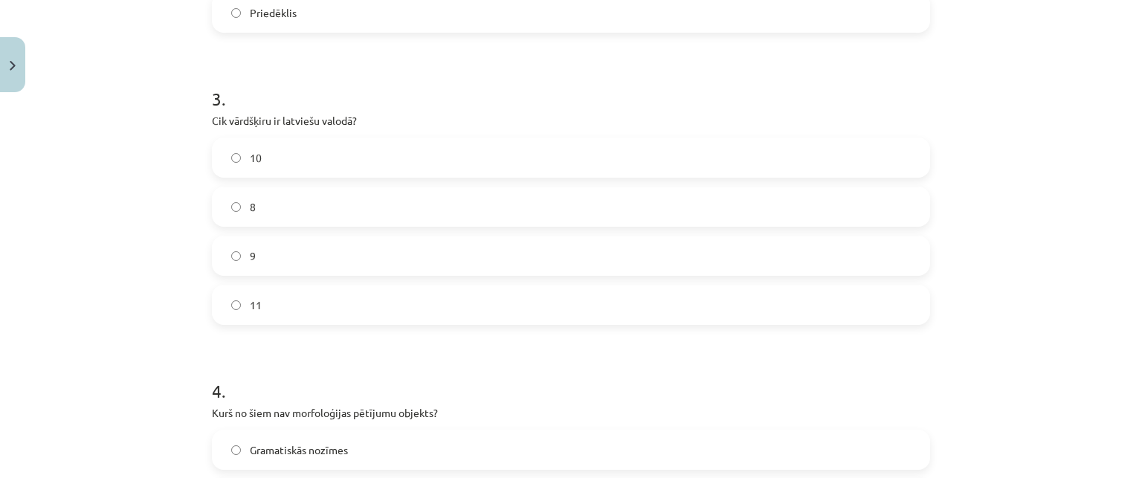
click at [305, 157] on label "10" at bounding box center [570, 157] width 715 height 37
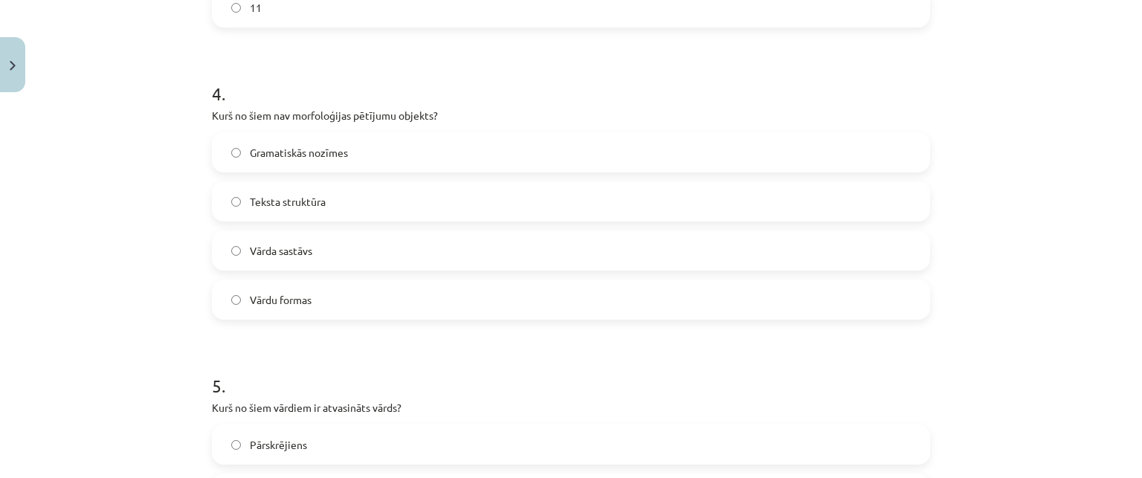
click at [343, 208] on label "Teksta struktūra" at bounding box center [570, 201] width 715 height 37
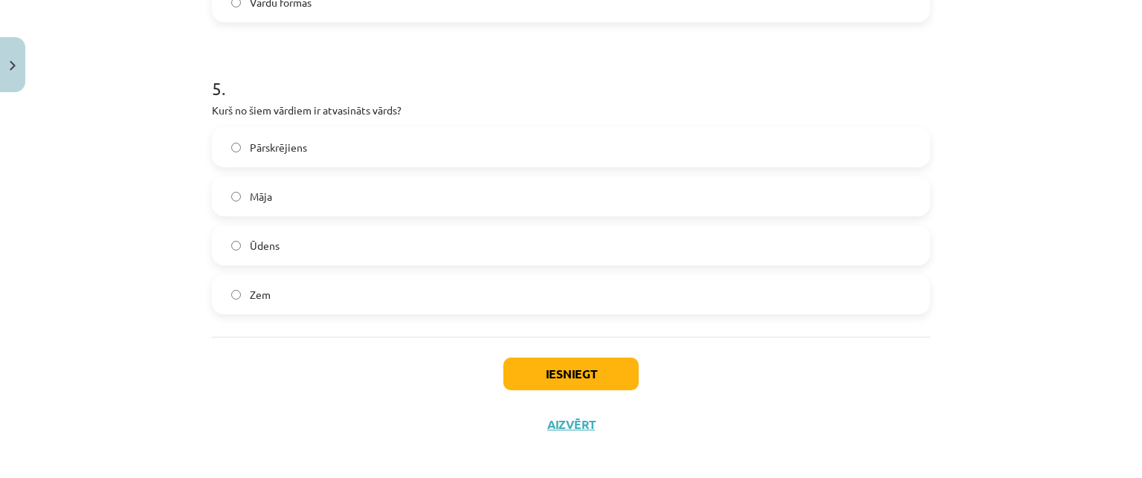
click at [336, 154] on label "Pārskrējiens" at bounding box center [570, 147] width 715 height 37
click at [577, 376] on button "Iesniegt" at bounding box center [570, 373] width 135 height 33
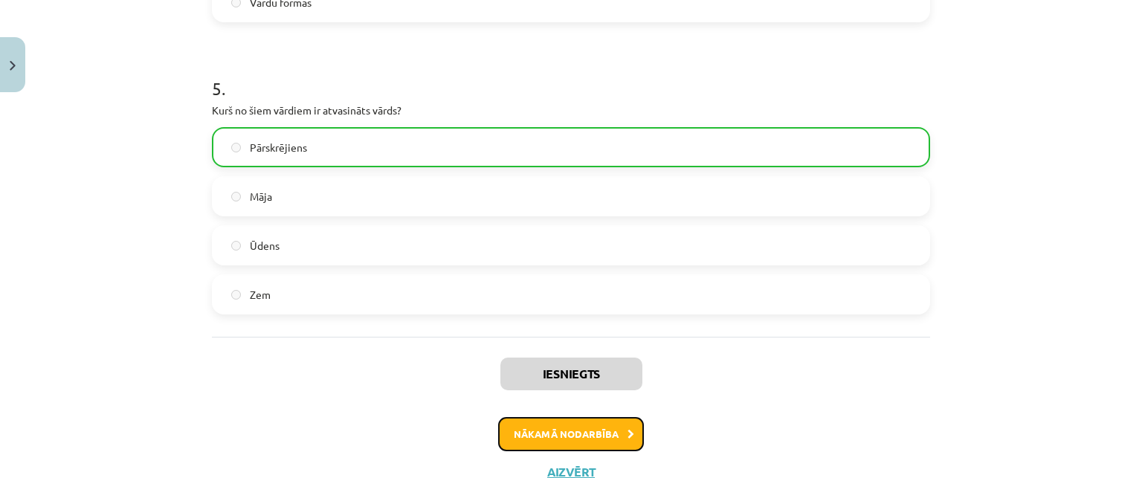
click at [592, 438] on button "Nākamā nodarbība" at bounding box center [571, 434] width 146 height 34
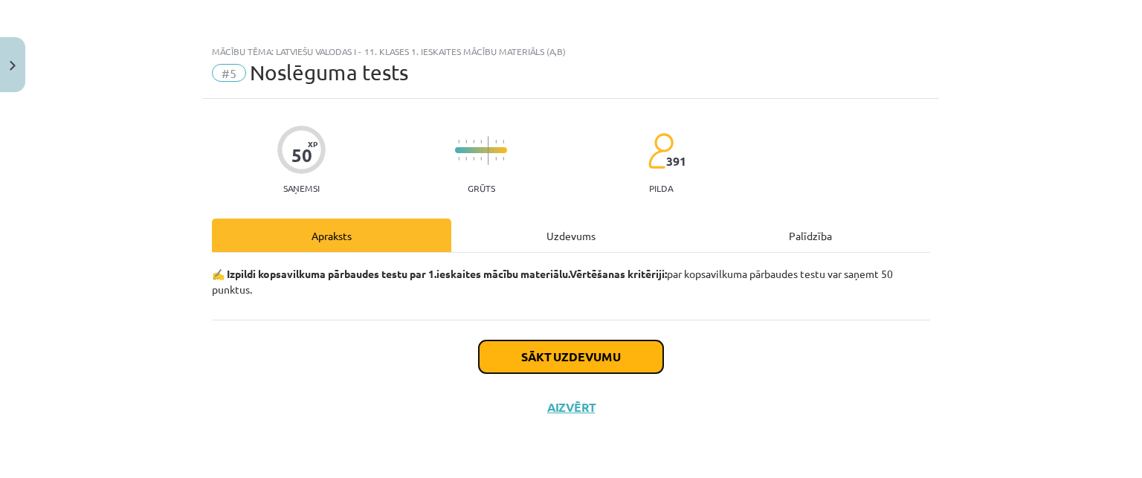
click at [550, 347] on button "Sākt uzdevumu" at bounding box center [571, 356] width 184 height 33
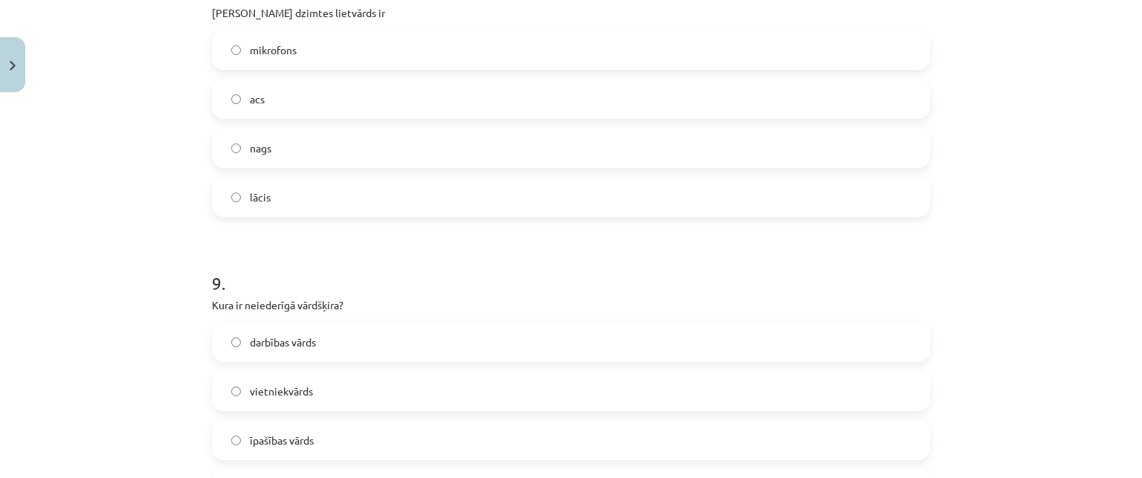
scroll to position [2649, 0]
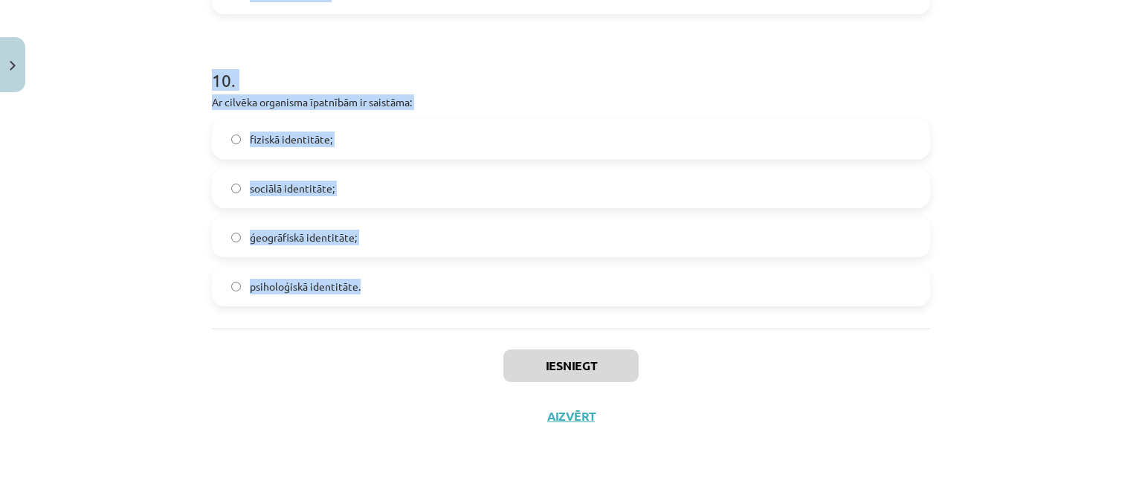
drag, startPoint x: 250, startPoint y: 179, endPoint x: 451, endPoint y: 294, distance: 231.0
click at [451, 294] on div "Mācību tēma: Latviešu valodas i - 11. klases 1. ieskaites mācību materiāls (a,b…" at bounding box center [571, 239] width 1142 height 478
copy form "1 . Latviešu valodā ir 8 vārdšķiras 9 vārdšķiras 5 vārdšķiras 10 vārdšķiras 2 .…"
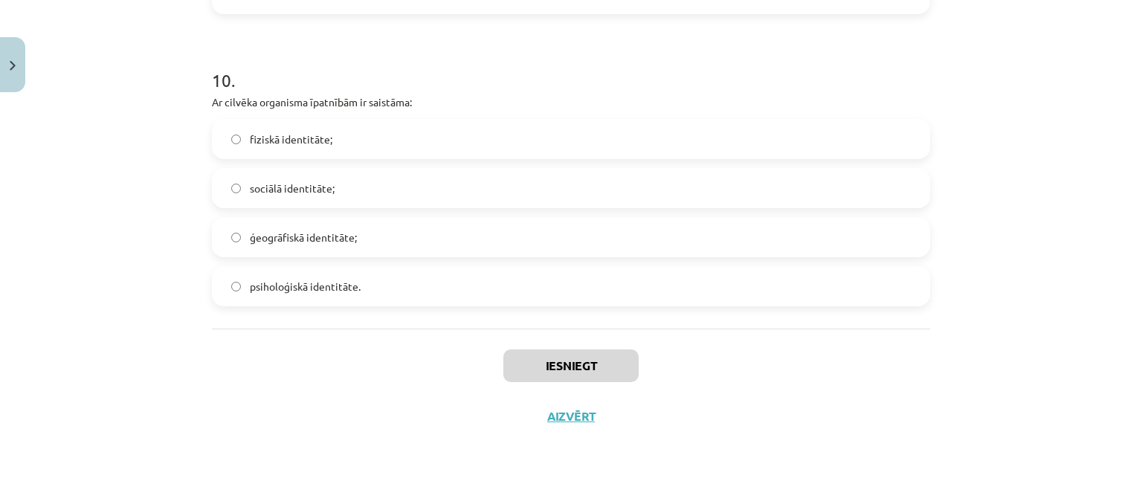
click at [168, 341] on div "Mācību tēma: Latviešu valodas i - 11. klases 1. ieskaites mācību materiāls (a,b…" at bounding box center [571, 239] width 1142 height 478
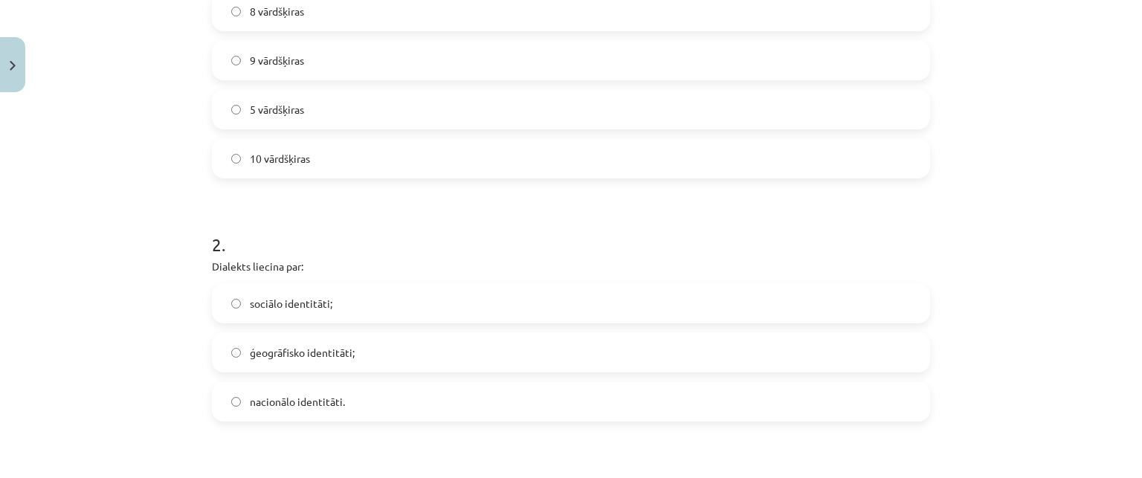
scroll to position [345, 0]
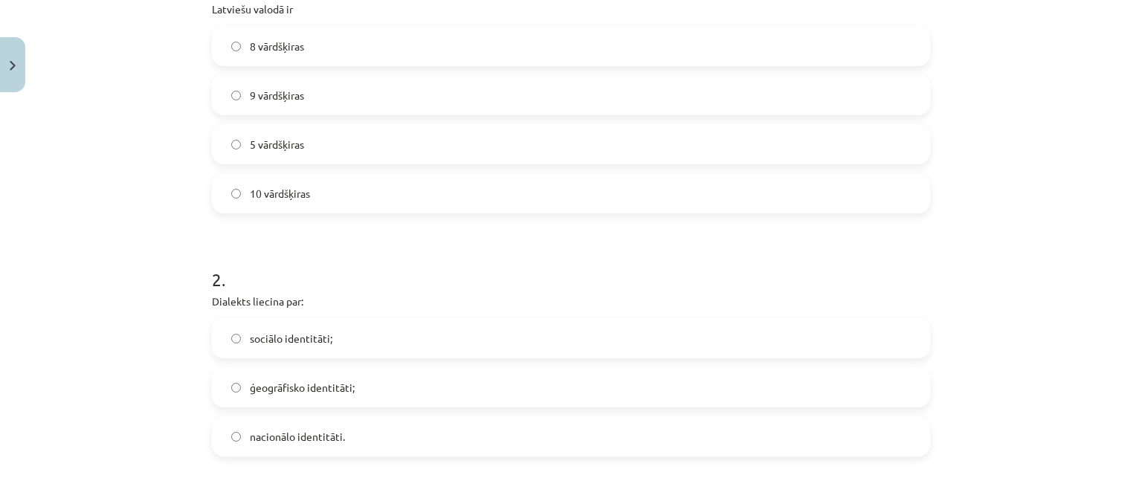
click at [303, 201] on label "10 vārdšķiras" at bounding box center [570, 193] width 715 height 37
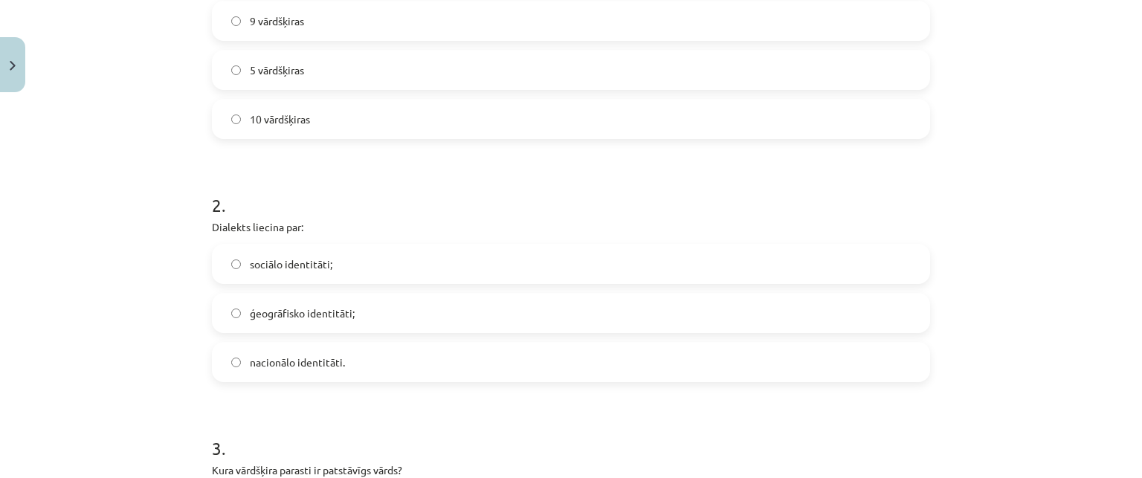
click at [327, 317] on span "ģeogrāfisko identitāti;" at bounding box center [302, 313] width 105 height 16
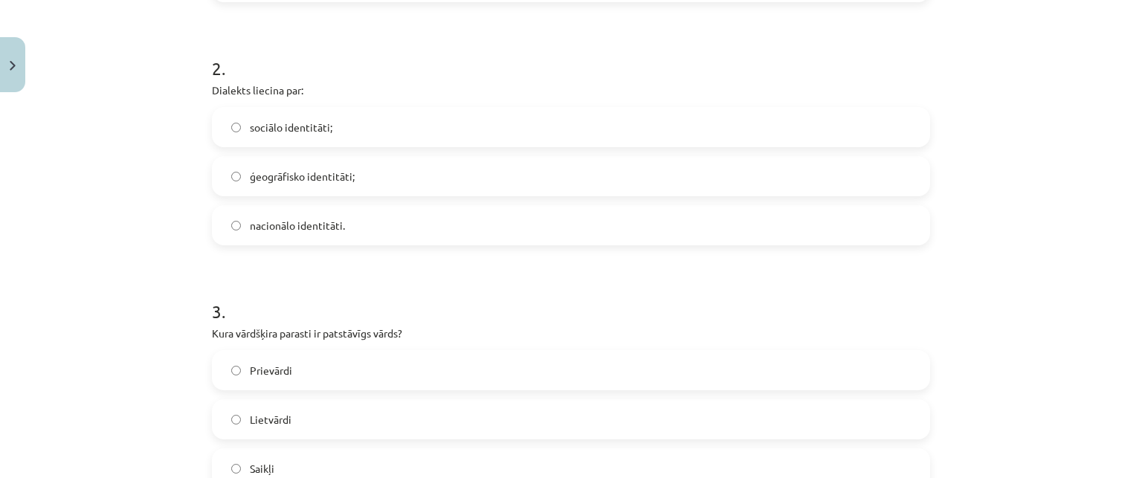
scroll to position [642, 0]
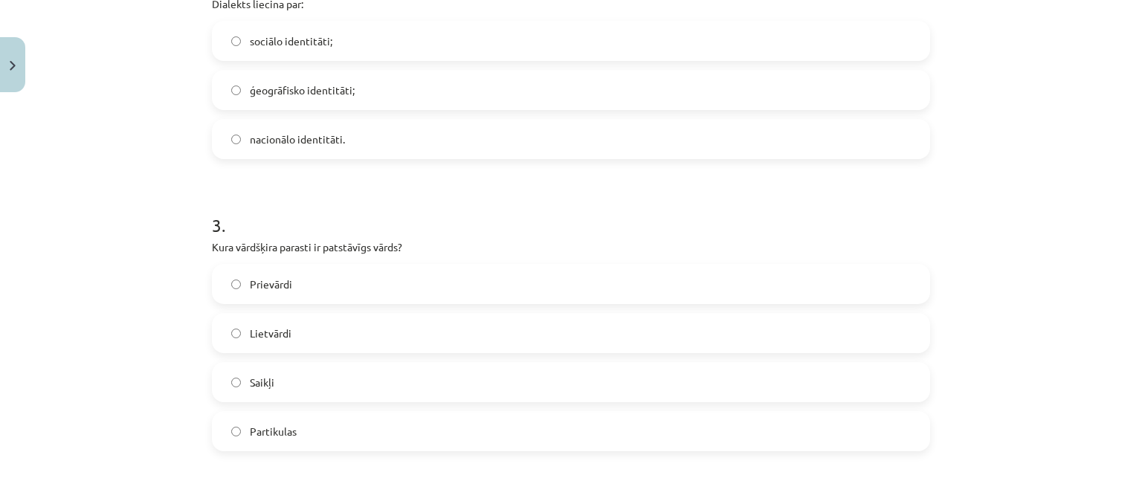
click at [315, 332] on label "Lietvārdi" at bounding box center [570, 332] width 715 height 37
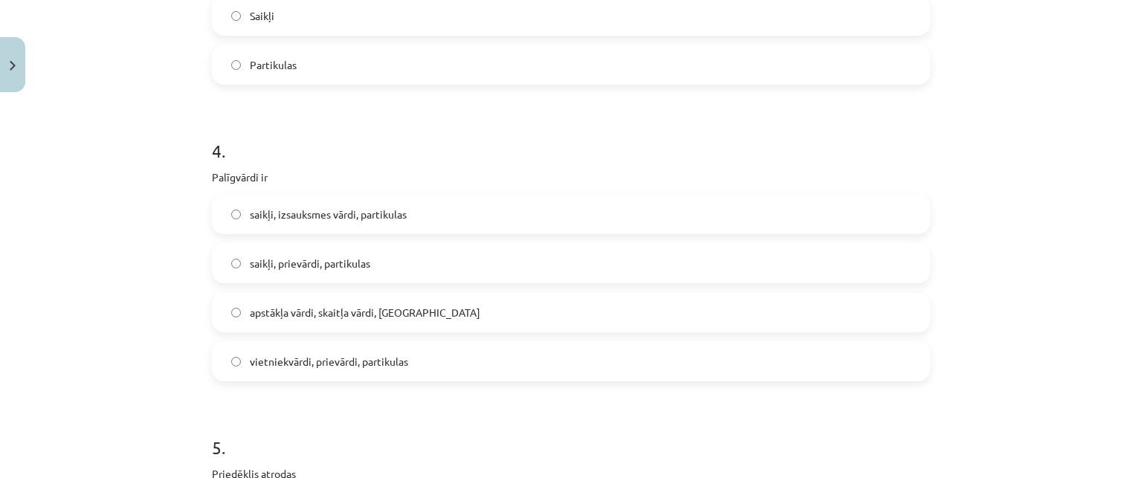
scroll to position [1014, 0]
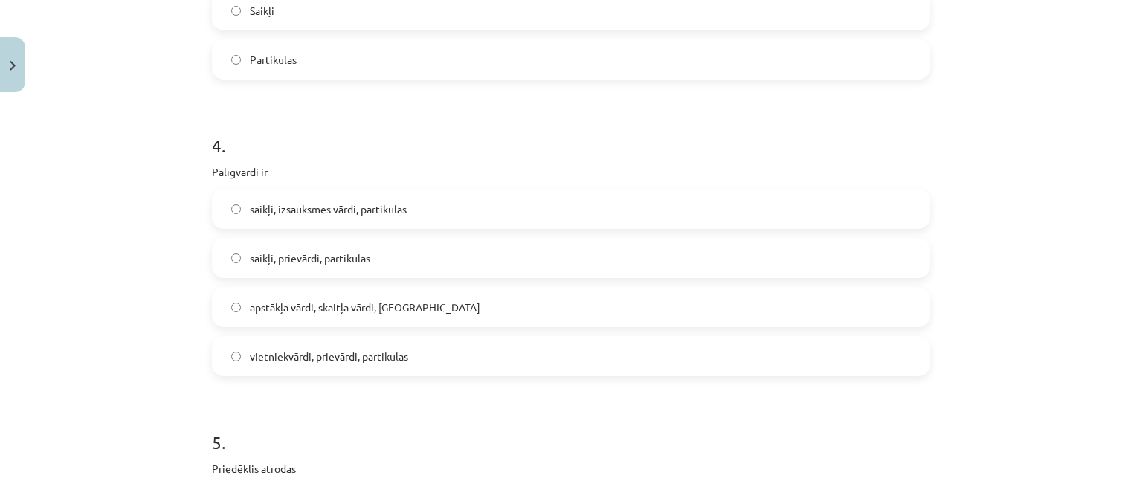
click at [335, 349] on span "vietniekvārdi, prievārdi, partikulas" at bounding box center [329, 357] width 158 height 16
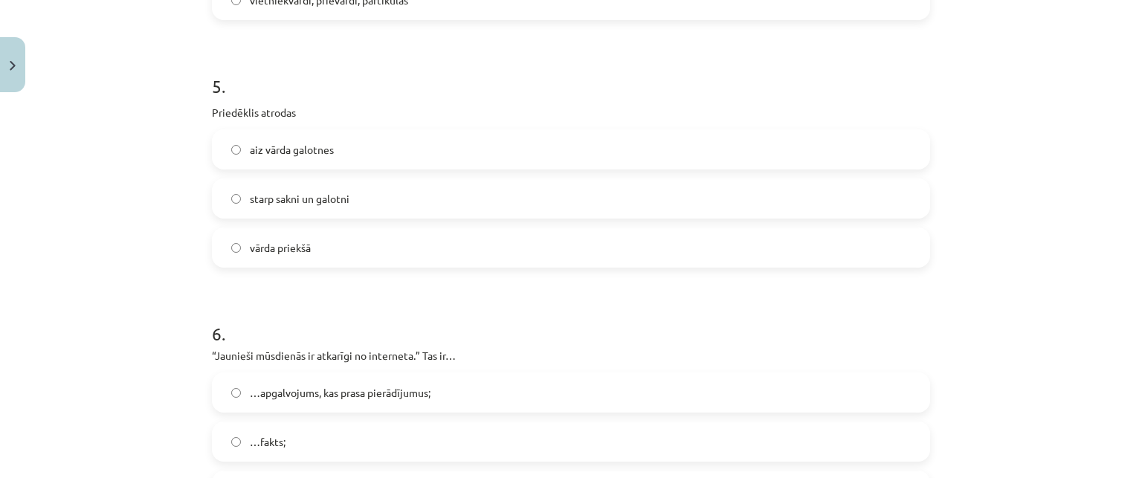
scroll to position [1385, 0]
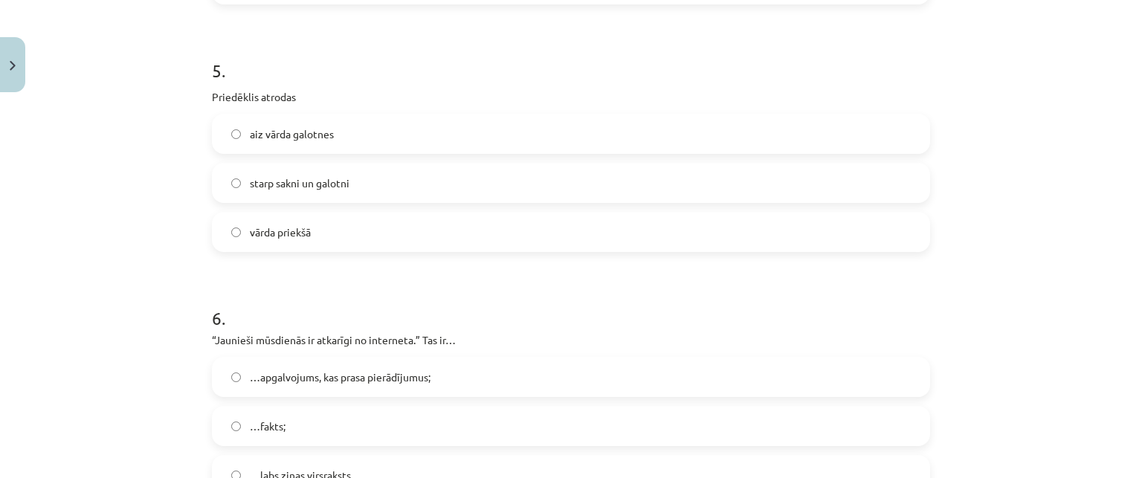
click at [320, 235] on label "vārda priekšā" at bounding box center [570, 231] width 715 height 37
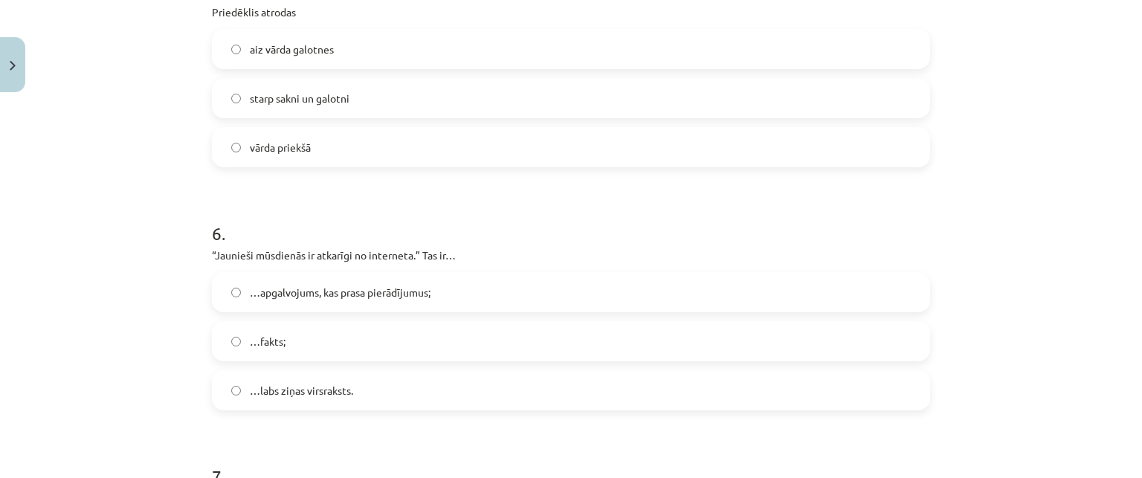
scroll to position [1534, 0]
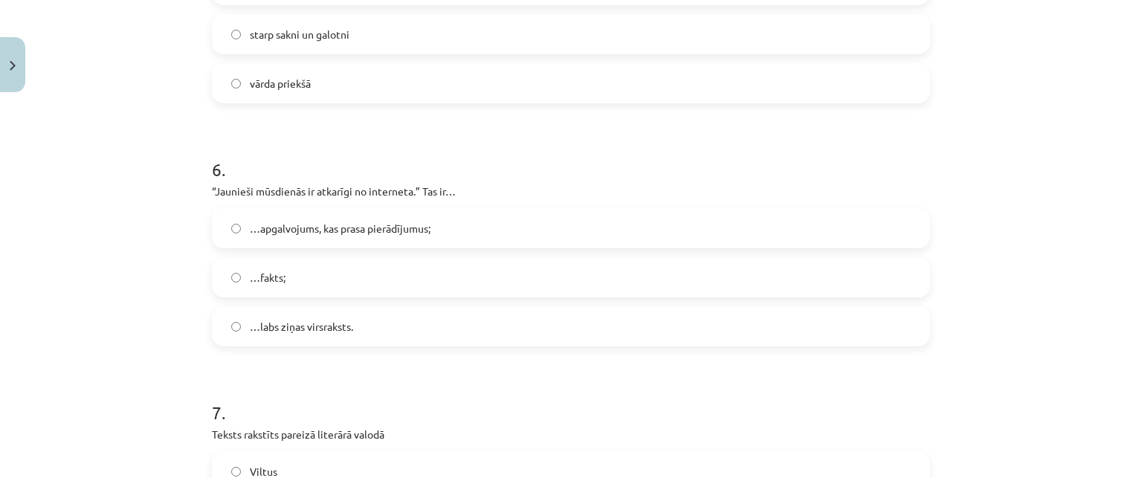
click at [369, 224] on span "…apgalvojums, kas prasa pierādījumus;" at bounding box center [340, 229] width 181 height 16
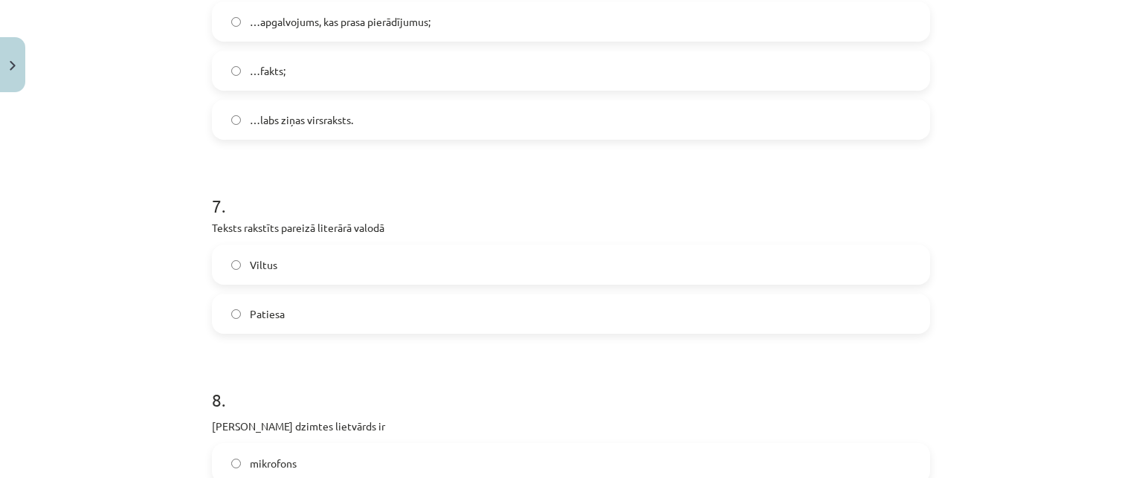
scroll to position [1757, 0]
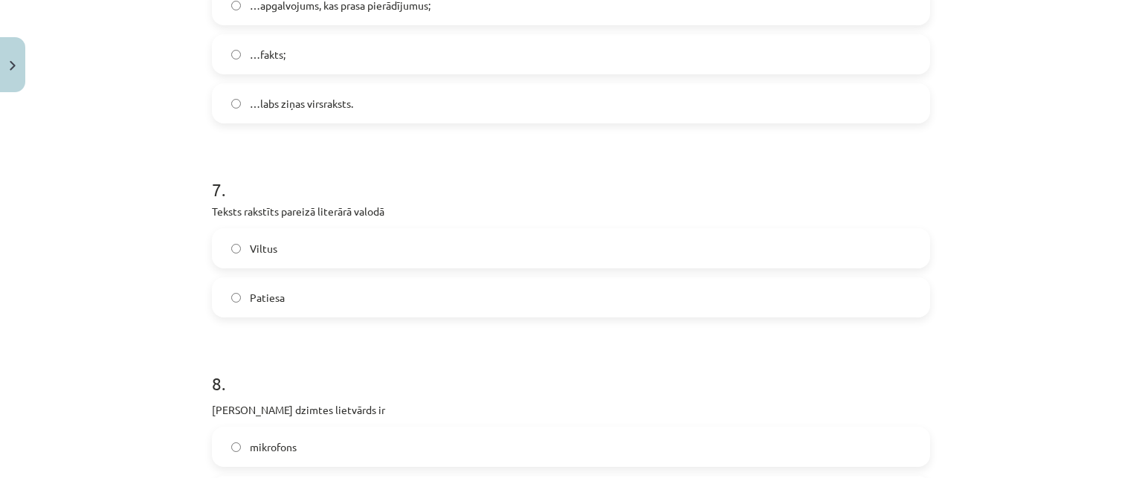
click at [369, 281] on label "Patiesa" at bounding box center [570, 297] width 715 height 37
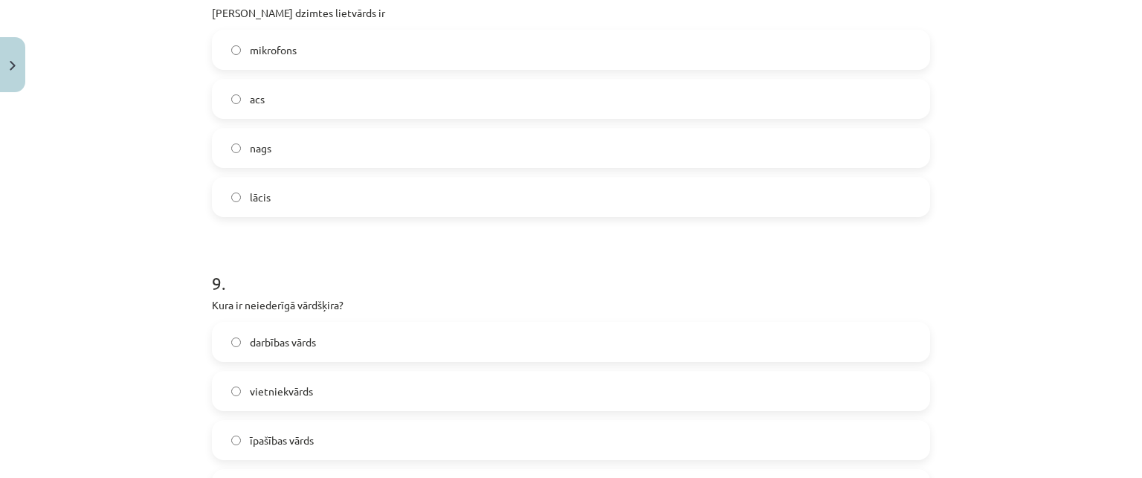
scroll to position [2128, 0]
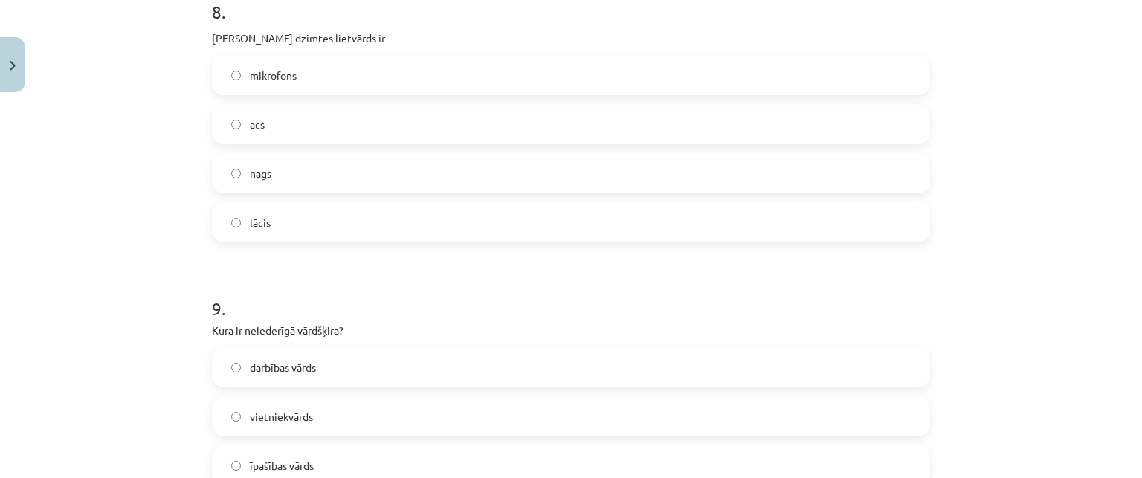
click at [343, 127] on label "acs" at bounding box center [570, 124] width 715 height 37
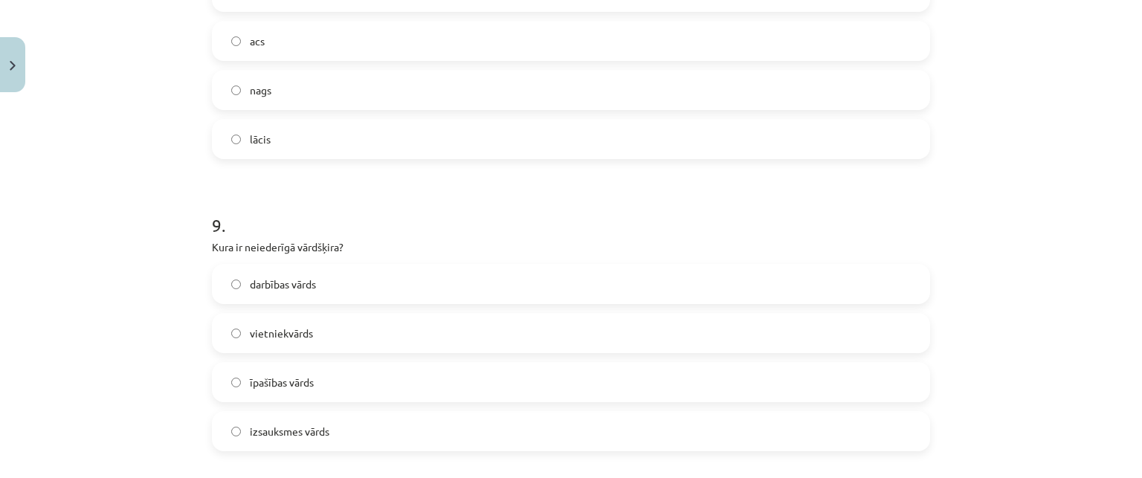
scroll to position [2351, 0]
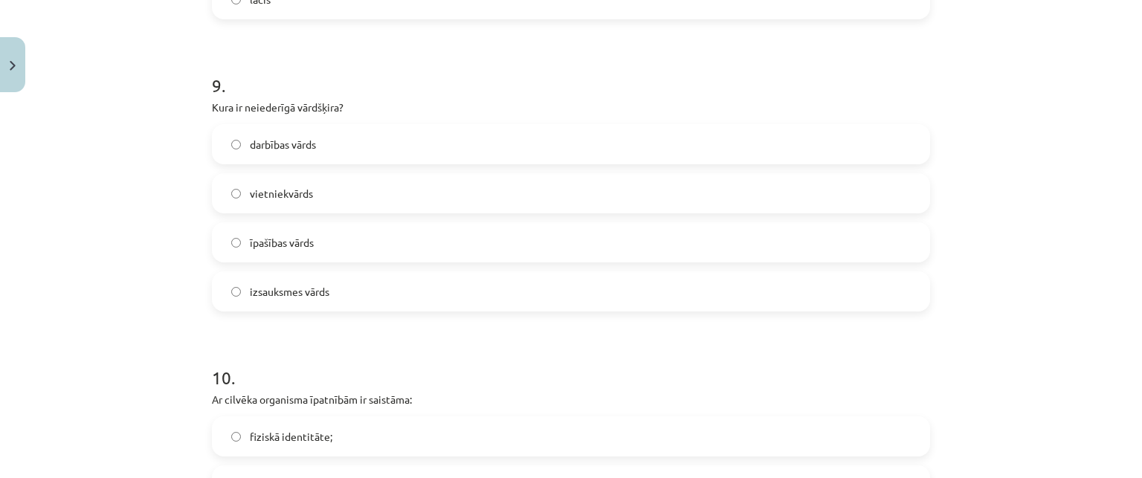
click at [372, 282] on label "izsauksmes vārds" at bounding box center [570, 291] width 715 height 37
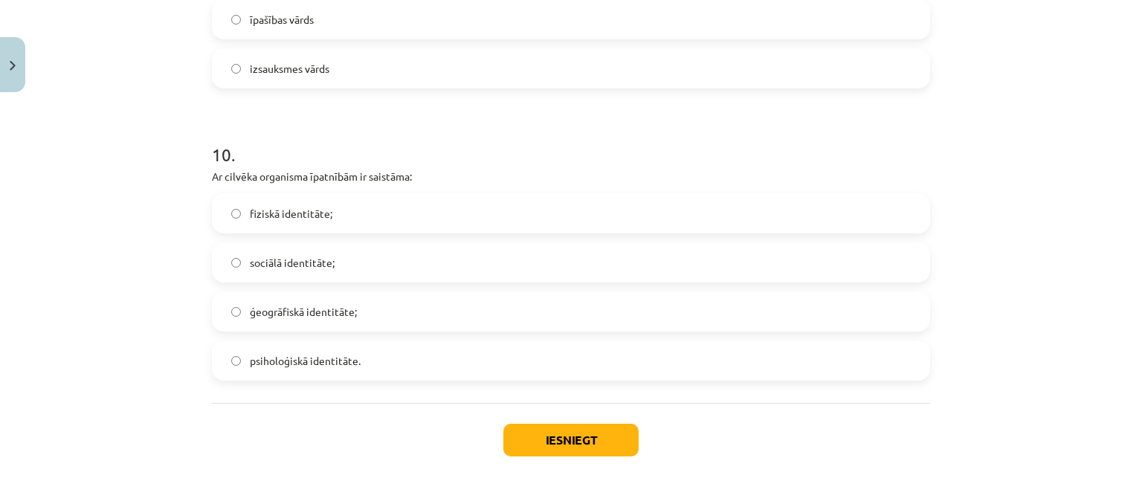
click at [351, 219] on label "fiziskā identitāte;" at bounding box center [570, 213] width 715 height 37
click at [545, 436] on button "Iesniegt" at bounding box center [570, 440] width 135 height 33
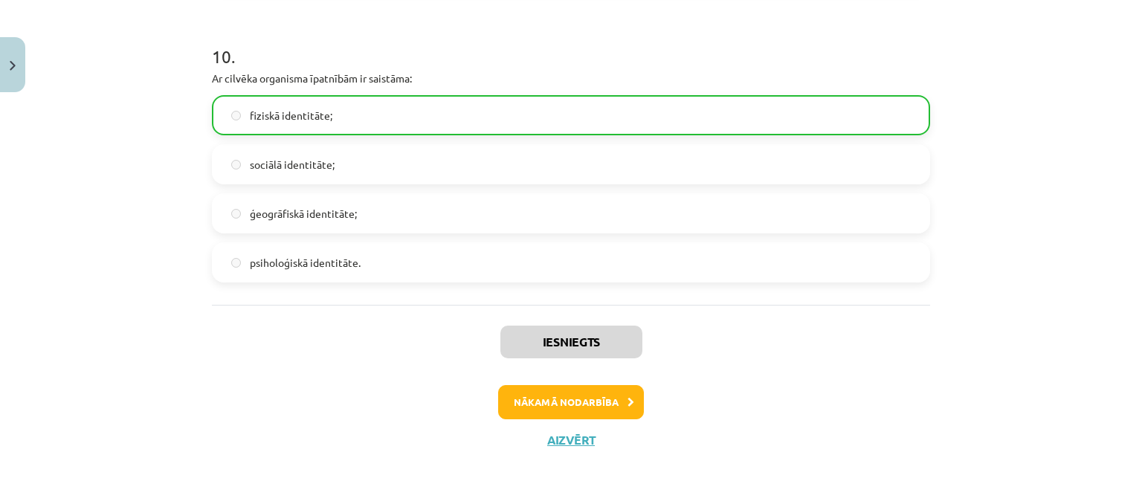
scroll to position [2696, 0]
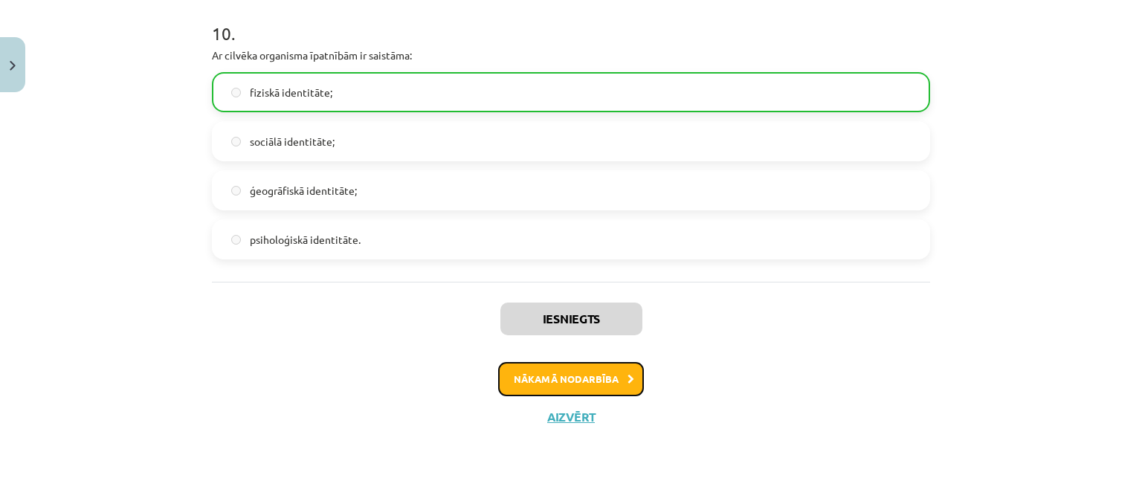
click at [565, 375] on button "Nākamā nodarbība" at bounding box center [571, 379] width 146 height 34
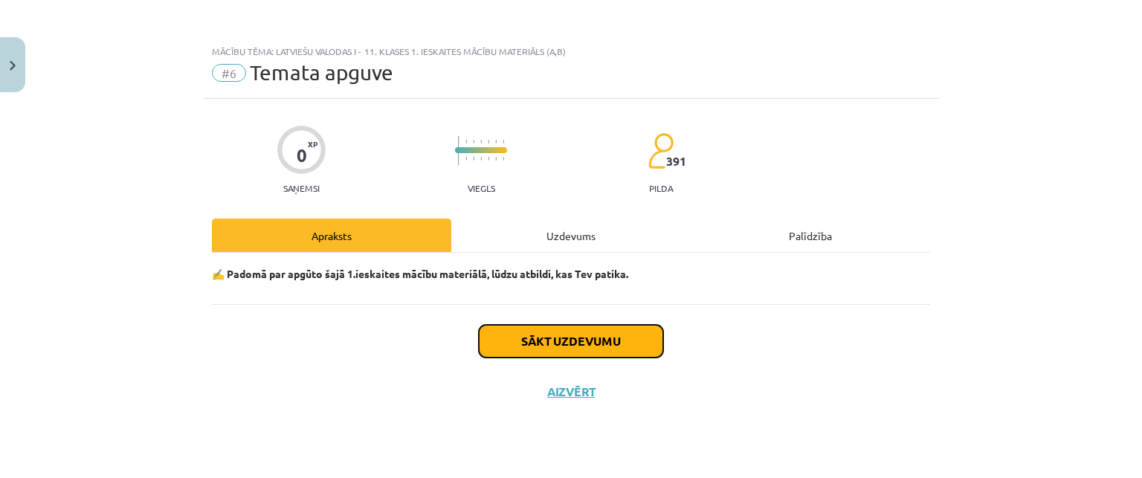
click at [569, 345] on button "Sākt uzdevumu" at bounding box center [571, 341] width 184 height 33
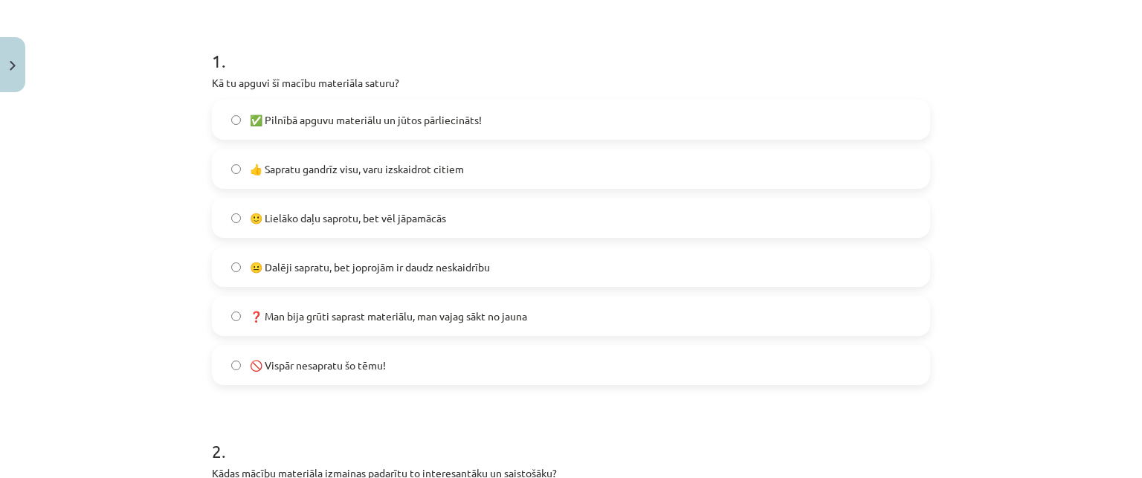
scroll to position [297, 0]
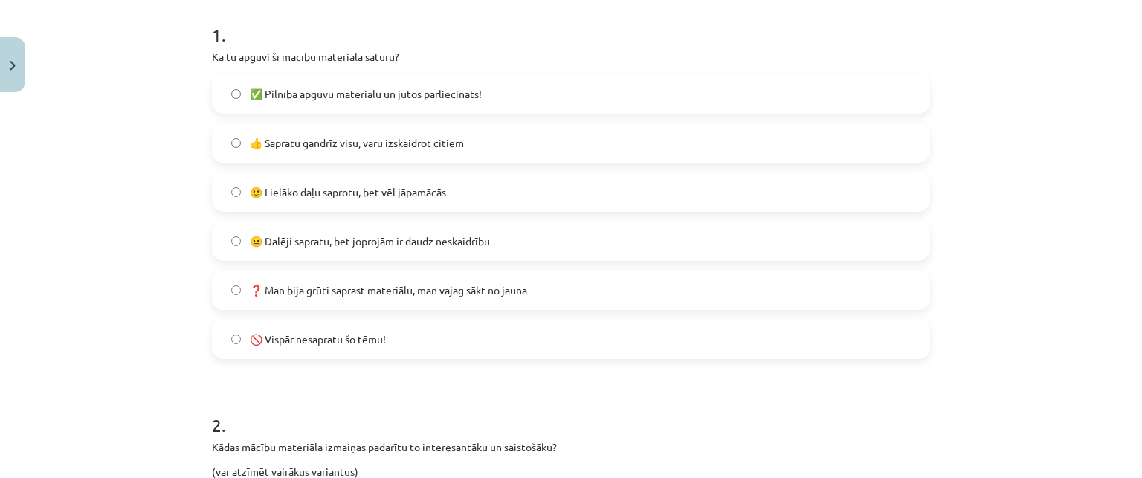
click at [466, 204] on label "🙂 Lielāko daļu saprotu, bet vēl jāpamācās" at bounding box center [570, 191] width 715 height 37
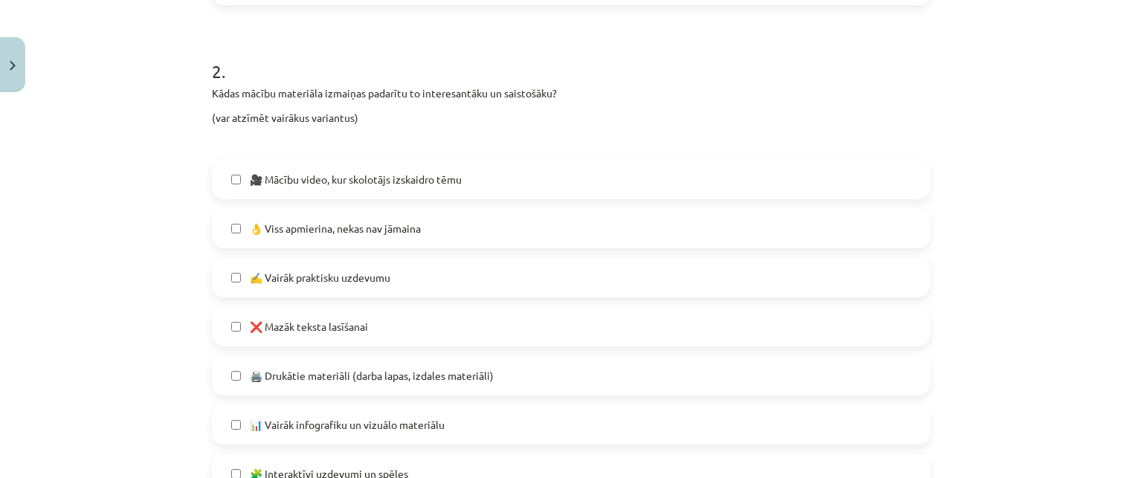
scroll to position [669, 0]
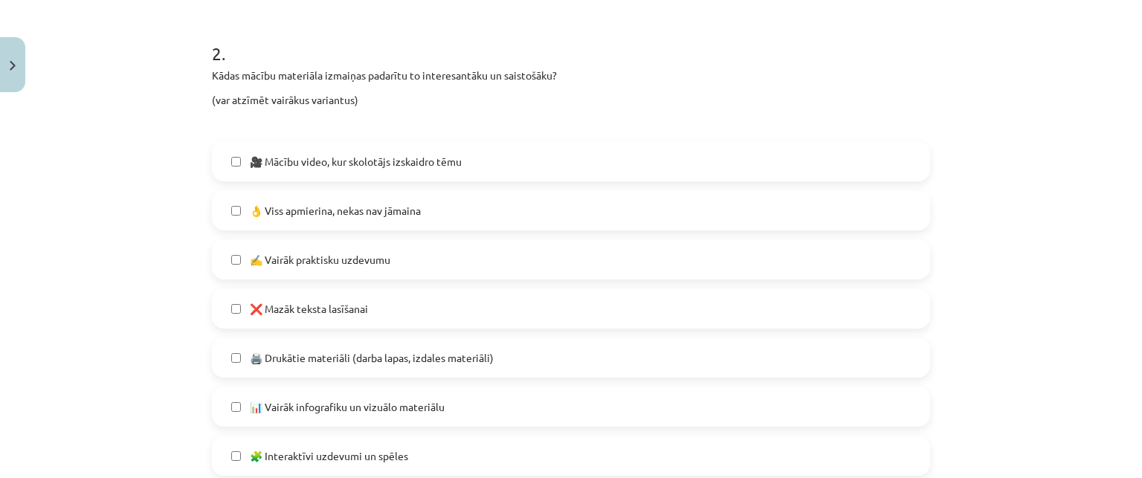
click at [456, 163] on span "🎥 Mācību video, kur skolotājs izskaidro tēmu" at bounding box center [356, 162] width 212 height 16
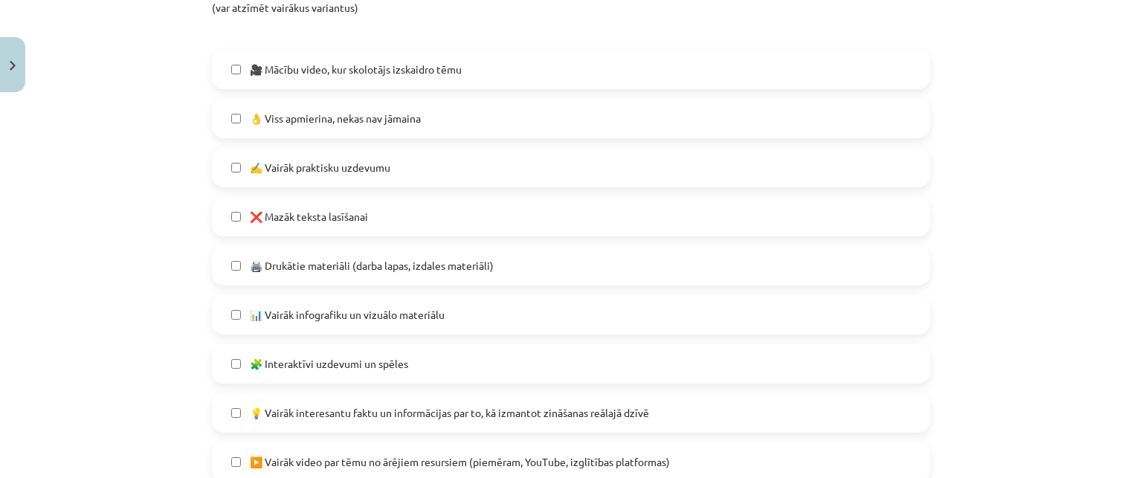
scroll to position [614, 0]
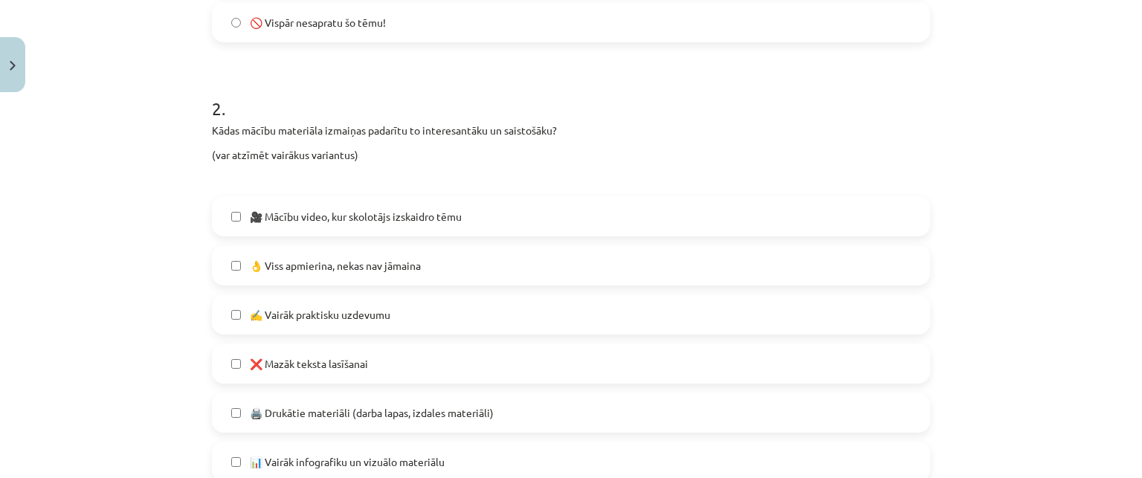
click at [458, 256] on label "👌 Viss apmierina, nekas nav jāmaina" at bounding box center [570, 265] width 715 height 37
click at [443, 206] on label "🎥 Mācību video, kur skolotājs izskaidro tēmu" at bounding box center [570, 216] width 715 height 37
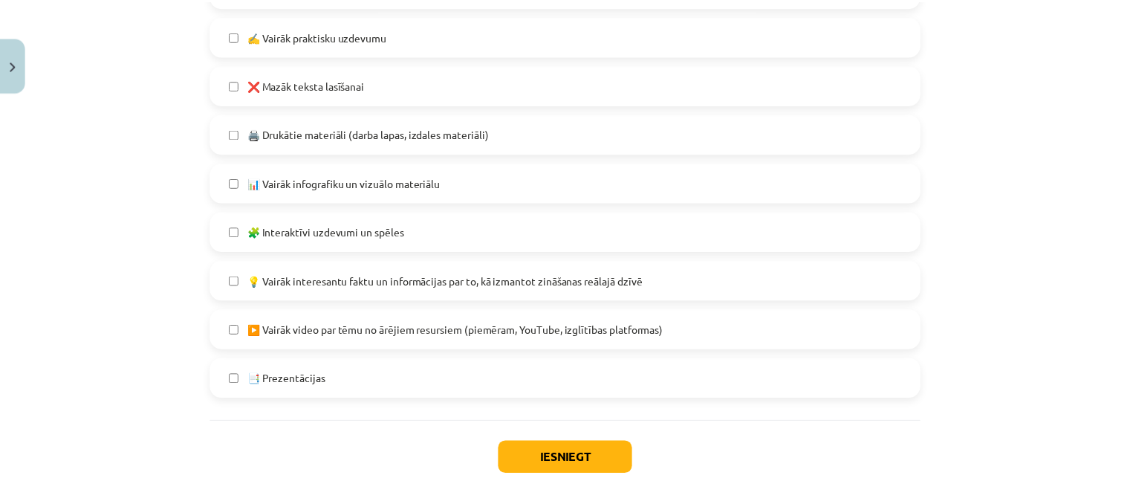
scroll to position [985, 0]
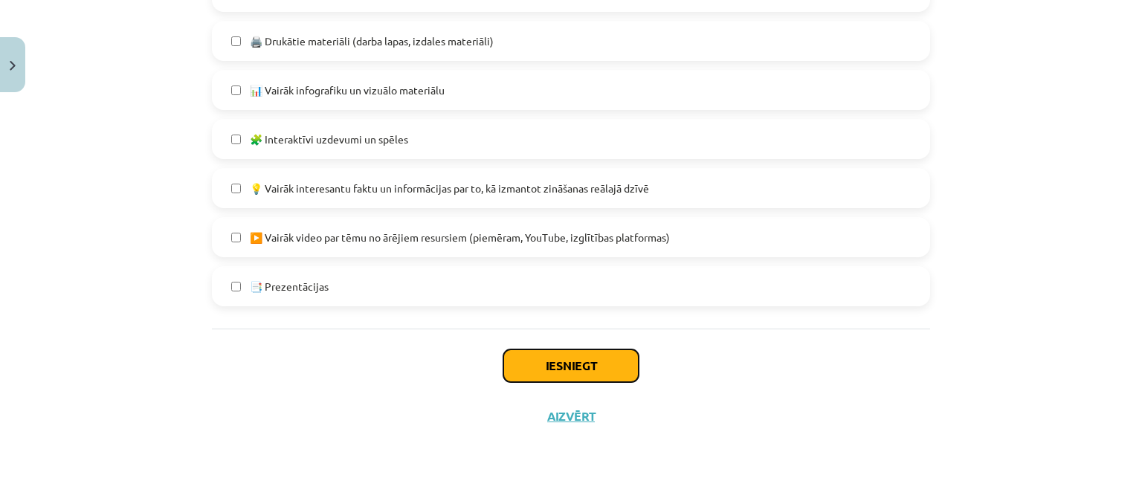
click at [564, 372] on button "Iesniegt" at bounding box center [570, 365] width 135 height 33
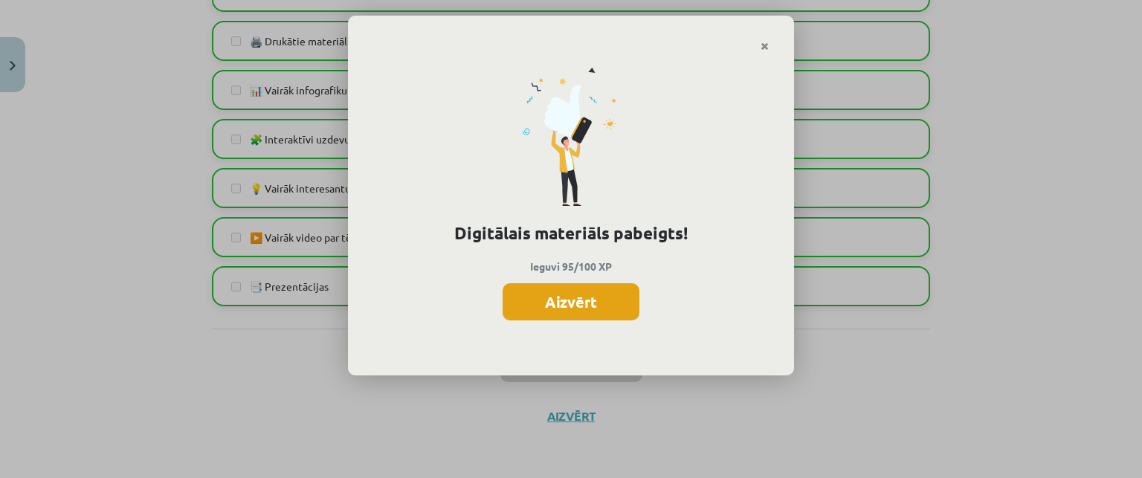
click at [565, 305] on button "Aizvērt" at bounding box center [570, 301] width 137 height 37
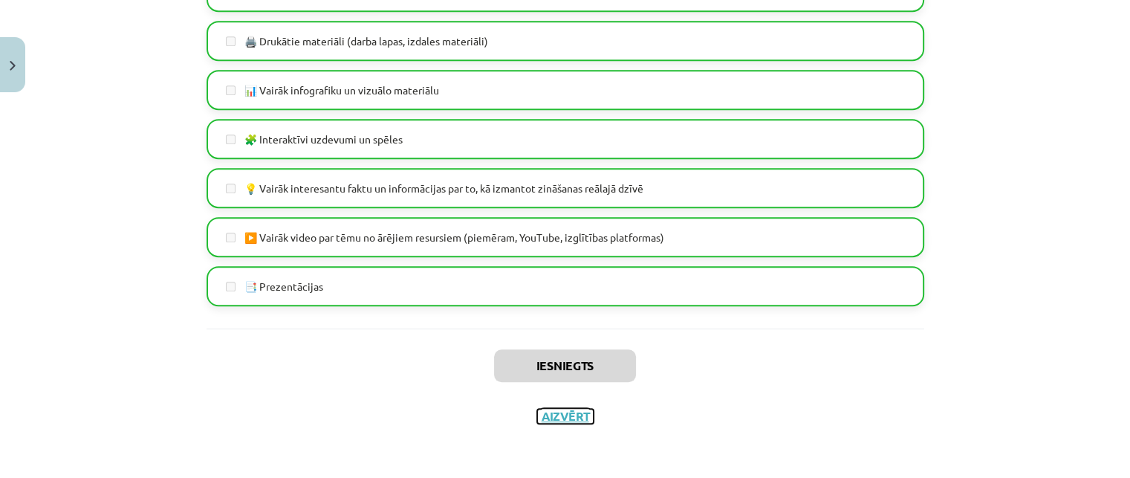
click at [553, 409] on button "Aizvērt" at bounding box center [565, 416] width 56 height 15
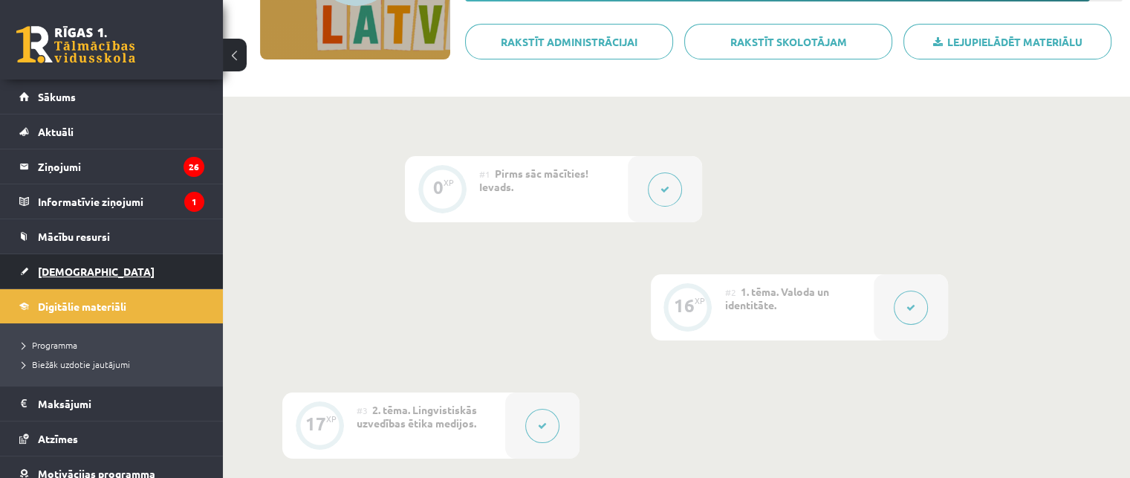
click at [53, 279] on link "[DEMOGRAPHIC_DATA]" at bounding box center [111, 271] width 185 height 34
